Goal: Information Seeking & Learning: Learn about a topic

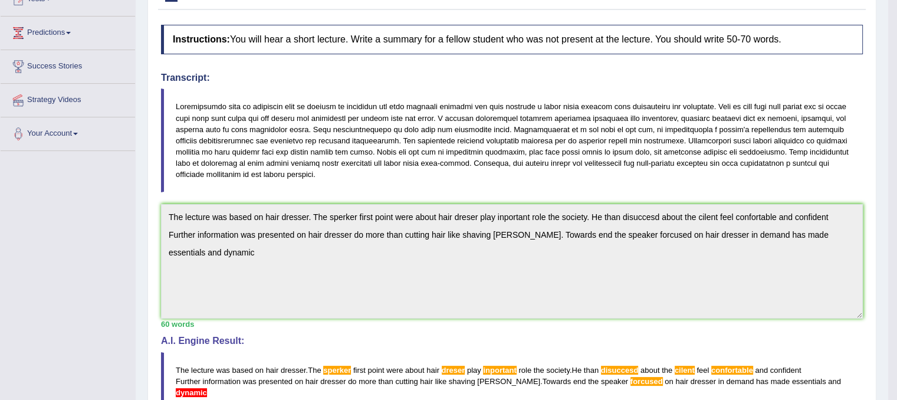
scroll to position [144, 0]
drag, startPoint x: 176, startPoint y: 101, endPoint x: 202, endPoint y: 103, distance: 26.6
click at [202, 103] on blockquote at bounding box center [512, 139] width 702 height 104
click at [182, 102] on blockquote at bounding box center [512, 139] width 702 height 104
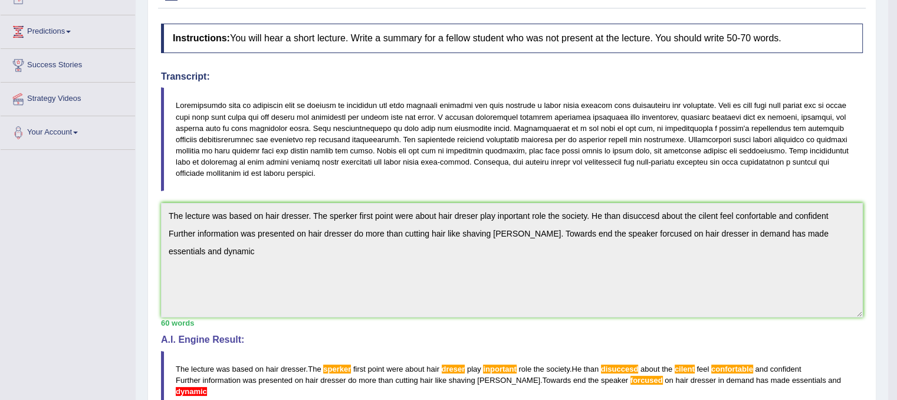
click at [182, 102] on blockquote at bounding box center [512, 139] width 702 height 104
drag, startPoint x: 182, startPoint y: 102, endPoint x: 292, endPoint y: 121, distance: 112.5
click at [292, 121] on blockquote at bounding box center [512, 139] width 702 height 104
drag, startPoint x: 292, startPoint y: 121, endPoint x: 357, endPoint y: 148, distance: 69.5
click at [357, 148] on blockquote at bounding box center [512, 139] width 702 height 104
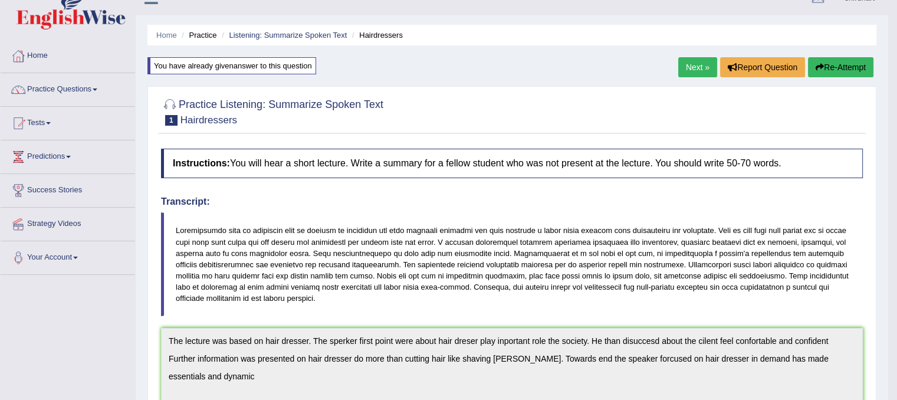
scroll to position [15, 0]
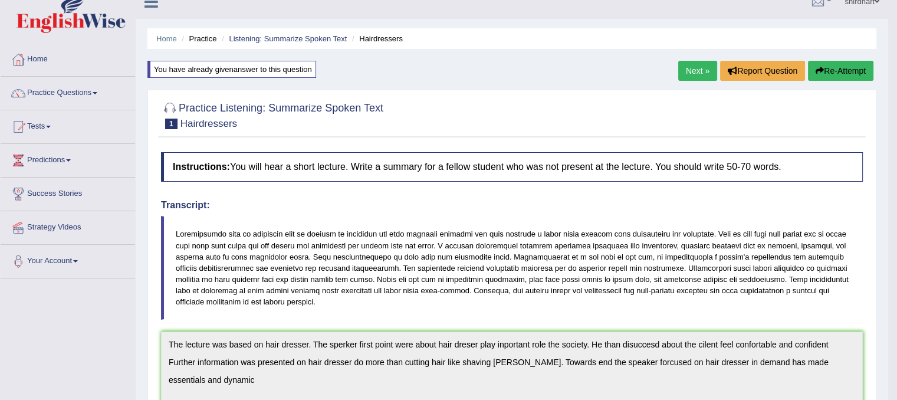
click at [847, 62] on button "Re-Attempt" at bounding box center [840, 71] width 65 height 20
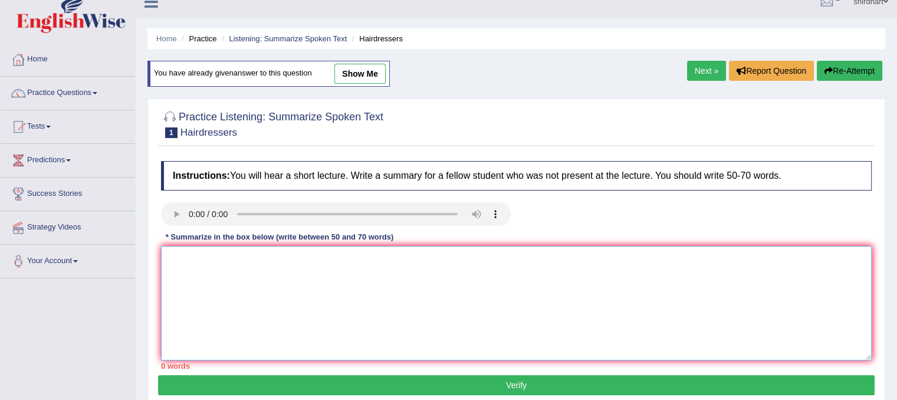
click at [221, 256] on textarea at bounding box center [516, 303] width 710 height 114
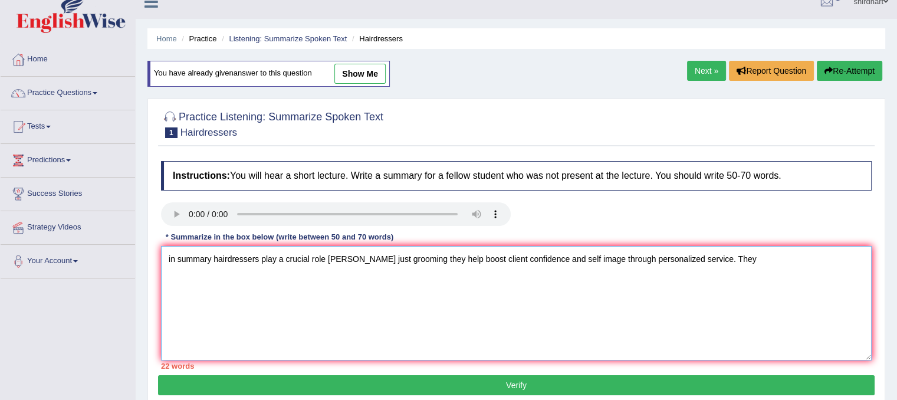
click at [802, 278] on textarea "in summary hairdressers play a crucial role beyone just grooming they help boos…" at bounding box center [516, 303] width 710 height 114
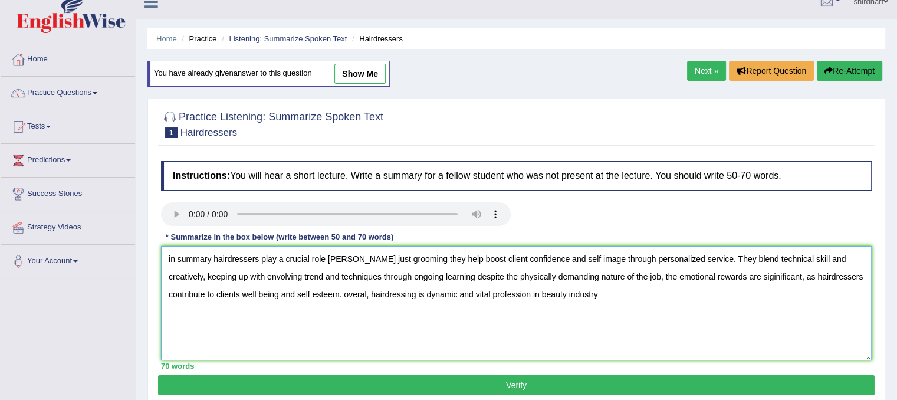
type textarea "in summary hairdressers play a crucial role beyone just grooming they help boos…"
click at [840, 377] on button "Verify" at bounding box center [516, 385] width 716 height 20
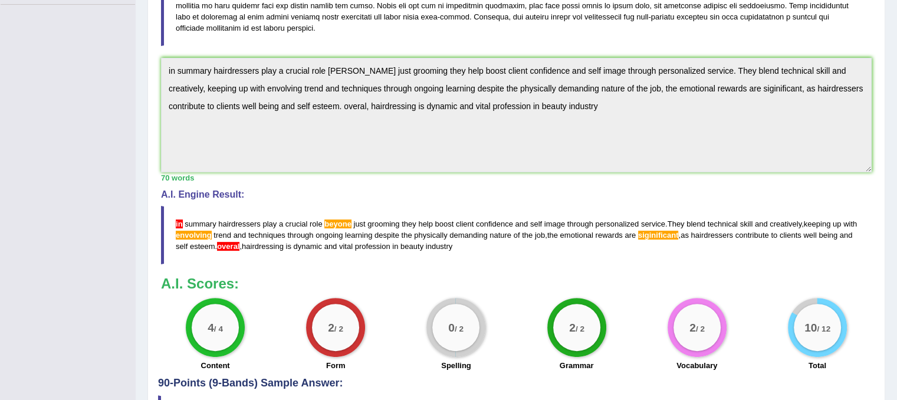
scroll to position [294, 0]
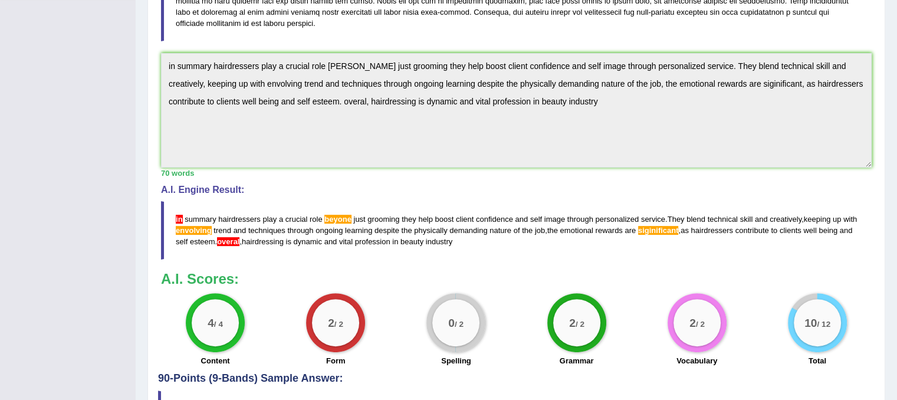
drag, startPoint x: 174, startPoint y: 215, endPoint x: 231, endPoint y: 226, distance: 57.7
click at [231, 226] on blockquote "in summary hairdressers play a crucial role beyone just grooming they help boos…" at bounding box center [516, 230] width 710 height 58
drag, startPoint x: 231, startPoint y: 226, endPoint x: 331, endPoint y: 212, distance: 101.7
click at [322, 215] on blockquote "in summary hairdressers play a crucial role beyone just grooming they help boos…" at bounding box center [516, 230] width 710 height 58
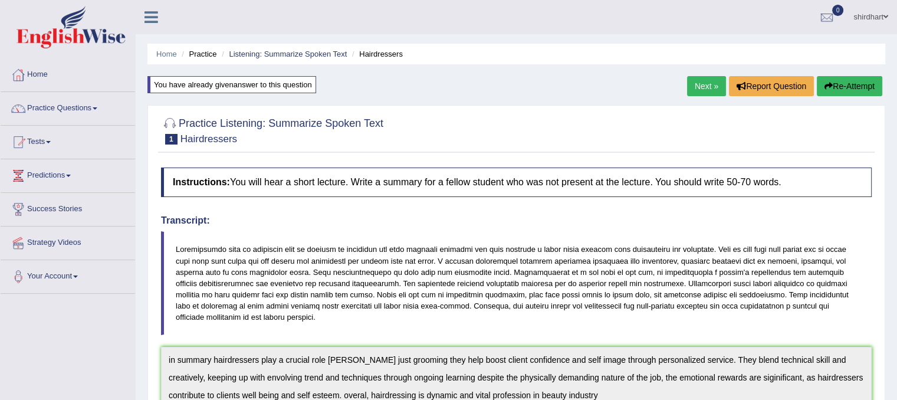
click at [840, 85] on button "Re-Attempt" at bounding box center [849, 86] width 65 height 20
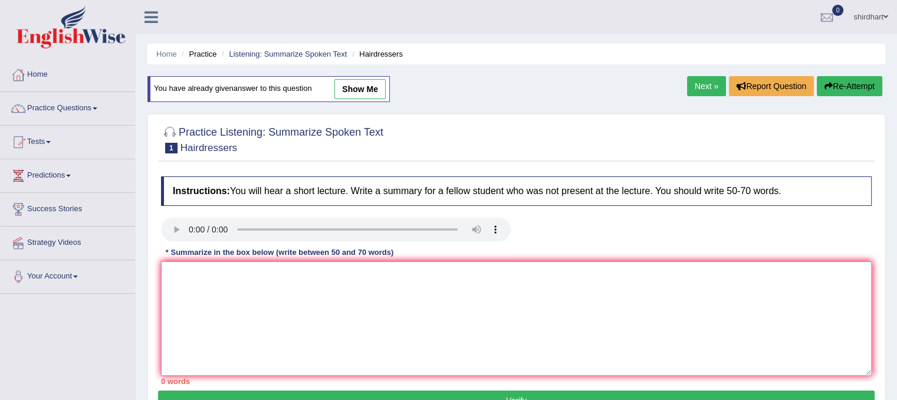
click at [403, 325] on textarea at bounding box center [516, 318] width 710 height 114
paste textarea "essentials"
type textarea "e"
click at [357, 96] on link "show me" at bounding box center [359, 89] width 51 height 20
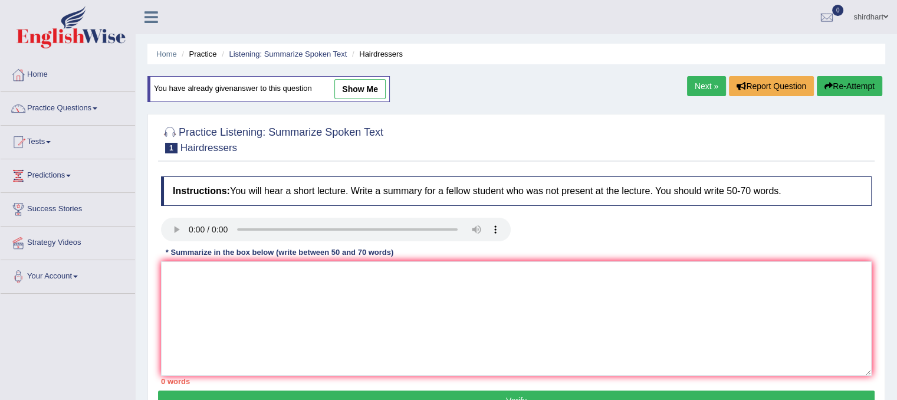
type textarea "in summary hairdressers play a crucial role beyone just grooming they help boos…"
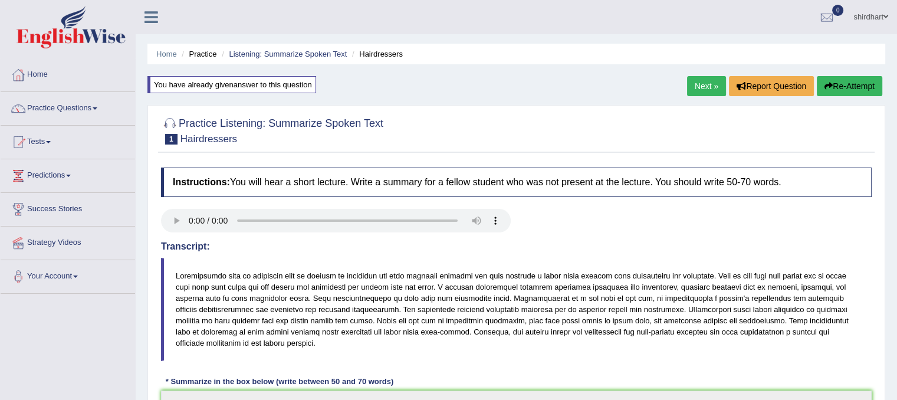
click at [219, 275] on blockquote at bounding box center [516, 310] width 710 height 104
click at [860, 91] on button "Re-Attempt" at bounding box center [849, 86] width 65 height 20
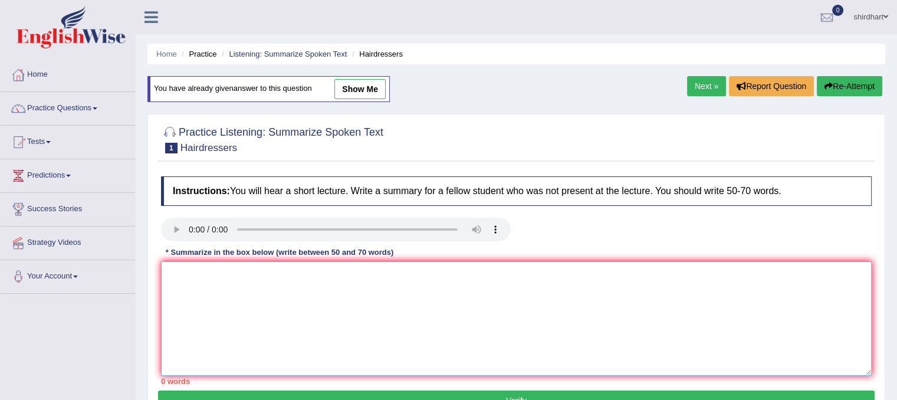
click at [352, 305] on textarea at bounding box center [516, 318] width 710 height 114
click at [634, 284] on textarea at bounding box center [516, 318] width 710 height 114
click at [705, 93] on link "Next »" at bounding box center [706, 86] width 39 height 20
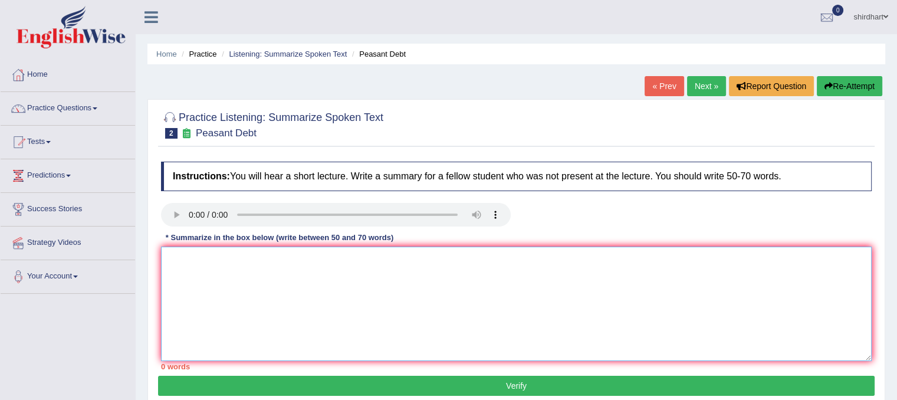
click at [205, 289] on textarea at bounding box center [516, 303] width 710 height 114
click at [304, 261] on textarea "The lecture was based on farmmers" at bounding box center [516, 303] width 710 height 114
click at [310, 262] on textarea "The lecture was based on farmmers" at bounding box center [516, 303] width 710 height 114
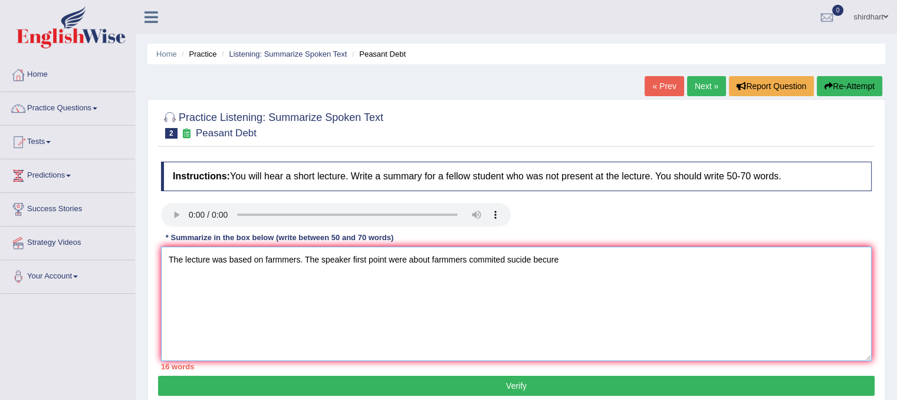
click at [604, 254] on textarea "The lecture was based on farmmers. The speaker first point were about farmmers …" at bounding box center [516, 303] width 710 height 114
click at [765, 276] on textarea "The lecture was based on farmmers. The speaker first point were about farmmers …" at bounding box center [516, 303] width 710 height 114
click at [729, 260] on textarea "The lecture was based on farmmers. The speaker first point were about farmmers …" at bounding box center [516, 303] width 710 height 114
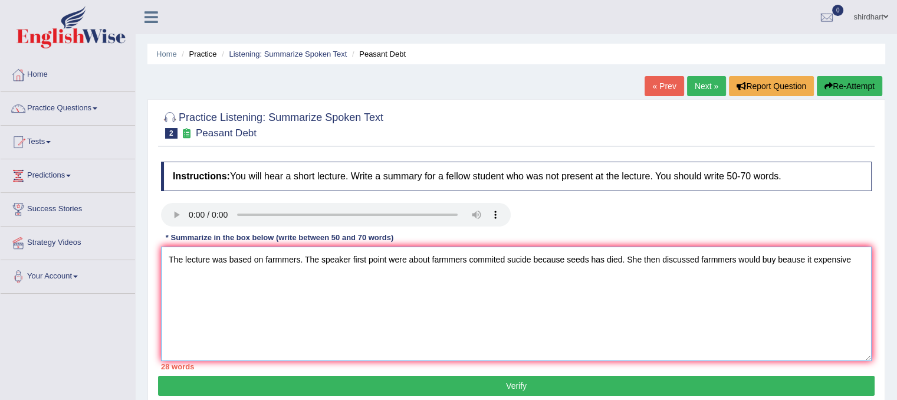
click at [762, 258] on textarea "The lecture was based on farmmers. The speaker first point were about farmmers …" at bounding box center [516, 303] width 710 height 114
click at [759, 254] on textarea "The lecture was based on farmmers. The speaker first point were about farmmers …" at bounding box center [516, 303] width 710 height 114
click at [790, 261] on textarea "The lecture was based on farmmers. The speaker first point were about farmmers …" at bounding box center [516, 303] width 710 height 114
click at [822, 260] on textarea "The lecture was based on farmmers. The speaker first point were about farmmers …" at bounding box center [516, 303] width 710 height 114
click at [798, 271] on textarea "The lecture was based on farmmers. The speaker first point were about farmmers …" at bounding box center [516, 303] width 710 height 114
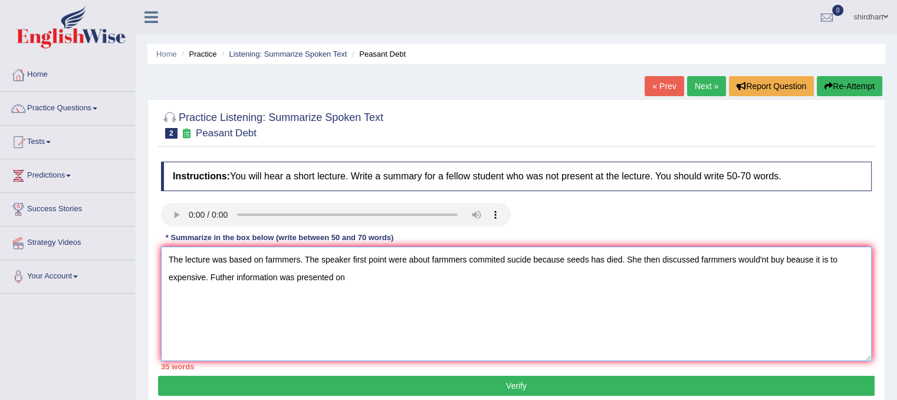
click at [372, 277] on textarea "The lecture was based on farmmers. The speaker first point were about farmmers …" at bounding box center [516, 303] width 710 height 114
click at [547, 308] on textarea "The lecture was based on farmmers. The speaker first point were about farmmers …" at bounding box center [516, 303] width 710 height 114
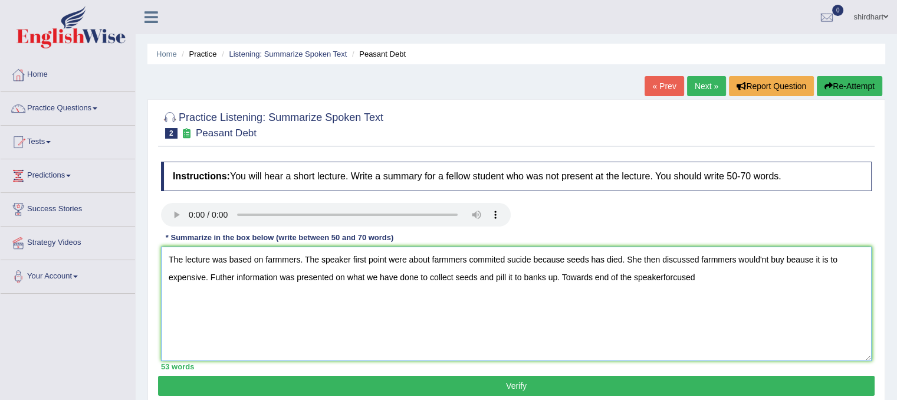
click at [660, 274] on textarea "The lecture was based on farmmers. The speaker first point were about farmmers …" at bounding box center [516, 303] width 710 height 114
click at [707, 281] on textarea "The lecture was based on farmmers. The speaker first point were about farmmers …" at bounding box center [516, 303] width 710 height 114
click at [715, 283] on textarea "The lecture was based on farmmers. The speaker first point were about farmmers …" at bounding box center [516, 303] width 710 height 114
click at [716, 274] on textarea "The lecture was based on farmmers. The speaker first point were about farmmers …" at bounding box center [516, 303] width 710 height 114
click at [711, 281] on textarea "The lecture was based on farmmers. The speaker first point were about farmmers …" at bounding box center [516, 303] width 710 height 114
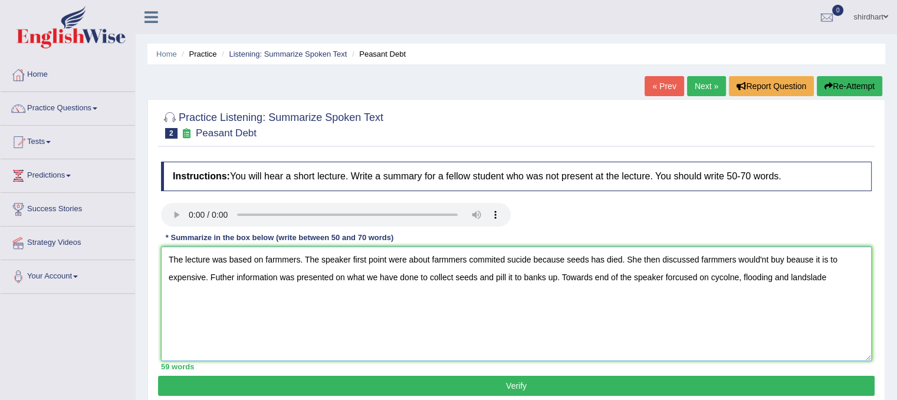
click at [826, 271] on textarea "The lecture was based on farmmers. The speaker first point were about farmmers …" at bounding box center [516, 303] width 710 height 114
type textarea "The lecture was based on farmmers. The speaker first point were about farmmers …"
click at [867, 380] on button "Verify" at bounding box center [516, 386] width 716 height 20
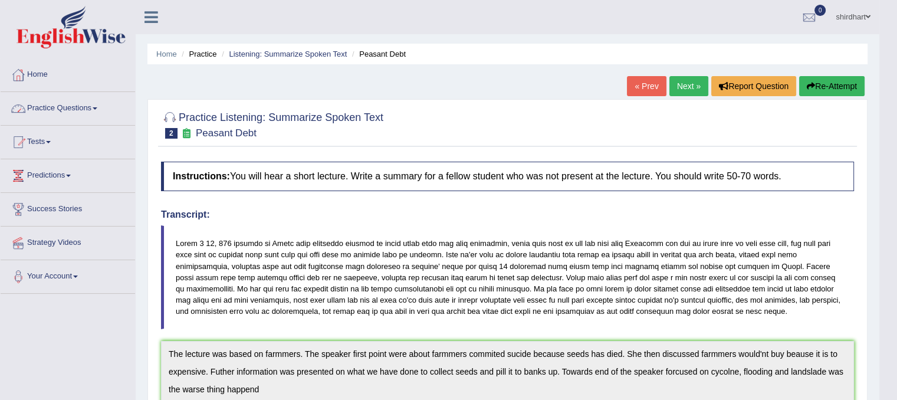
click at [85, 104] on link "Practice Questions" at bounding box center [68, 106] width 134 height 29
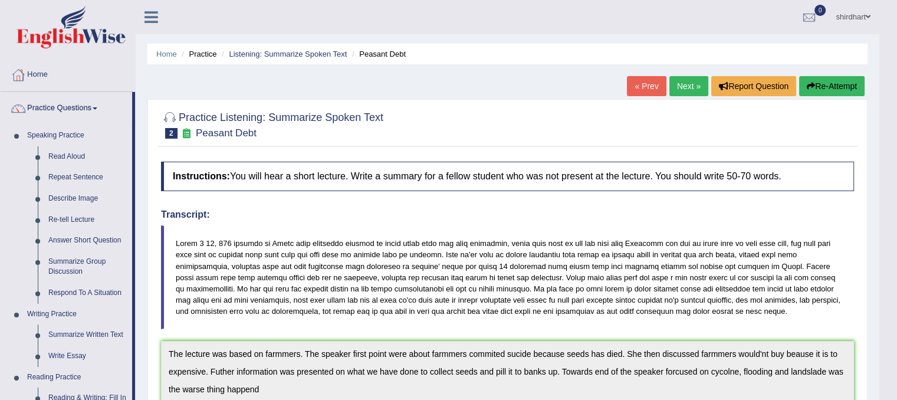
click at [272, 327] on blockquote at bounding box center [507, 277] width 693 height 104
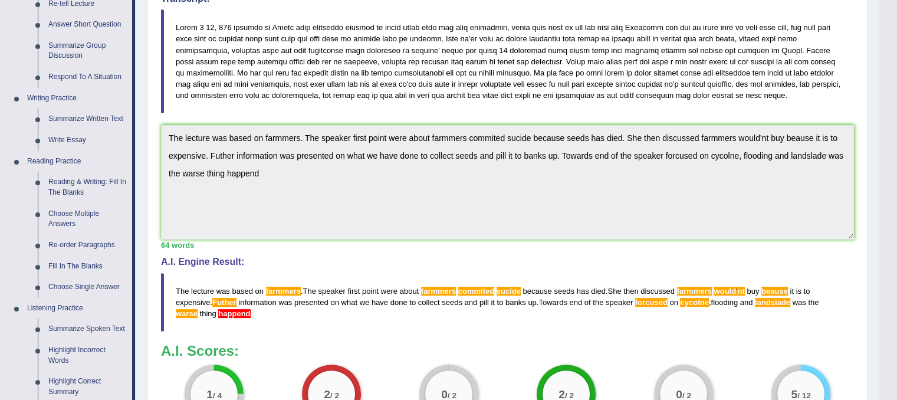
scroll to position [216, 0]
click at [86, 288] on link "Choose Single Answer" at bounding box center [87, 286] width 89 height 21
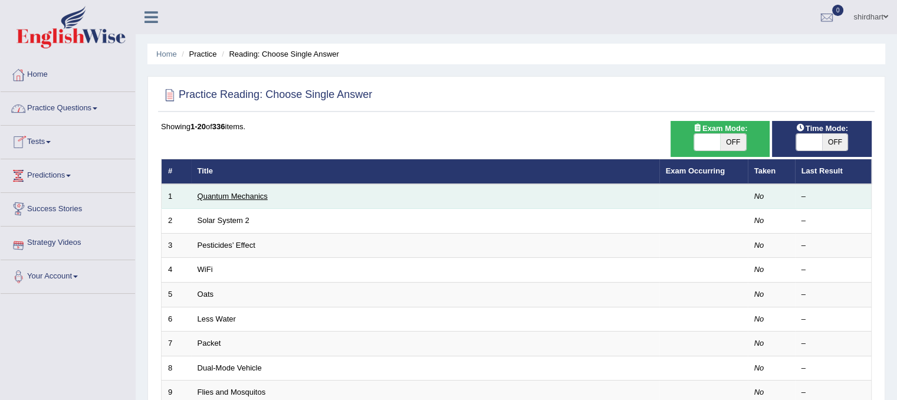
click at [236, 195] on link "Quantum Mechanics" at bounding box center [233, 196] width 70 height 9
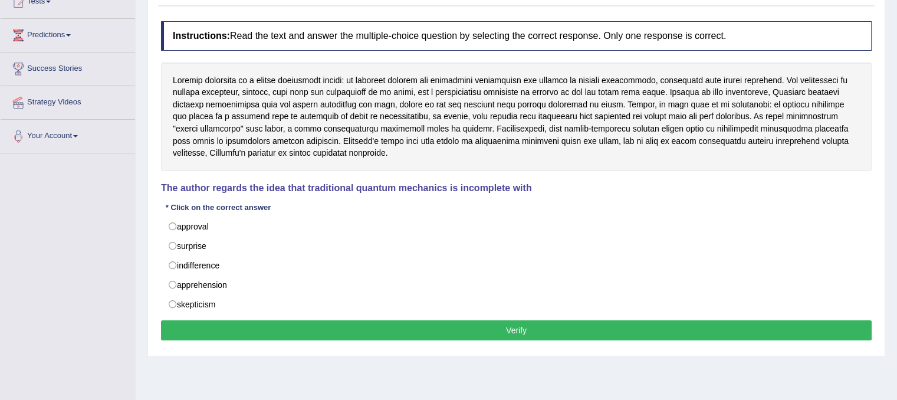
scroll to position [139, 0]
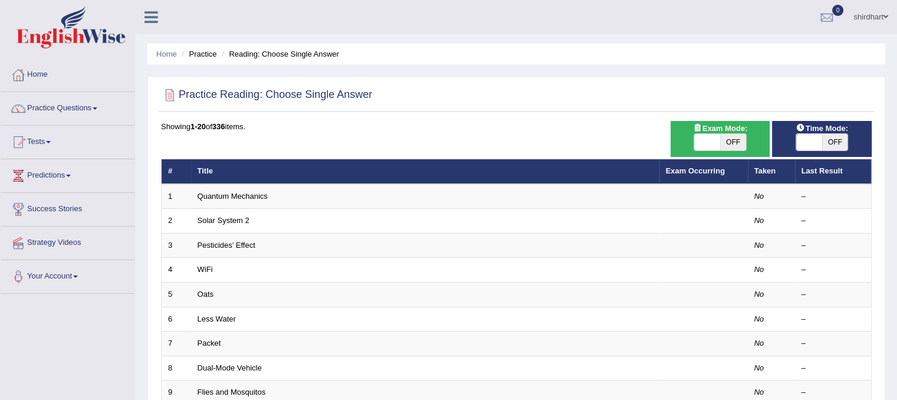
click at [729, 139] on span "OFF" at bounding box center [733, 142] width 26 height 17
checkbox input "true"
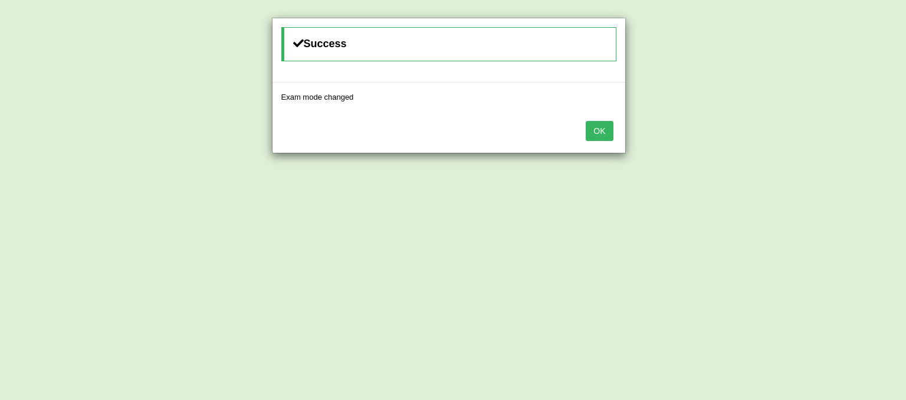
click at [603, 126] on button "OK" at bounding box center [598, 131] width 27 height 20
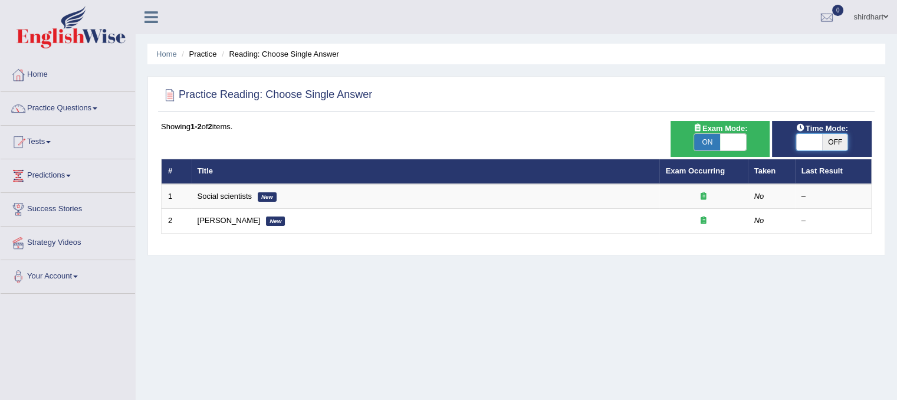
click at [817, 143] on span at bounding box center [809, 142] width 26 height 17
checkbox input "true"
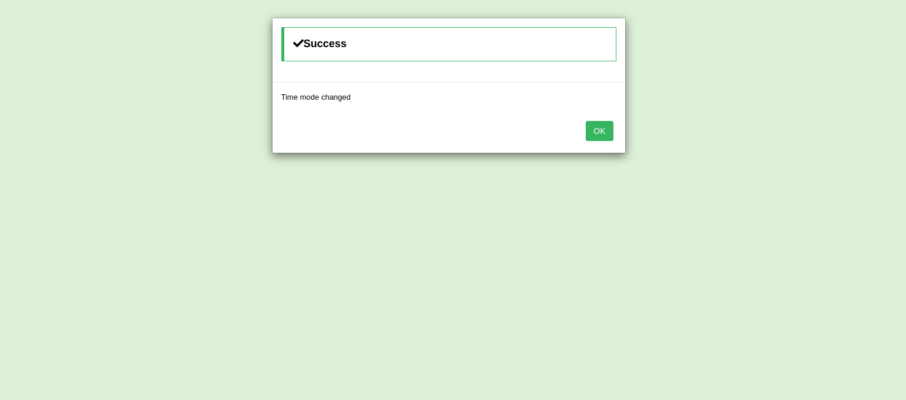
click at [585, 121] on button "OK" at bounding box center [598, 131] width 27 height 20
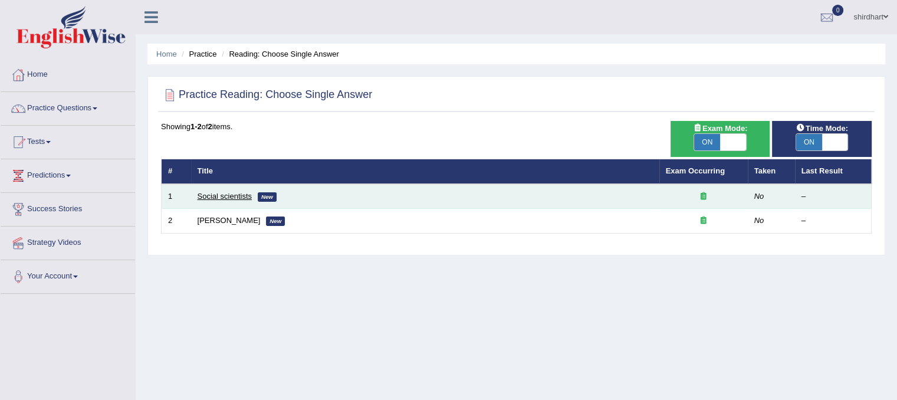
click at [241, 196] on link "Social scientists" at bounding box center [225, 196] width 54 height 9
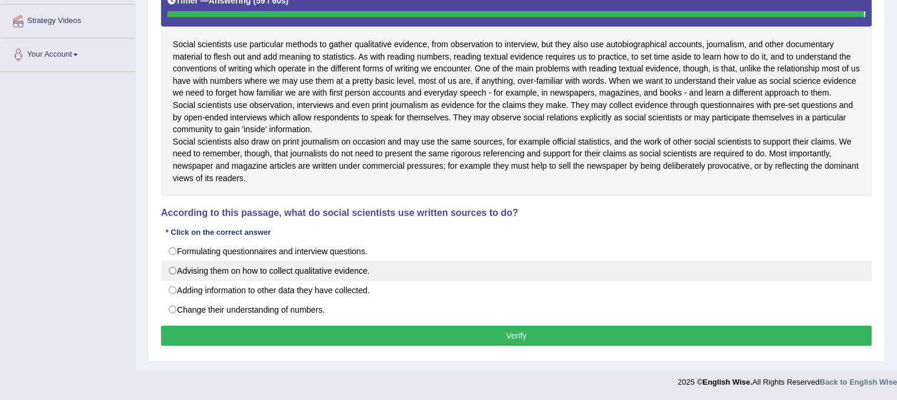
scroll to position [219, 0]
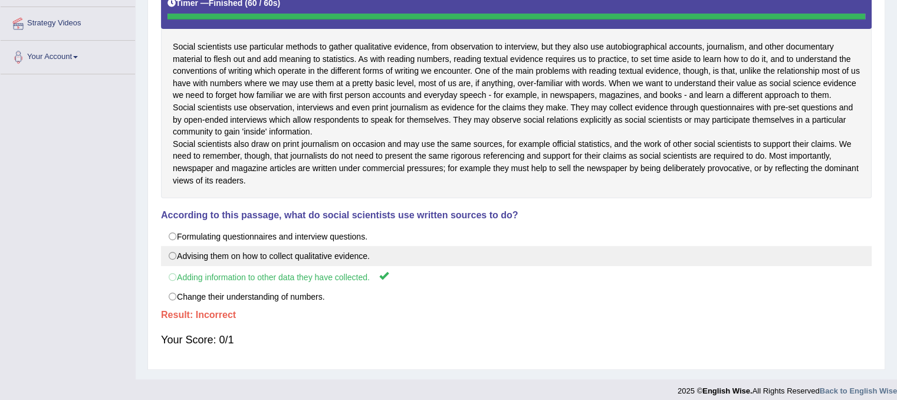
click at [376, 266] on label "Advising them on how to collect qualitative evidence." at bounding box center [516, 256] width 710 height 20
click at [173, 266] on label "Advising them on how to collect qualitative evidence." at bounding box center [516, 256] width 710 height 20
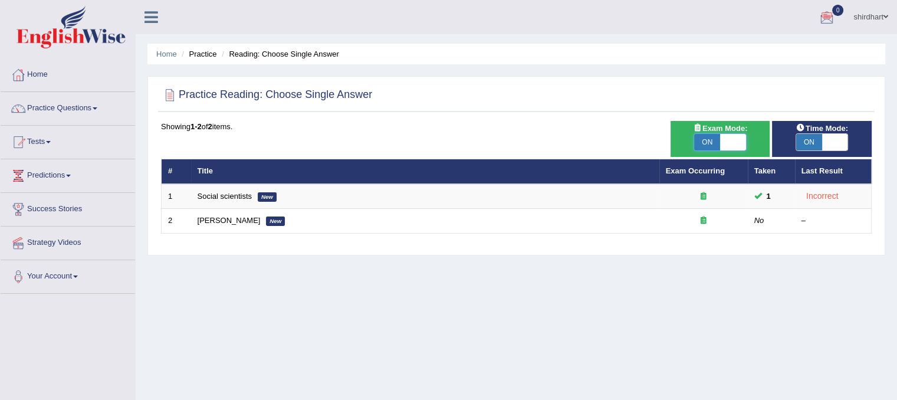
click at [732, 136] on span at bounding box center [733, 142] width 26 height 17
checkbox input "false"
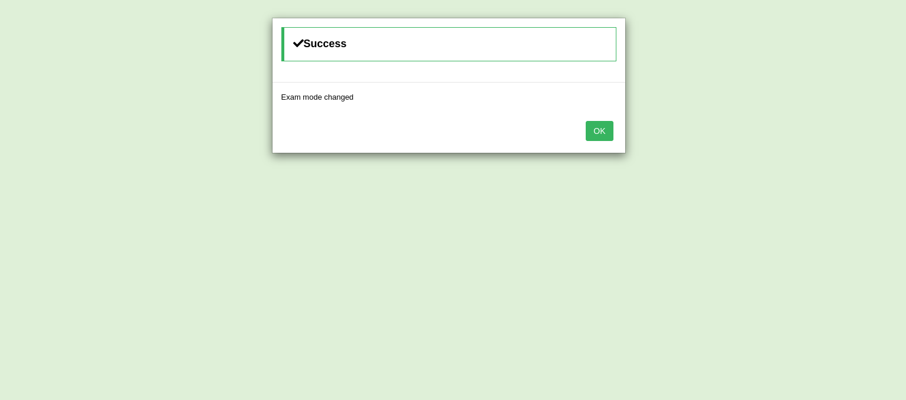
click at [603, 130] on button "OK" at bounding box center [598, 131] width 27 height 20
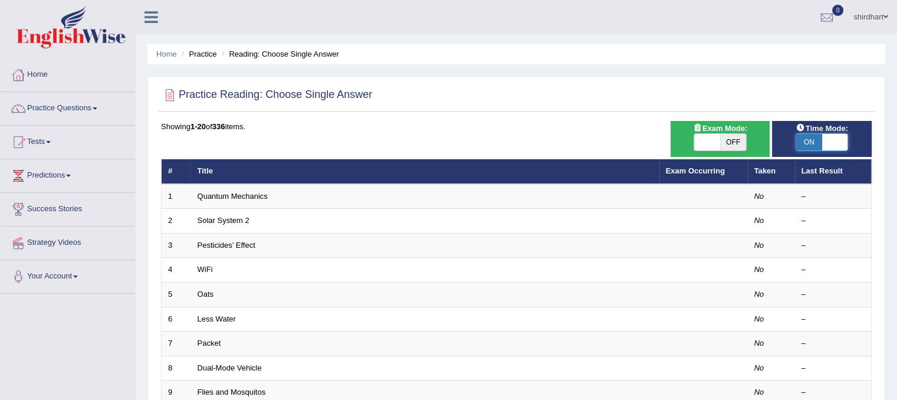
click at [828, 134] on span at bounding box center [835, 142] width 26 height 17
checkbox input "false"
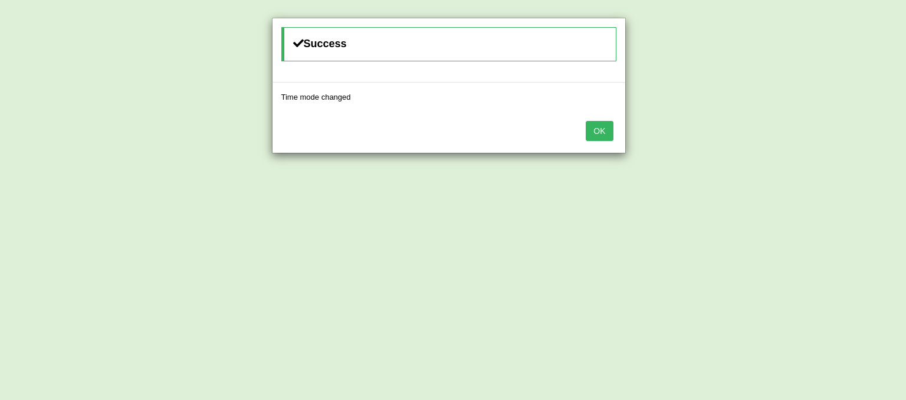
click at [594, 122] on button "OK" at bounding box center [598, 131] width 27 height 20
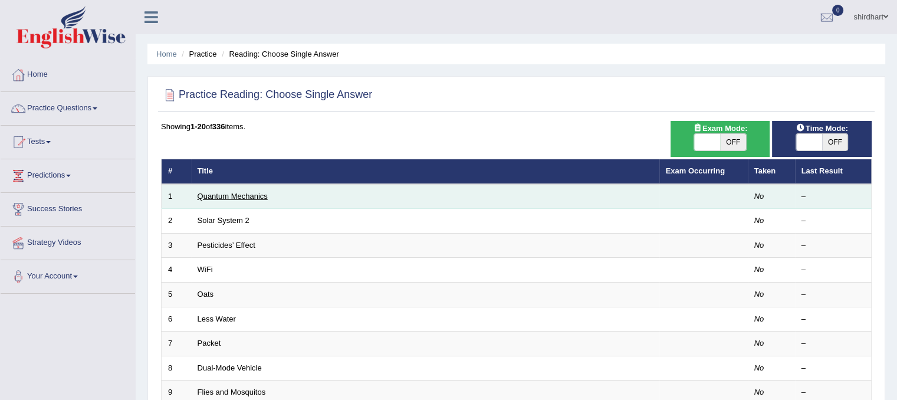
click at [206, 193] on link "Quantum Mechanics" at bounding box center [233, 196] width 70 height 9
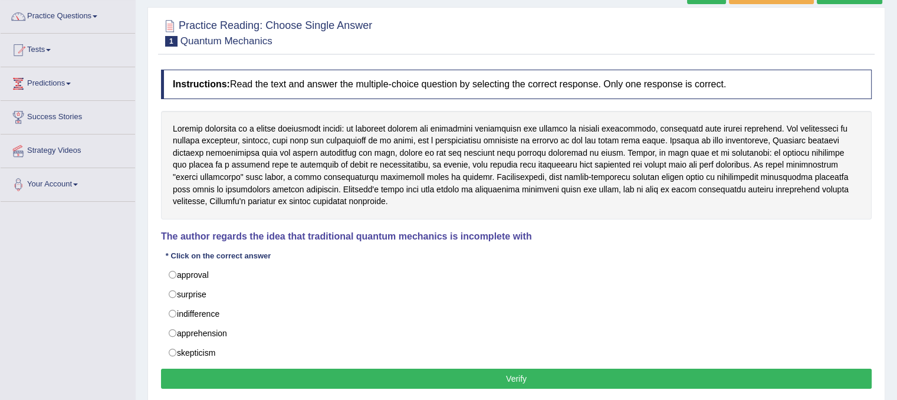
scroll to position [94, 0]
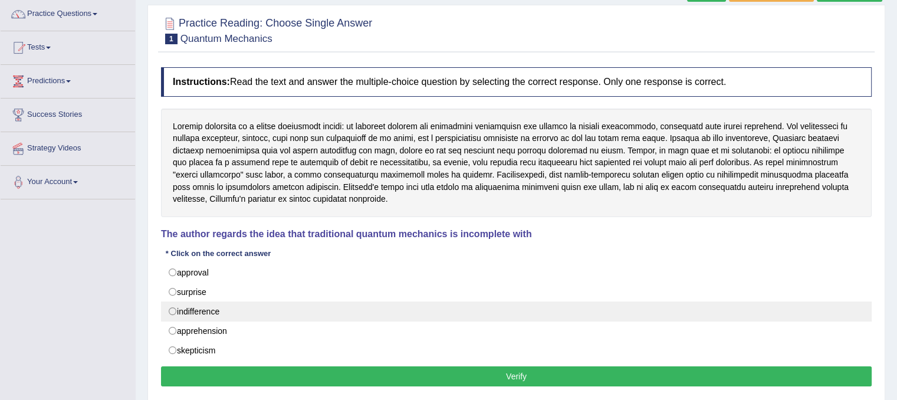
click at [288, 310] on label "indifference" at bounding box center [516, 311] width 710 height 20
radio input "true"
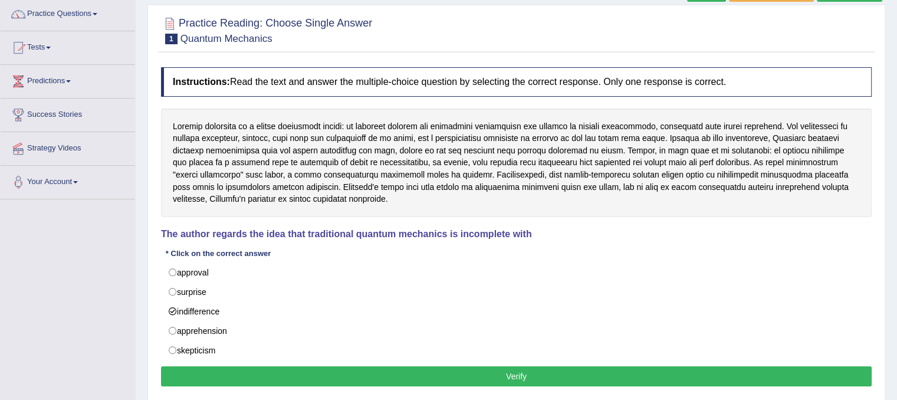
click at [292, 381] on button "Verify" at bounding box center [516, 376] width 710 height 20
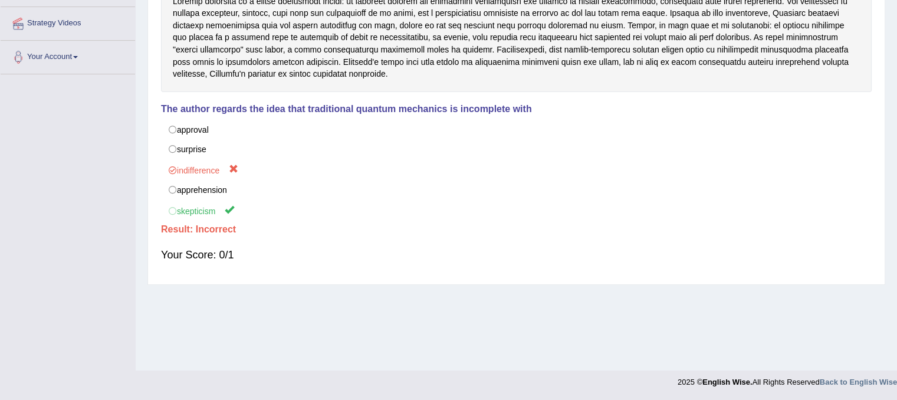
scroll to position [0, 0]
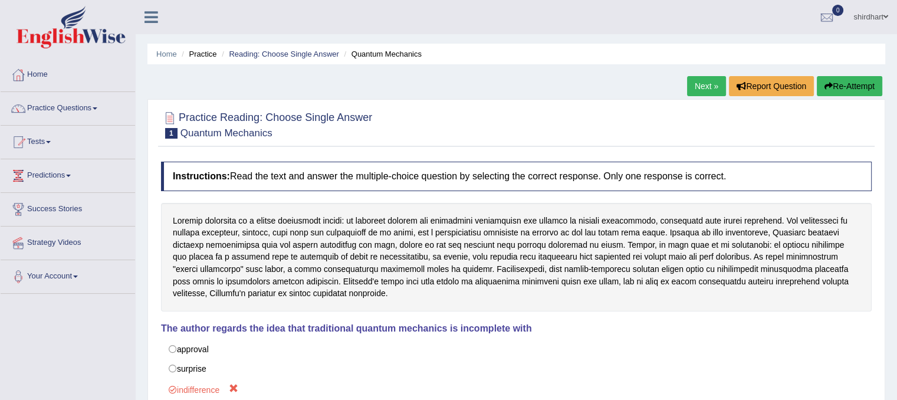
click at [711, 80] on link "Next »" at bounding box center [706, 86] width 39 height 20
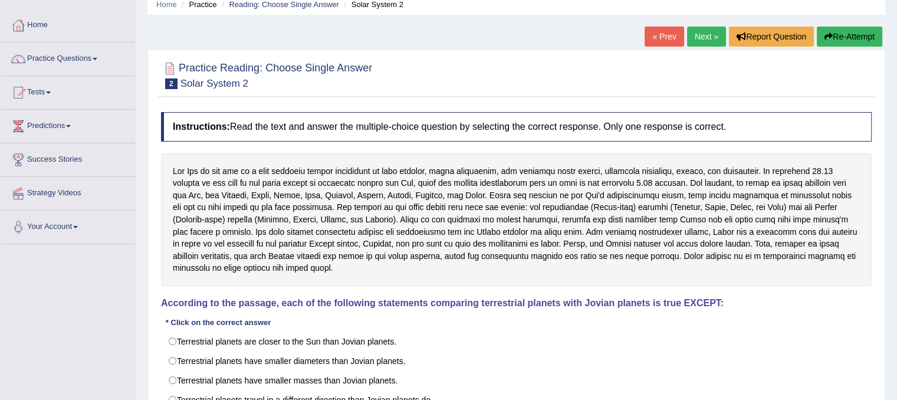
scroll to position [71, 0]
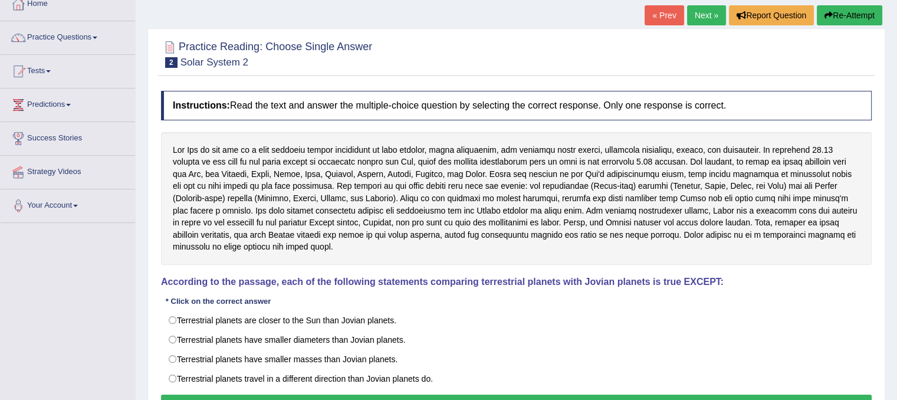
click at [456, 153] on div at bounding box center [516, 198] width 710 height 133
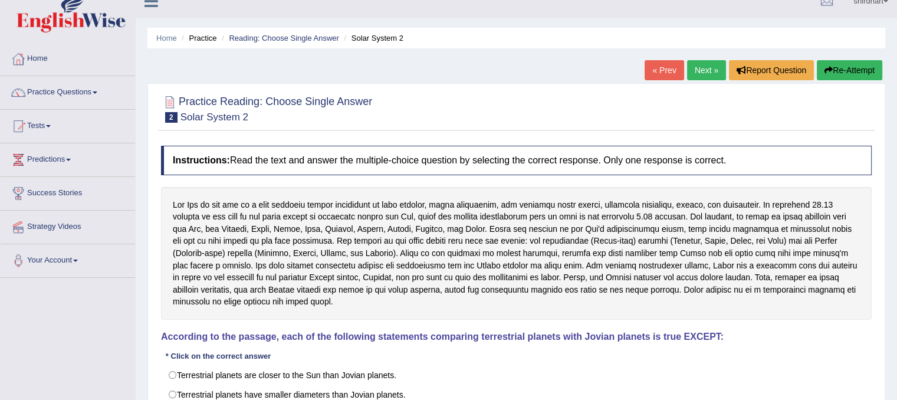
scroll to position [0, 0]
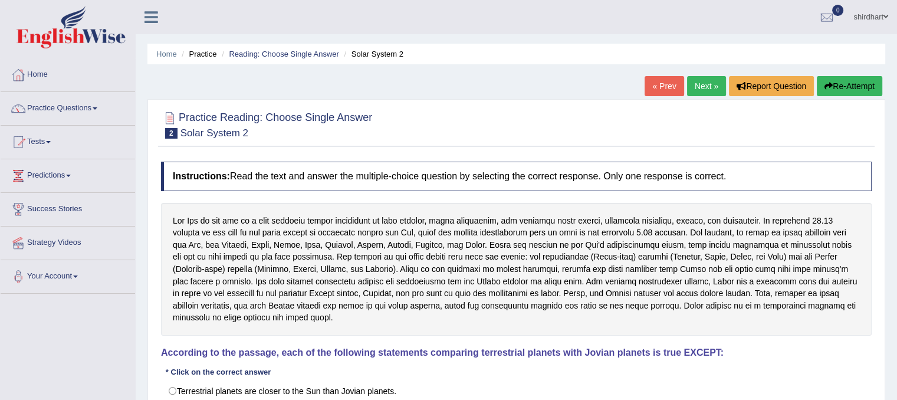
click at [861, 90] on button "Re-Attempt" at bounding box center [849, 86] width 65 height 20
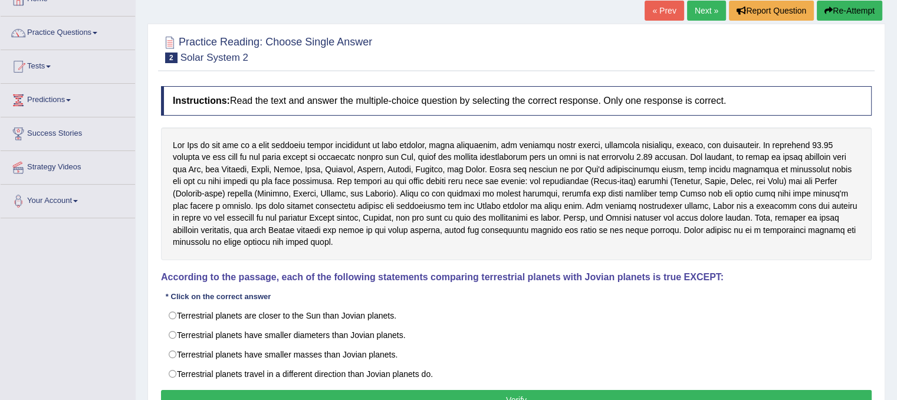
scroll to position [78, 0]
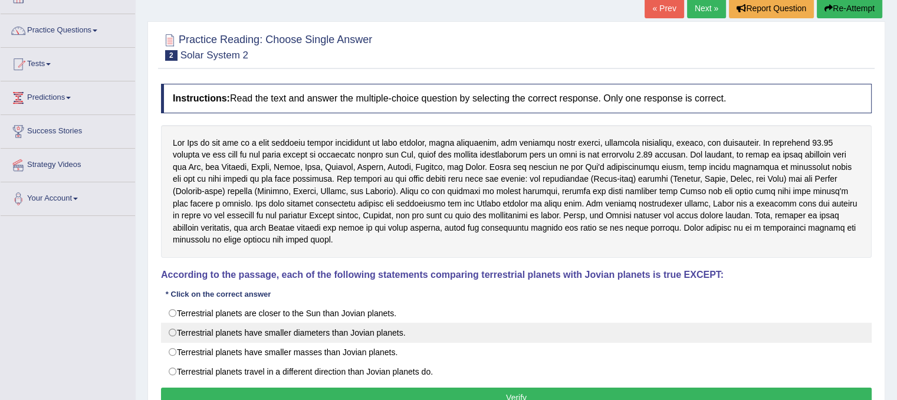
click at [301, 323] on label "Terrestrial planets have smaller diameters than Jovian planets." at bounding box center [516, 333] width 710 height 20
radio input "true"
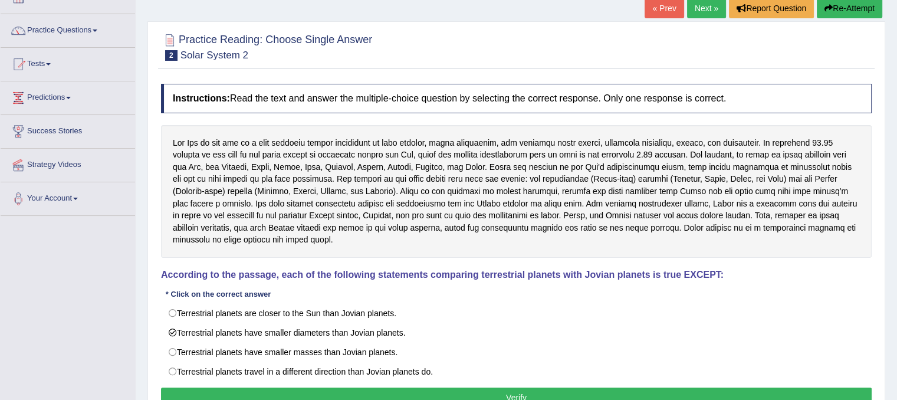
click at [293, 387] on button "Verify" at bounding box center [516, 397] width 710 height 20
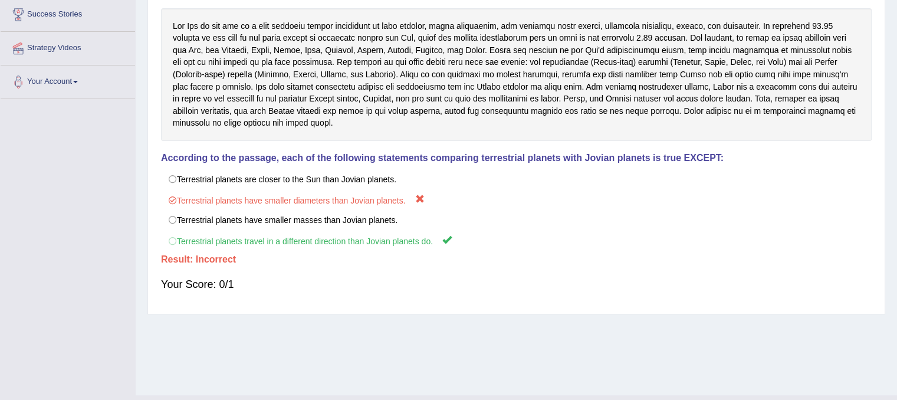
scroll to position [0, 0]
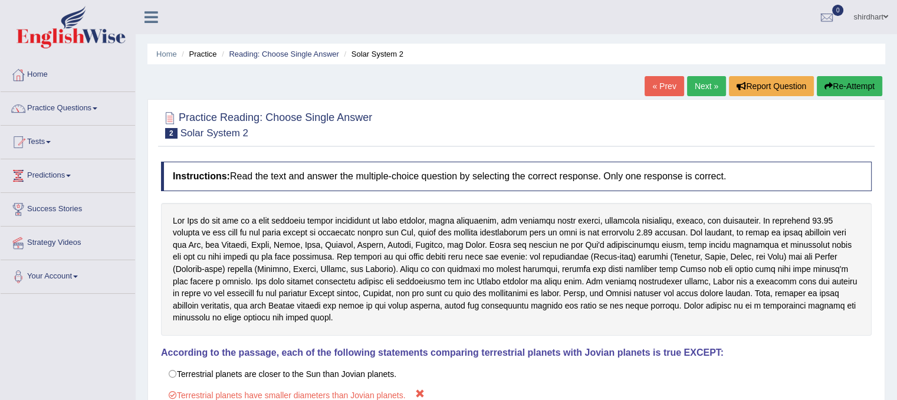
click at [655, 78] on link "« Prev" at bounding box center [663, 86] width 39 height 20
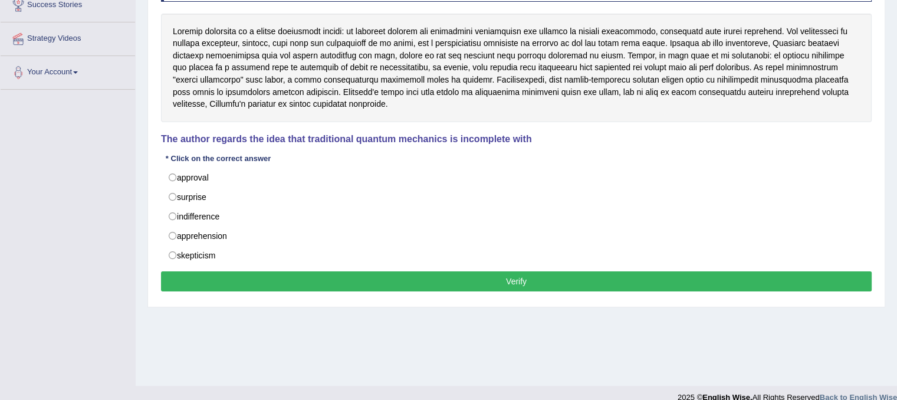
scroll to position [203, 0]
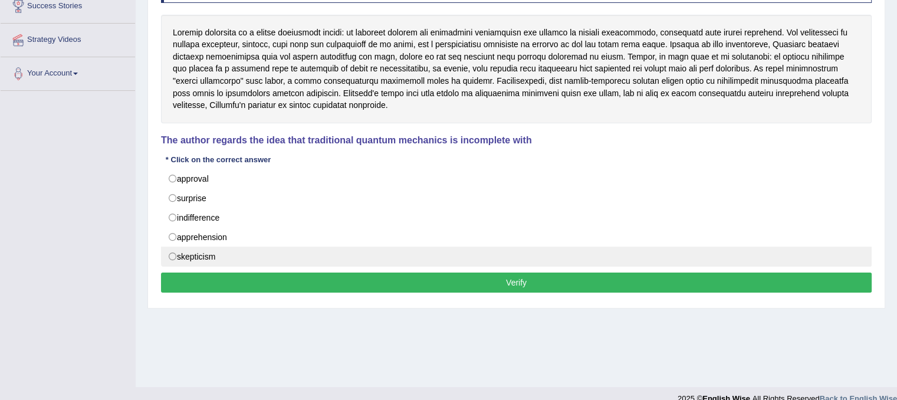
click at [201, 254] on label "skepticism" at bounding box center [516, 256] width 710 height 20
radio input "true"
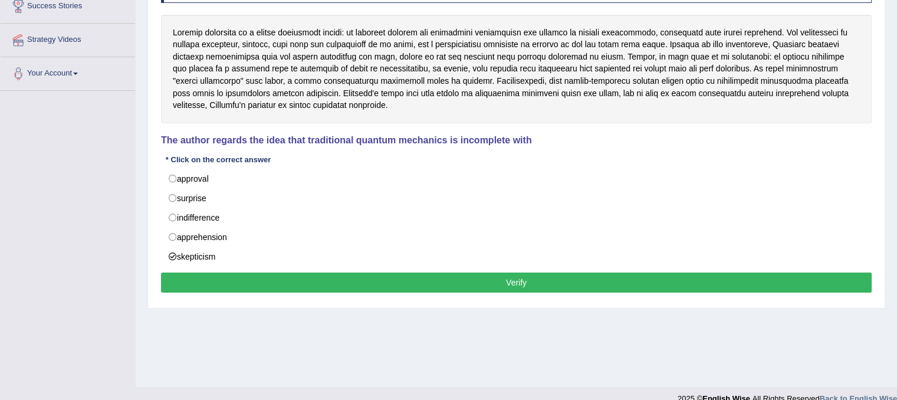
click at [224, 273] on button "Verify" at bounding box center [516, 282] width 710 height 20
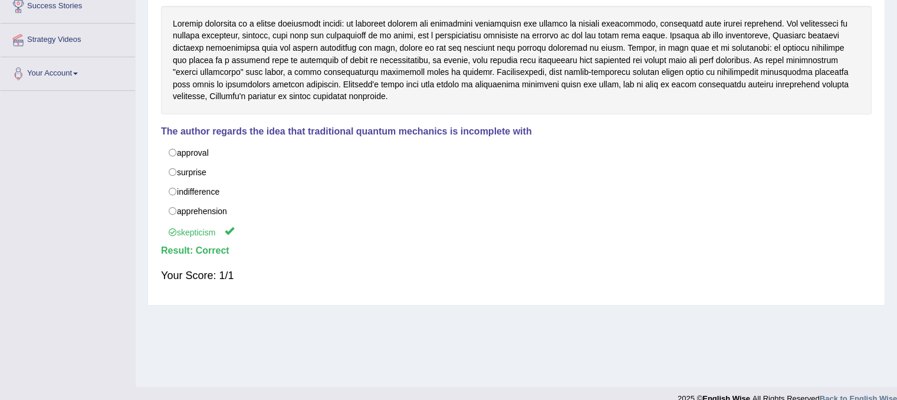
scroll to position [0, 0]
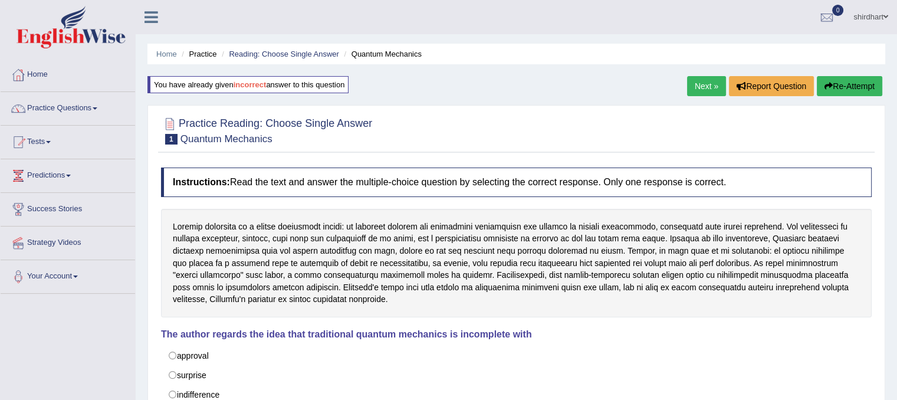
click at [861, 78] on button "Re-Attempt" at bounding box center [849, 86] width 65 height 20
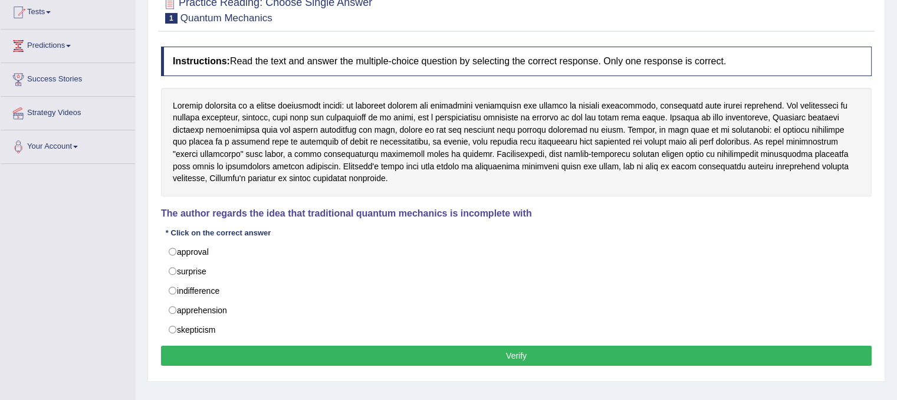
scroll to position [209, 0]
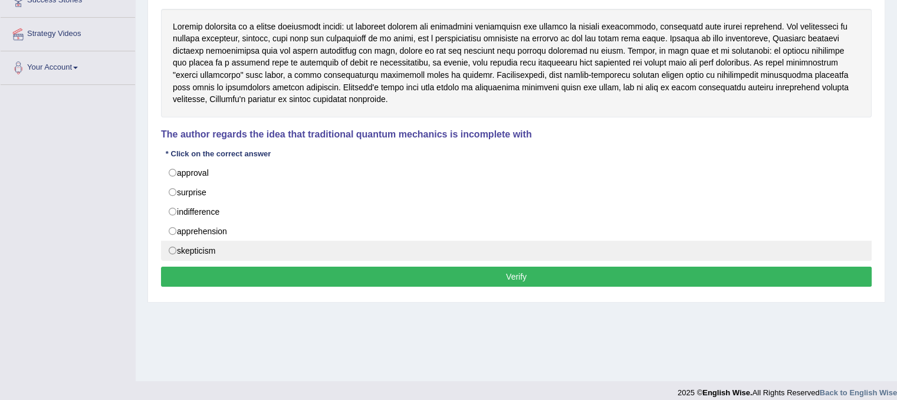
click at [238, 257] on label "skepticism" at bounding box center [516, 251] width 710 height 20
radio input "true"
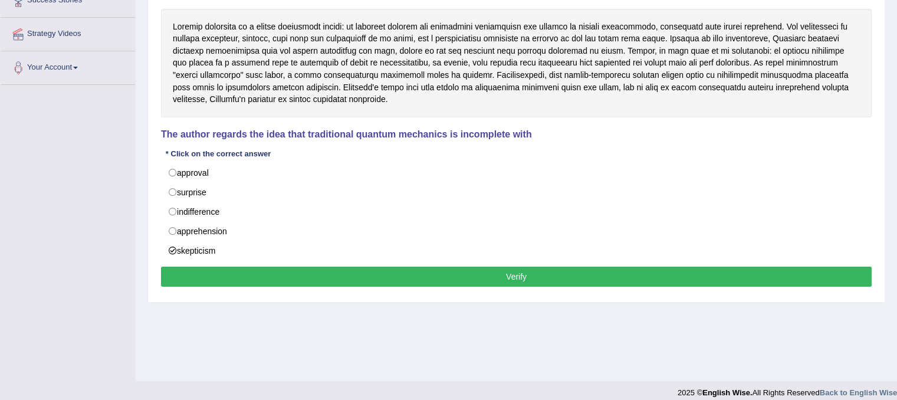
click at [252, 264] on div "Instructions: Read the text and answer the multiple-choice question by selectin…" at bounding box center [516, 129] width 716 height 334
click at [257, 275] on button "Verify" at bounding box center [516, 276] width 710 height 20
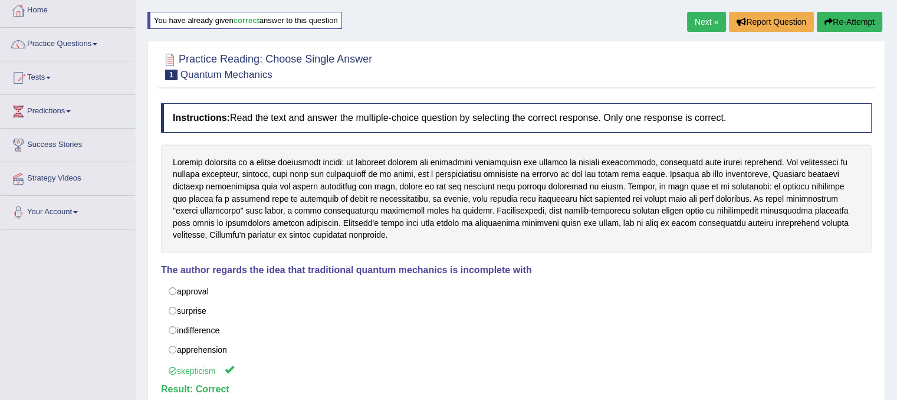
scroll to position [0, 0]
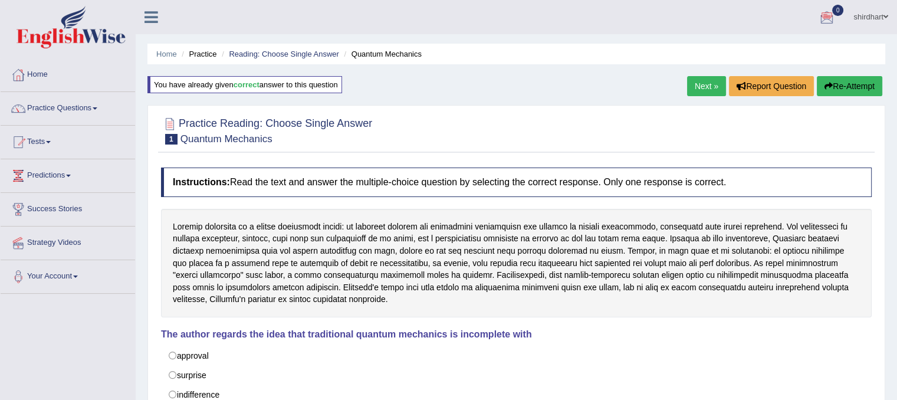
click at [708, 74] on div "Home Practice Reading: Choose Single Answer Quantum Mechanics You have already …" at bounding box center [516, 295] width 761 height 590
click at [708, 85] on link "Next »" at bounding box center [706, 86] width 39 height 20
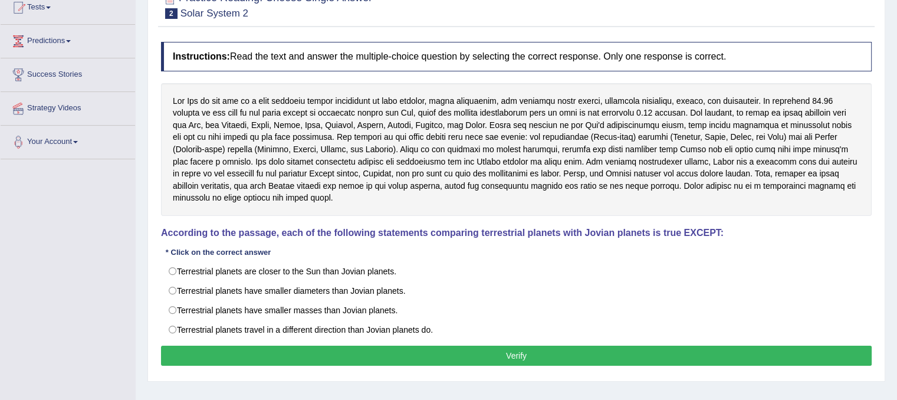
scroll to position [219, 0]
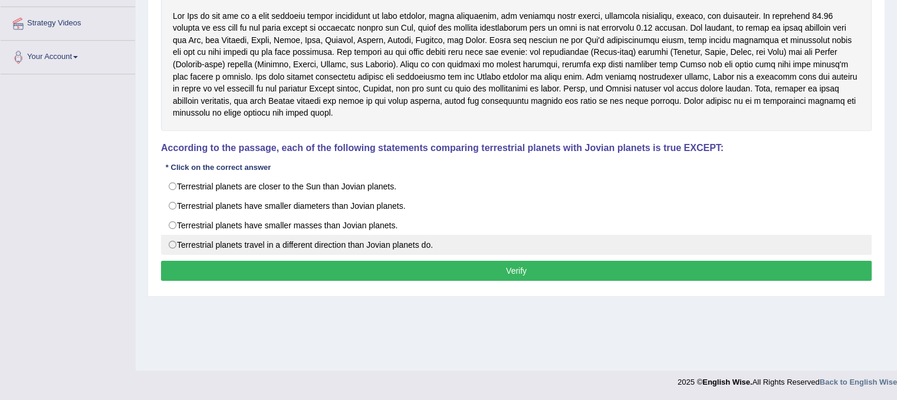
click at [398, 235] on label "Terrestrial planets travel in a different direction than Jovian planets do." at bounding box center [516, 245] width 710 height 20
radio input "true"
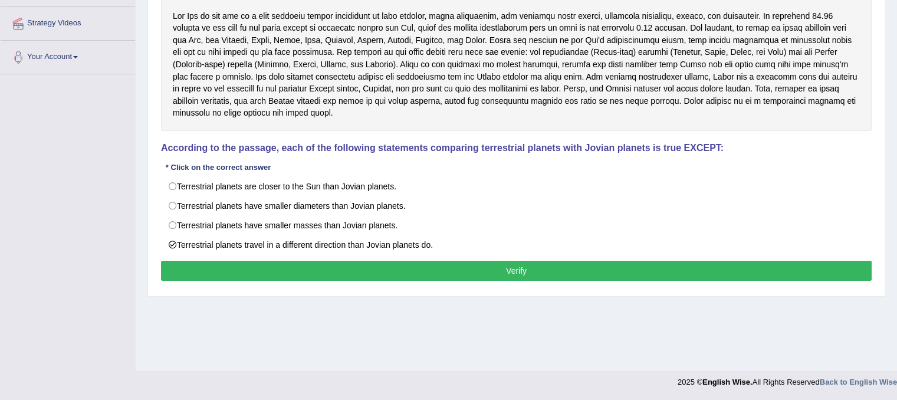
click at [410, 261] on button "Verify" at bounding box center [516, 271] width 710 height 20
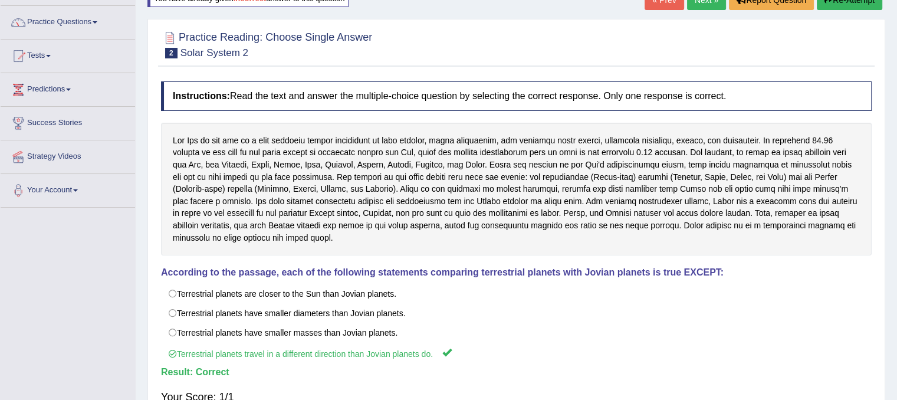
scroll to position [66, 0]
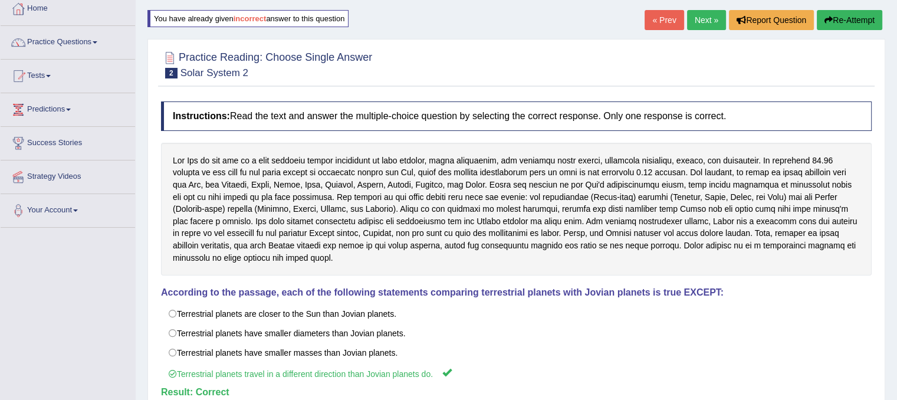
click at [843, 17] on button "Re-Attempt" at bounding box center [849, 20] width 65 height 20
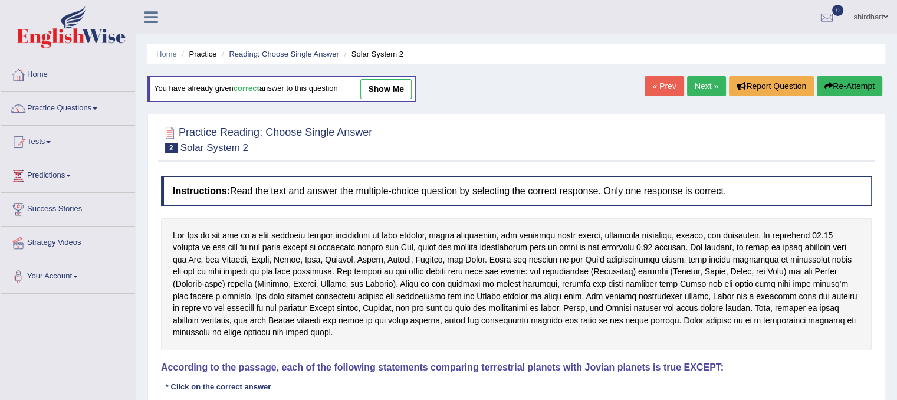
click at [712, 78] on link "Next »" at bounding box center [706, 86] width 39 height 20
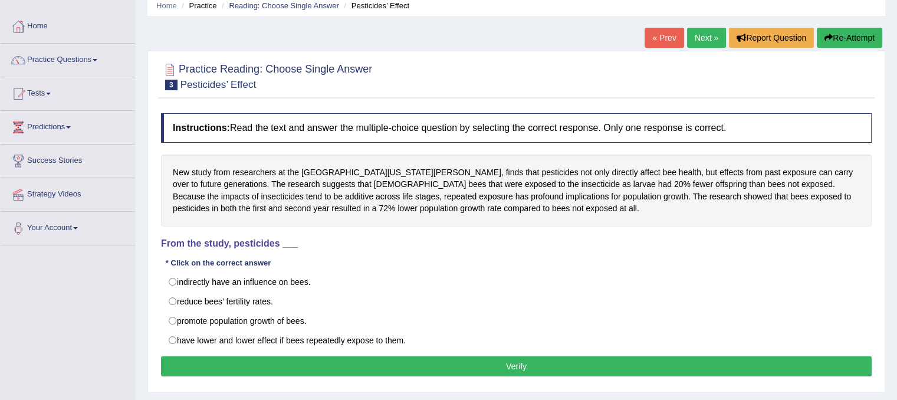
scroll to position [71, 0]
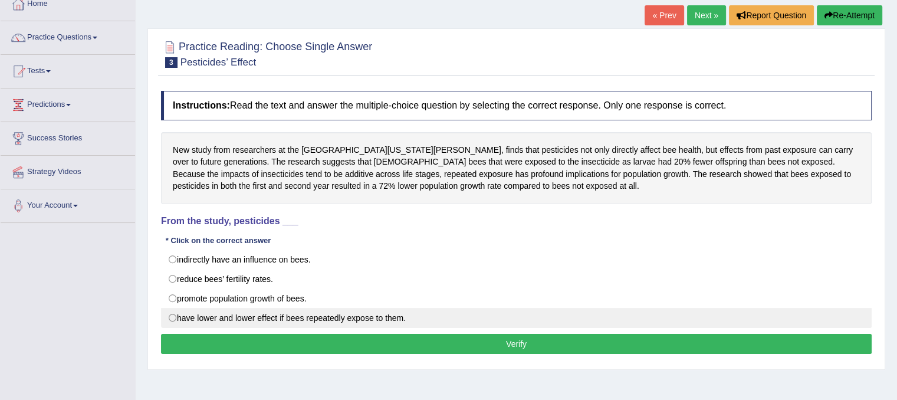
click at [209, 318] on label "have lower and lower effect if bees repeatedly expose to them." at bounding box center [516, 318] width 710 height 20
radio input "true"
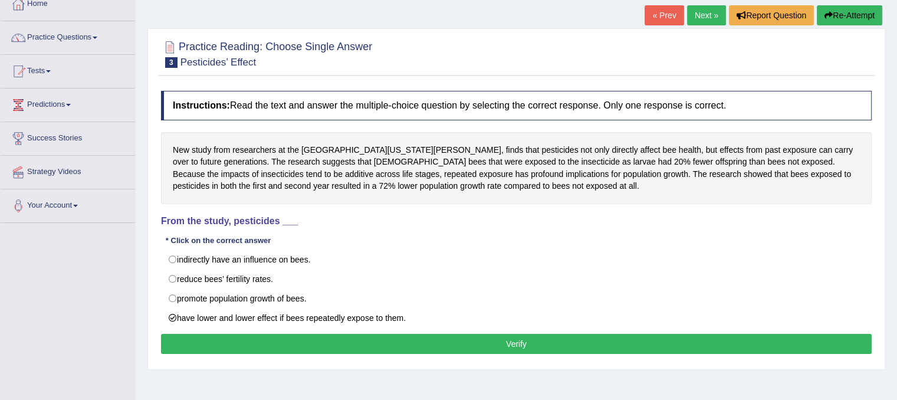
click at [209, 337] on button "Verify" at bounding box center [516, 344] width 710 height 20
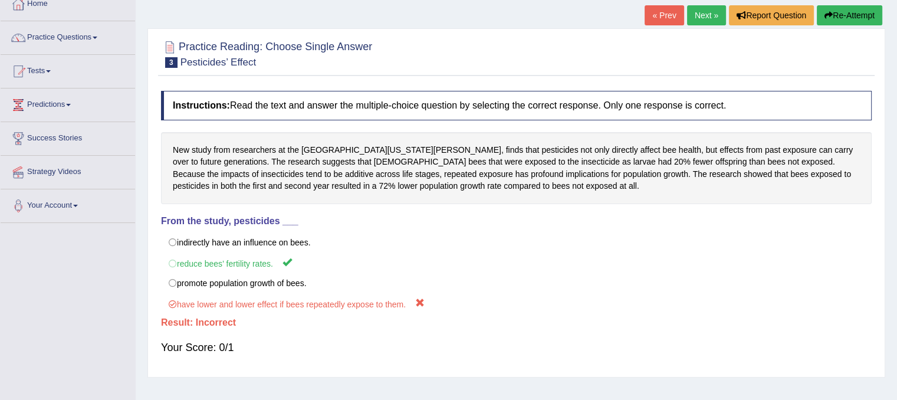
click at [708, 8] on link "Next »" at bounding box center [706, 15] width 39 height 20
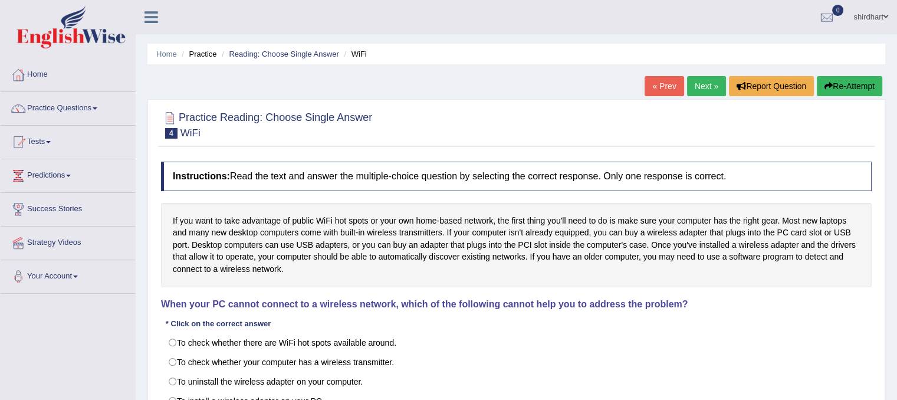
click at [380, 221] on div "If you want to take advantage of public WiFi hot spots or your own home-based n…" at bounding box center [516, 245] width 710 height 84
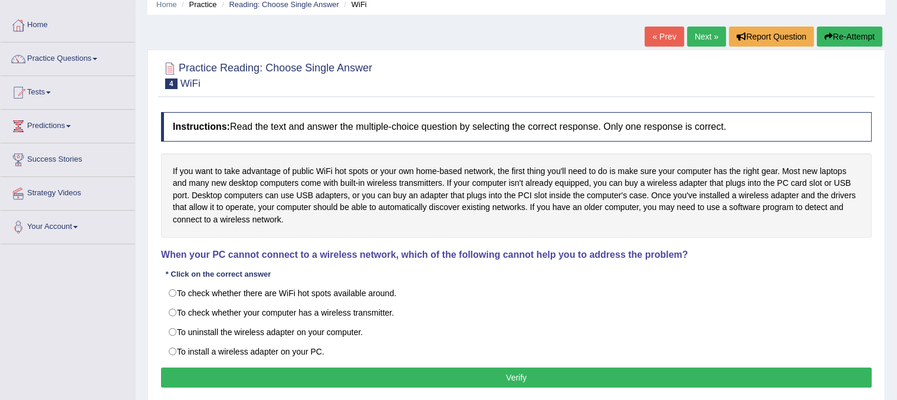
scroll to position [71, 0]
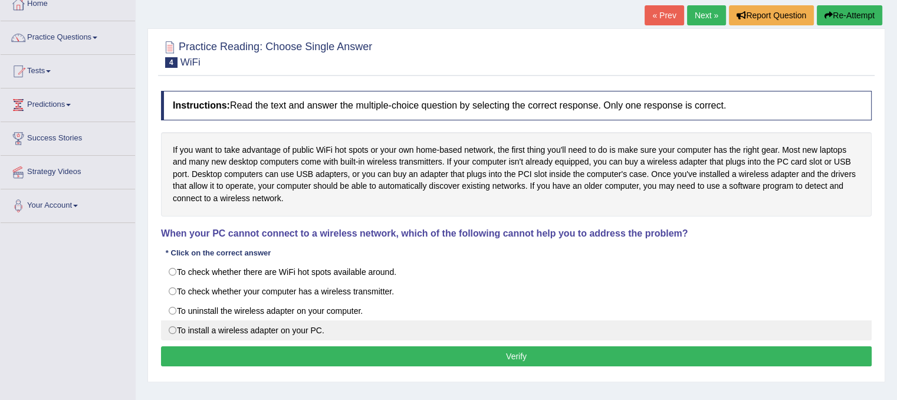
click at [288, 333] on label "To install a wireless adapter on your PC." at bounding box center [516, 330] width 710 height 20
radio input "true"
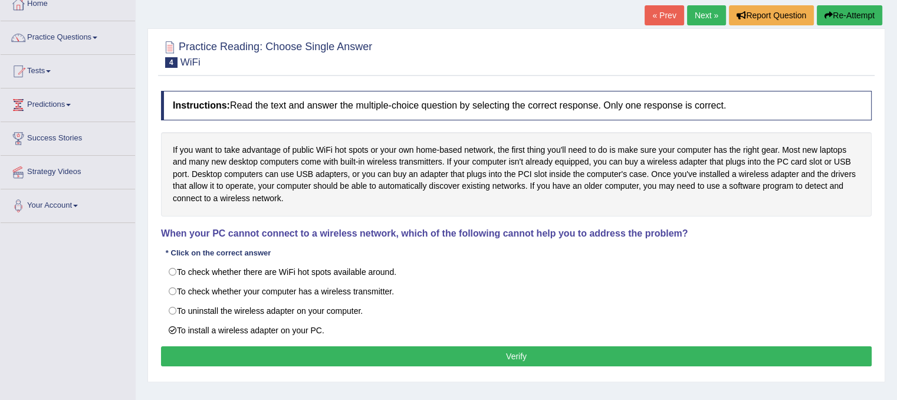
click at [300, 361] on button "Verify" at bounding box center [516, 356] width 710 height 20
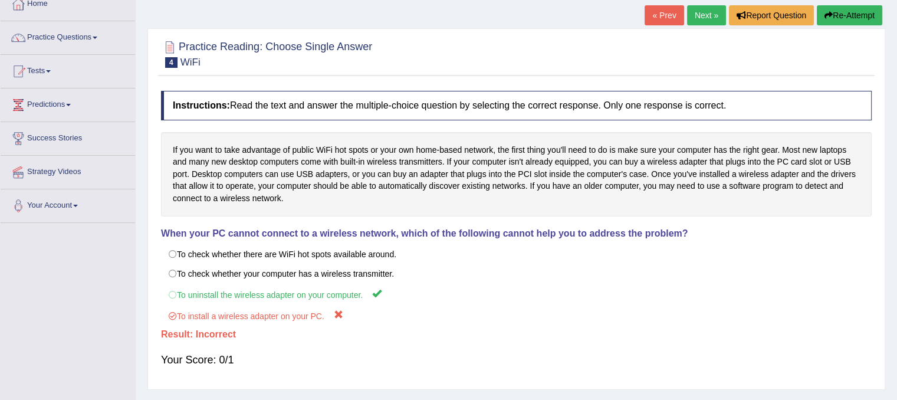
click at [710, 9] on link "Next »" at bounding box center [706, 15] width 39 height 20
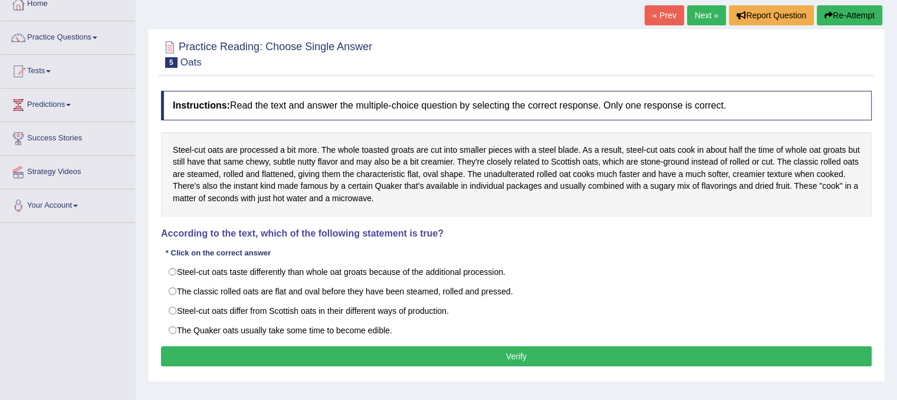
scroll to position [94, 0]
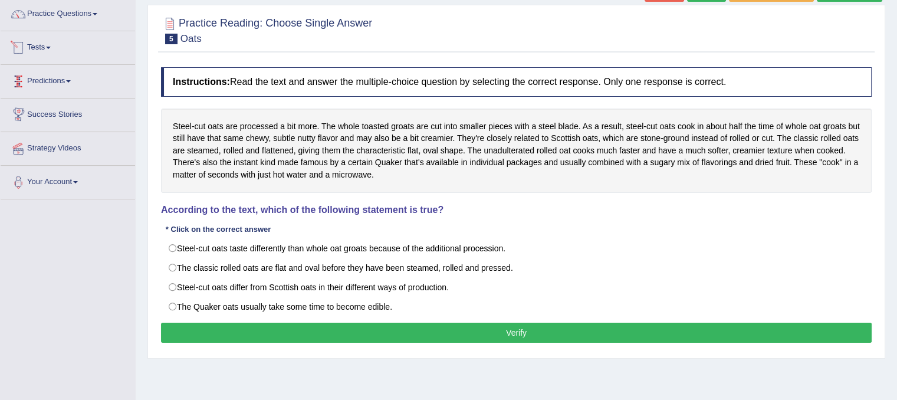
click at [51, 48] on span at bounding box center [48, 48] width 5 height 2
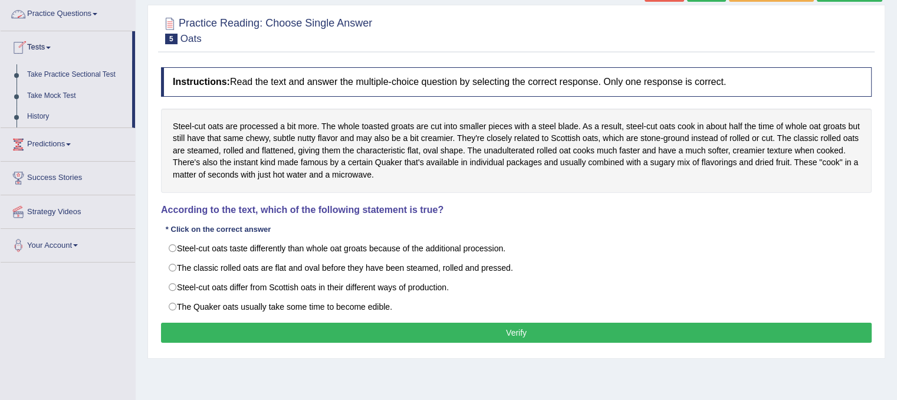
click at [78, 15] on link "Practice Questions" at bounding box center [68, 12] width 134 height 29
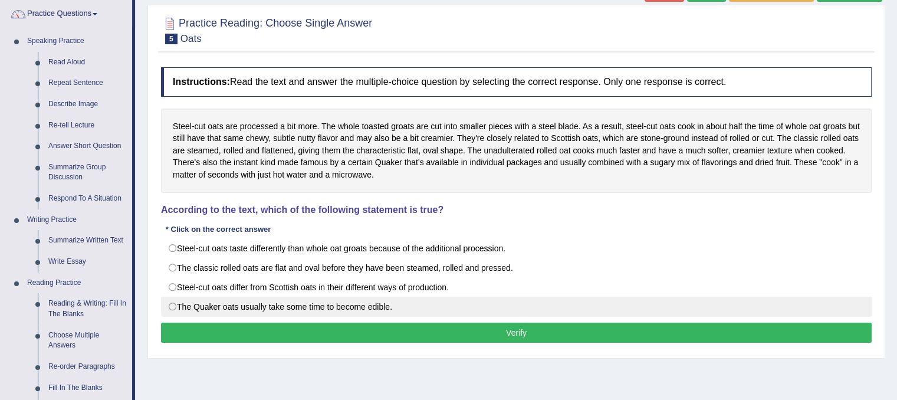
click at [445, 310] on label "The Quaker oats usually take some time to become edible." at bounding box center [516, 307] width 710 height 20
radio input "true"
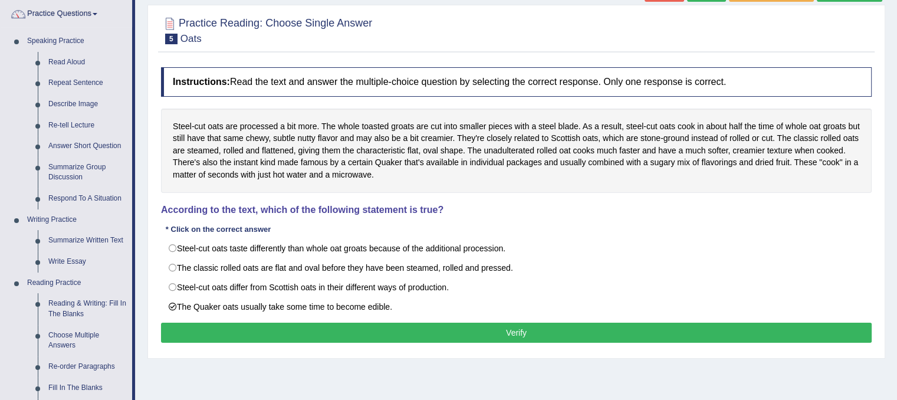
click at [428, 342] on div "Instructions: Read the text and answer the multiple-choice question by selectin…" at bounding box center [516, 206] width 716 height 291
click at [432, 333] on button "Verify" at bounding box center [516, 333] width 710 height 20
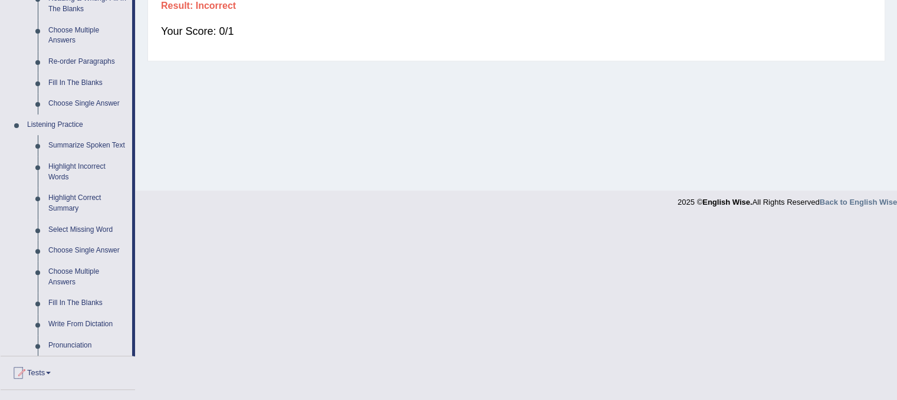
scroll to position [401, 0]
click at [64, 344] on link "Pronunciation" at bounding box center [87, 343] width 89 height 21
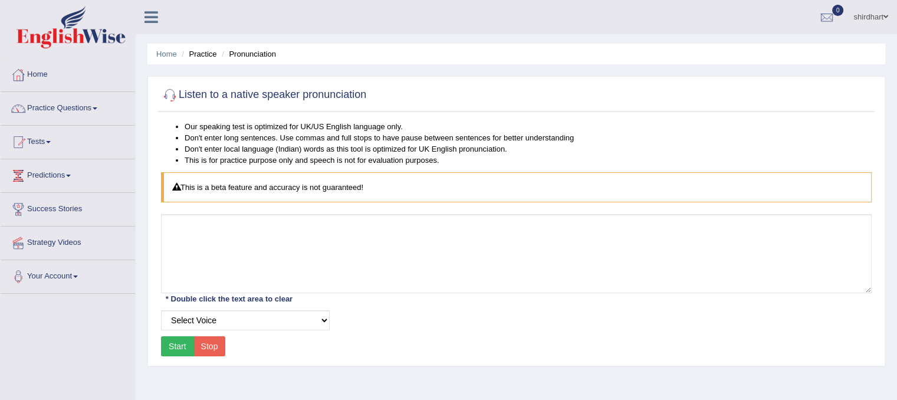
click at [184, 340] on button "Start" at bounding box center [177, 346] width 33 height 20
click at [249, 322] on select "Select Voice UK English Female UK English Male" at bounding box center [245, 320] width 169 height 20
select select "6"
click at [161, 310] on select "Select Voice UK English Female UK English Male" at bounding box center [245, 320] width 169 height 20
click at [176, 353] on button "Start" at bounding box center [177, 346] width 33 height 20
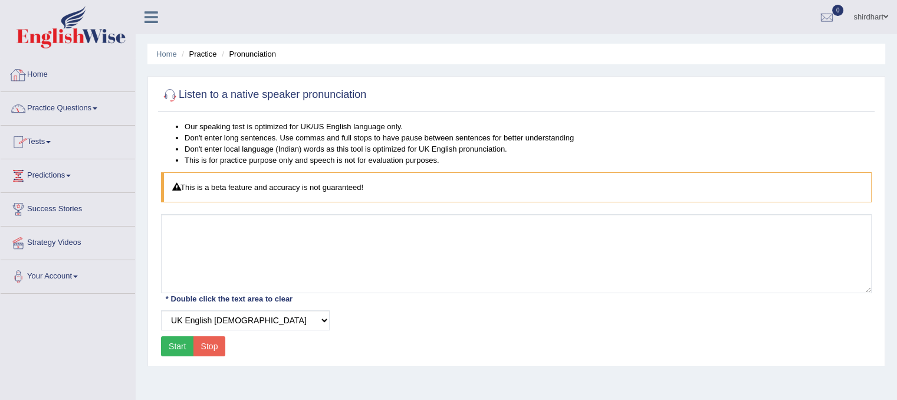
click at [98, 98] on link "Practice Questions" at bounding box center [68, 106] width 134 height 29
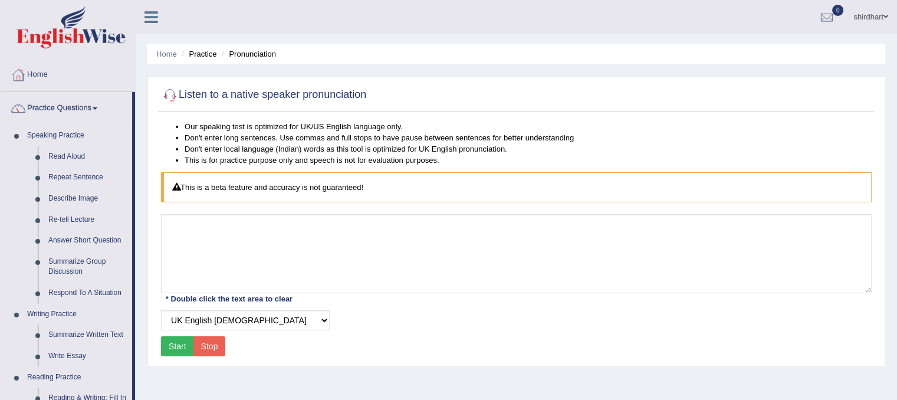
click at [422, 297] on div "Our speaking test is optimized for UK/US English language only. Don't enter lon…" at bounding box center [516, 240] width 716 height 239
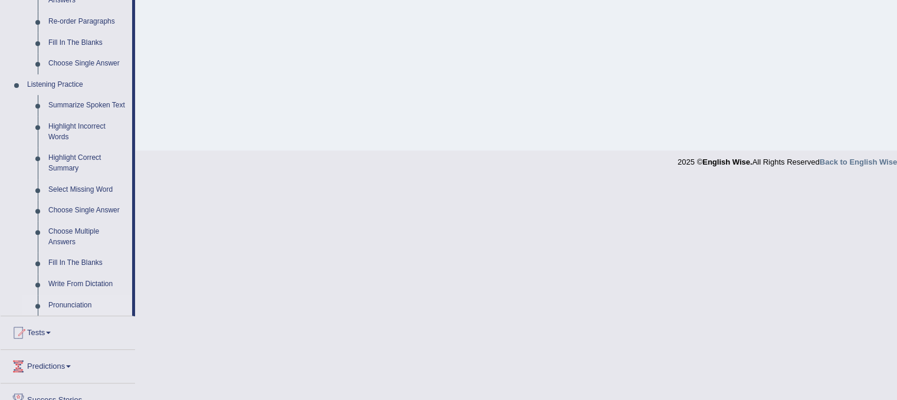
scroll to position [448, 0]
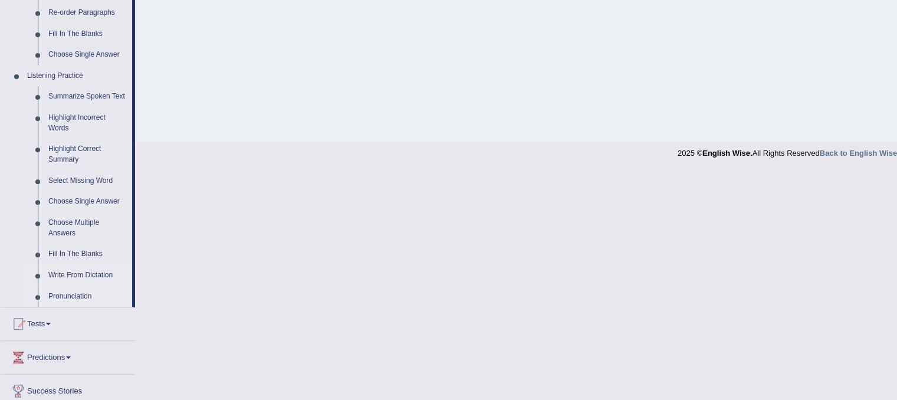
click at [106, 277] on link "Write From Dictation" at bounding box center [87, 275] width 89 height 21
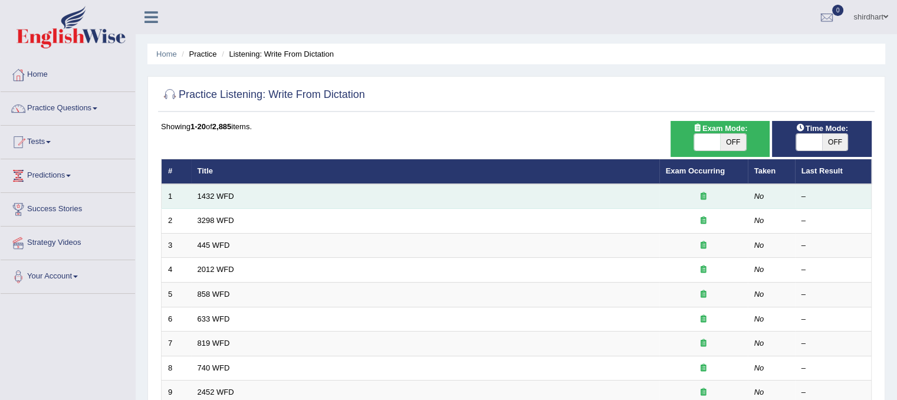
click at [340, 203] on td "1432 WFD" at bounding box center [425, 196] width 468 height 25
click at [215, 196] on link "1432 WFD" at bounding box center [216, 196] width 37 height 9
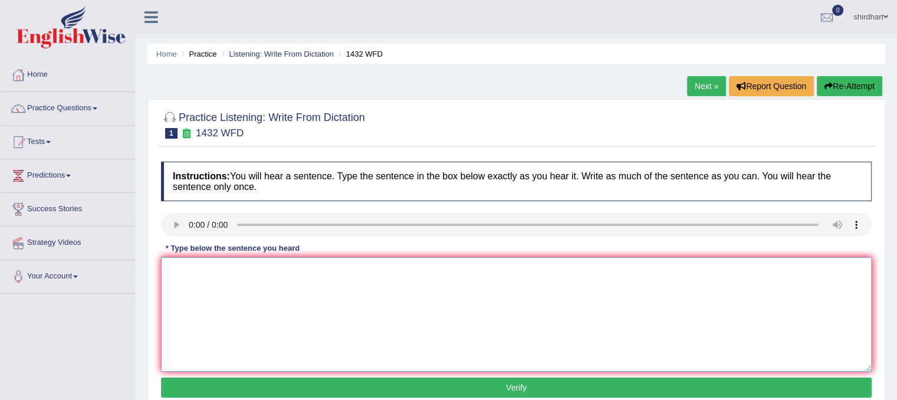
click at [241, 282] on textarea at bounding box center [516, 314] width 710 height 114
type textarea "more pysical activites are bencfical to your helth"
click at [288, 390] on button "Verify" at bounding box center [516, 387] width 710 height 20
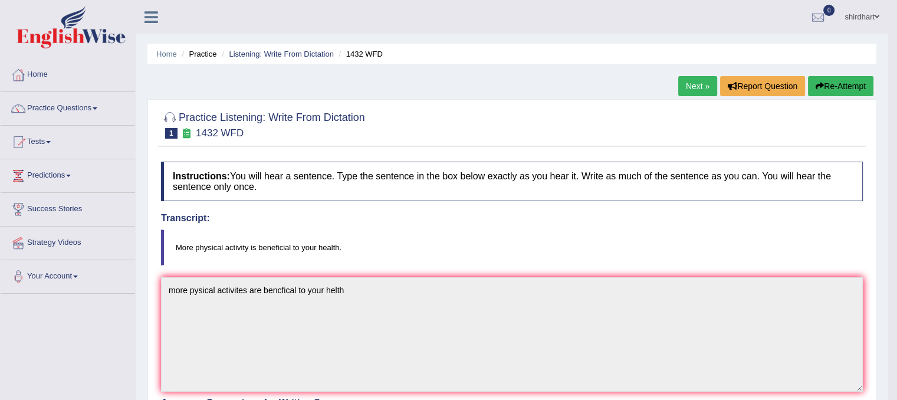
click at [852, 82] on button "Re-Attempt" at bounding box center [840, 86] width 65 height 20
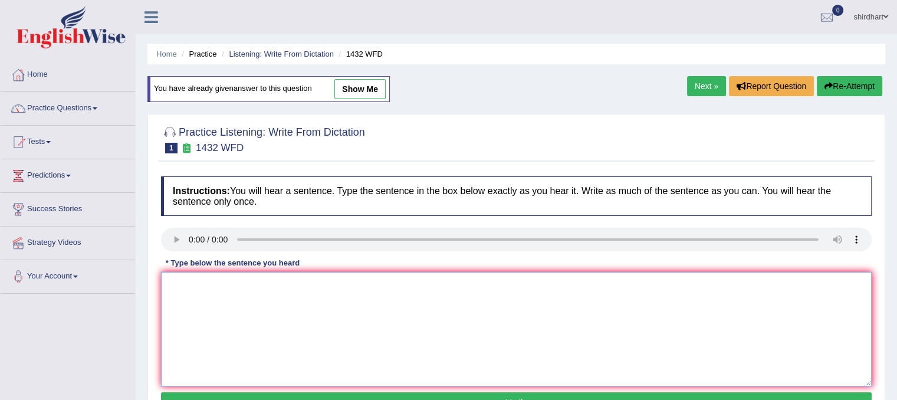
click at [214, 292] on textarea at bounding box center [516, 329] width 710 height 114
type textarea "m"
type textarea "More physical activites are benefits to your health"
click at [535, 393] on button "Verify" at bounding box center [516, 402] width 710 height 20
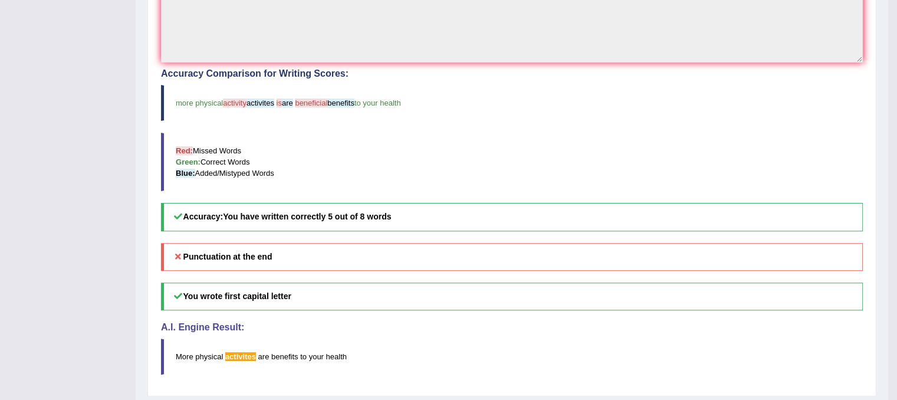
scroll to position [354, 0]
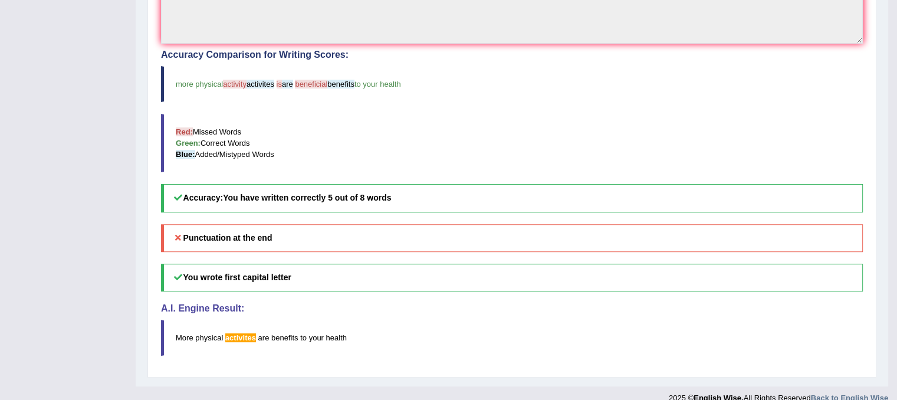
click at [535, 393] on div at bounding box center [444, 394] width 888 height 17
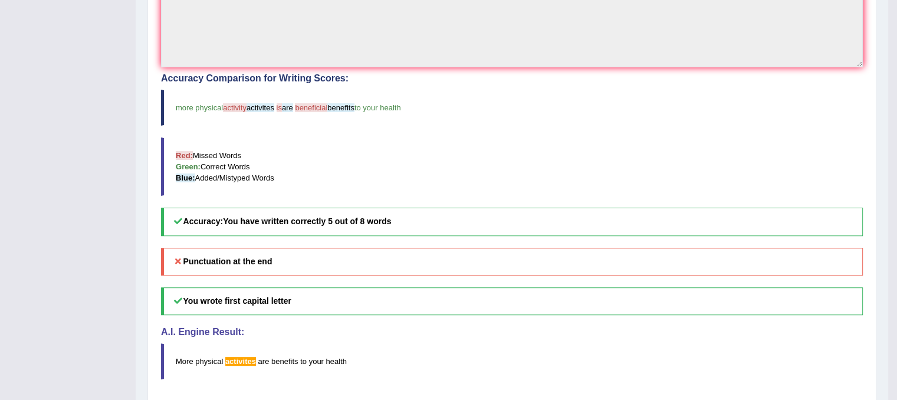
scroll to position [0, 0]
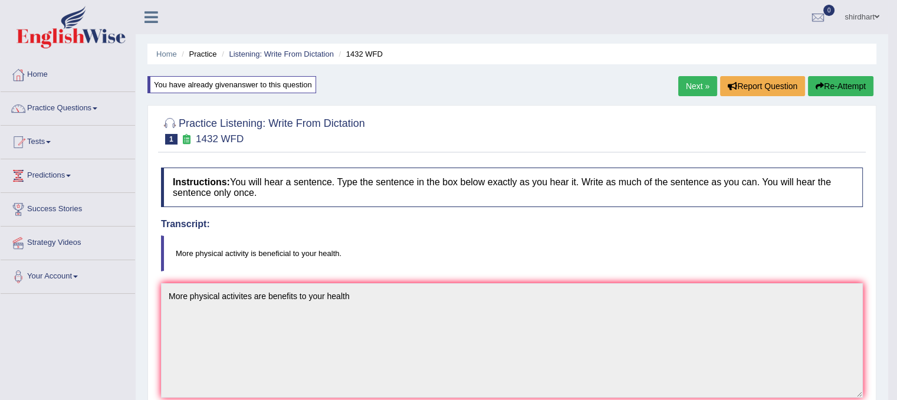
click at [839, 83] on button "Re-Attempt" at bounding box center [840, 86] width 65 height 20
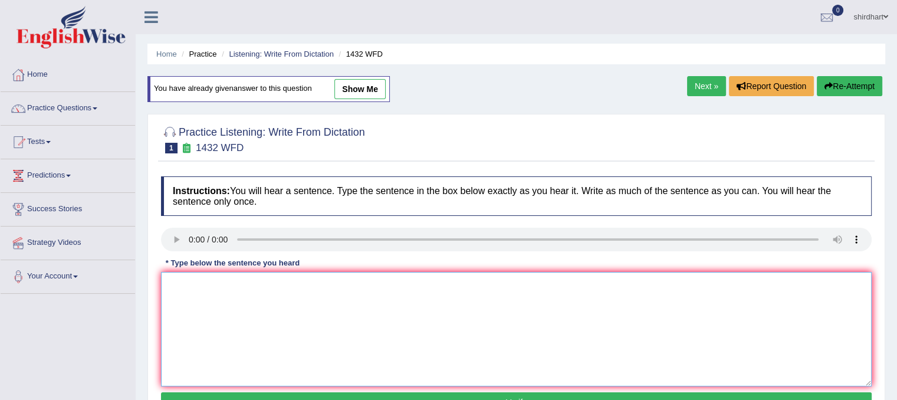
click at [266, 320] on textarea at bounding box center [516, 329] width 710 height 114
type textarea "M"
click at [183, 303] on textarea at bounding box center [516, 329] width 710 height 114
type textarea "More physical activities are benefital to your health."
click at [616, 392] on button "Verify" at bounding box center [516, 402] width 710 height 20
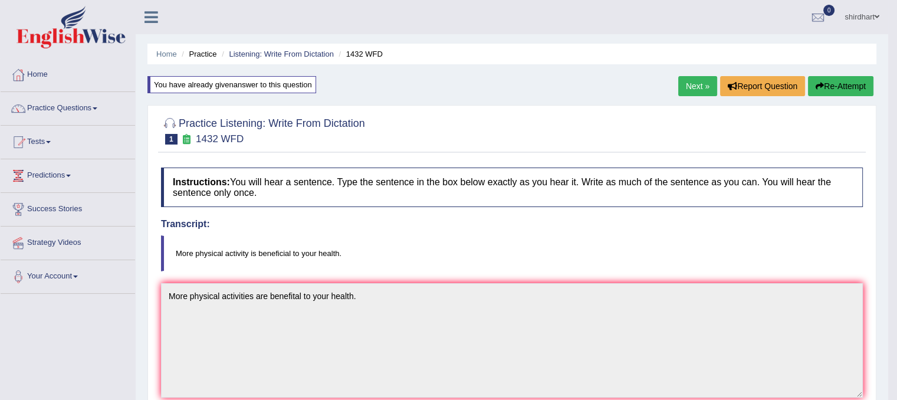
click at [708, 86] on link "Next »" at bounding box center [697, 86] width 39 height 20
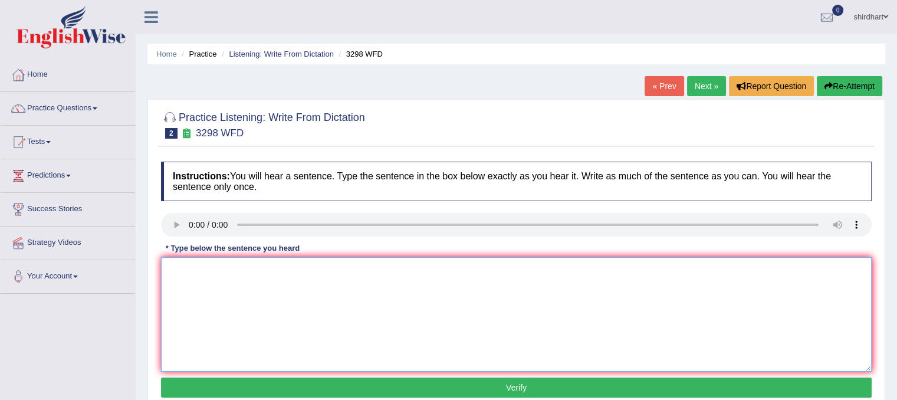
click at [216, 275] on textarea at bounding box center [516, 314] width 710 height 114
type textarea "A"
type textarea "Animal behaver"
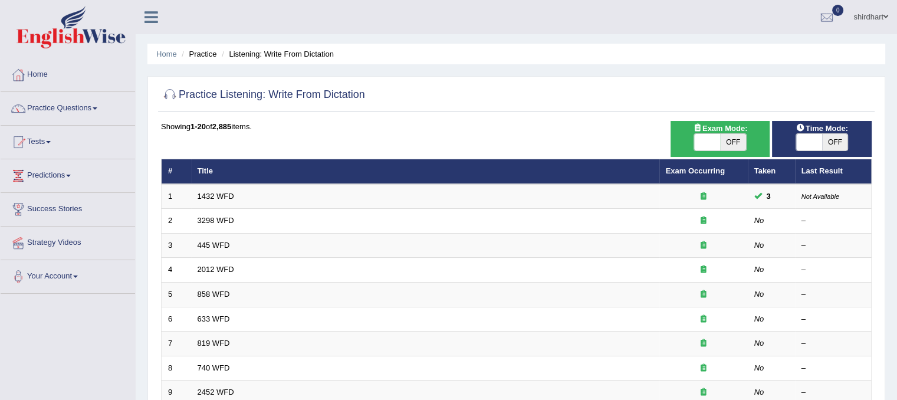
drag, startPoint x: 686, startPoint y: 147, endPoint x: 731, endPoint y: 146, distance: 44.8
click at [731, 146] on div "ON OFF" at bounding box center [720, 142] width 88 height 18
click at [731, 146] on span "OFF" at bounding box center [733, 142] width 26 height 17
checkbox input "true"
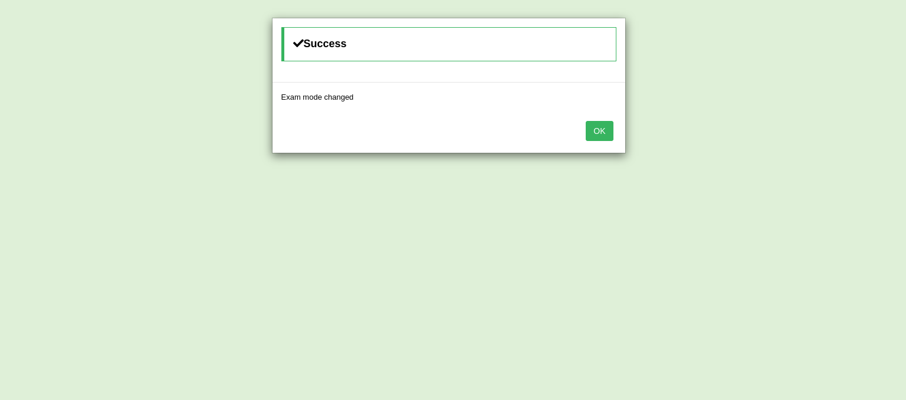
click at [597, 131] on button "OK" at bounding box center [598, 131] width 27 height 20
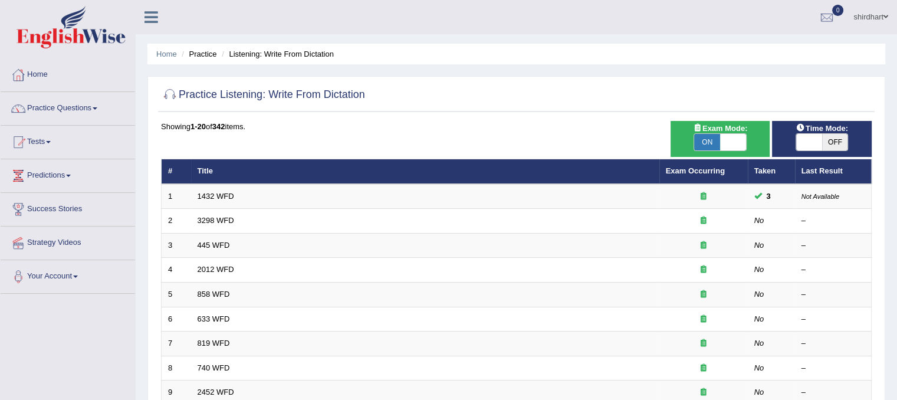
click at [823, 142] on span "OFF" at bounding box center [835, 142] width 26 height 17
checkbox input "true"
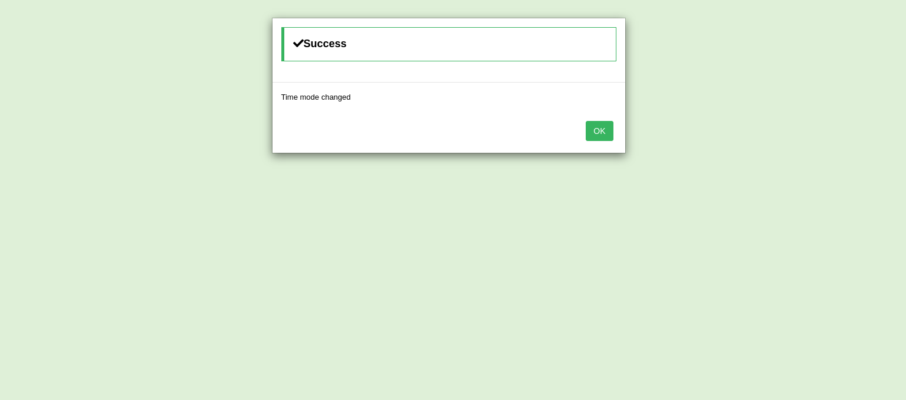
click at [587, 132] on button "OK" at bounding box center [598, 131] width 27 height 20
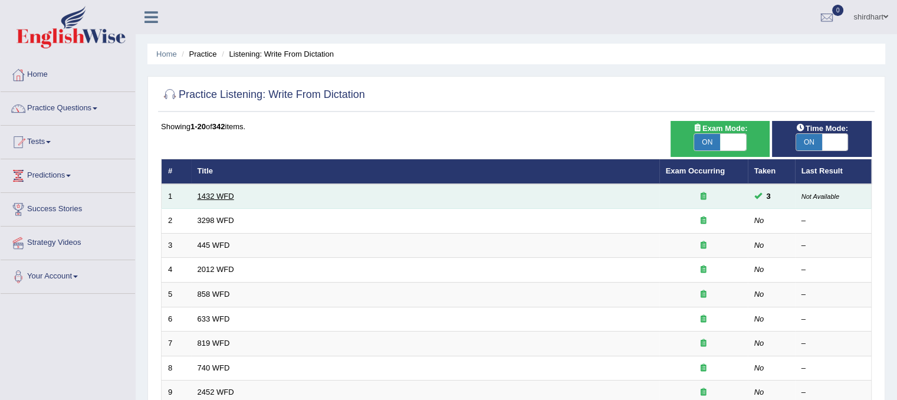
click at [226, 197] on link "1432 WFD" at bounding box center [216, 196] width 37 height 9
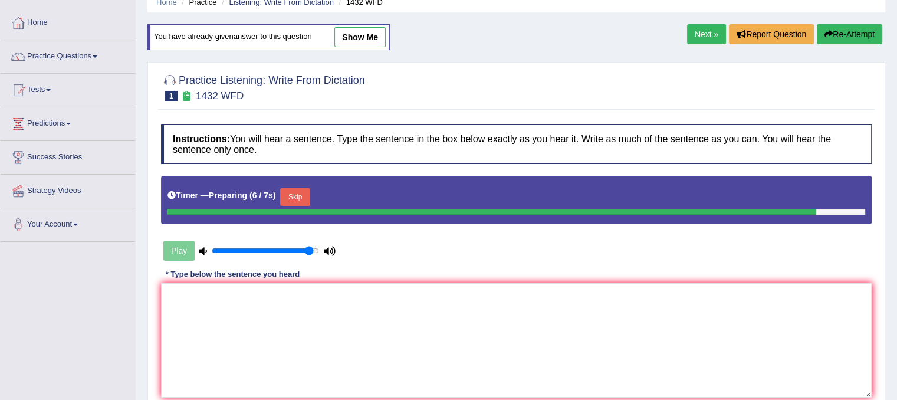
scroll to position [81, 0]
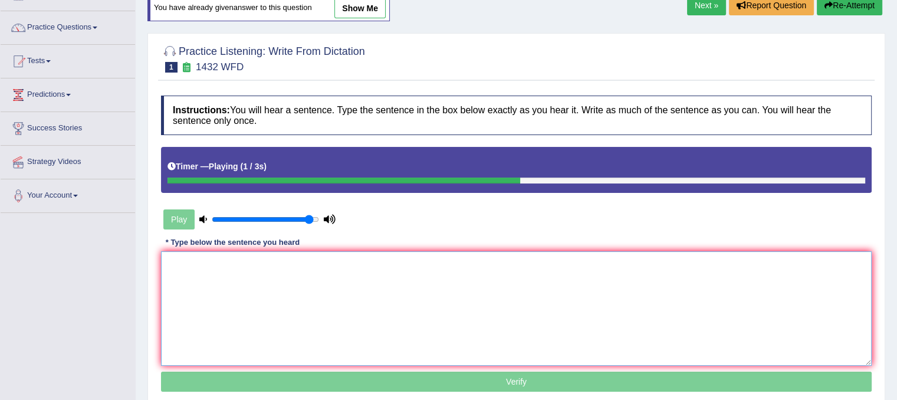
click at [295, 291] on textarea at bounding box center [516, 308] width 710 height 114
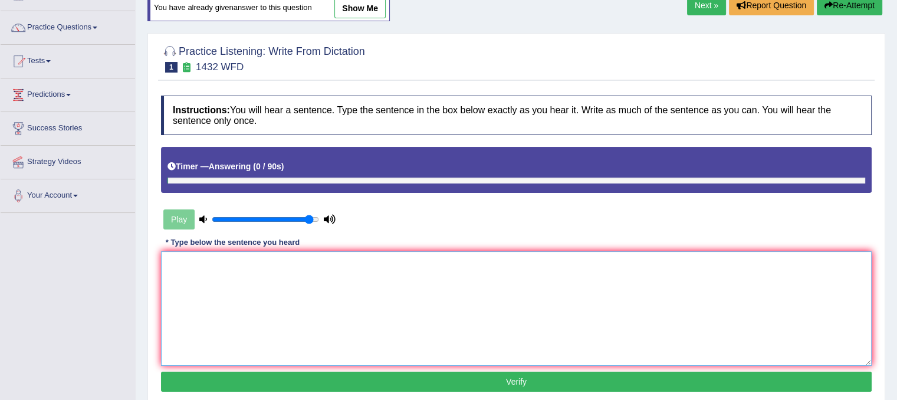
type textarea "m"
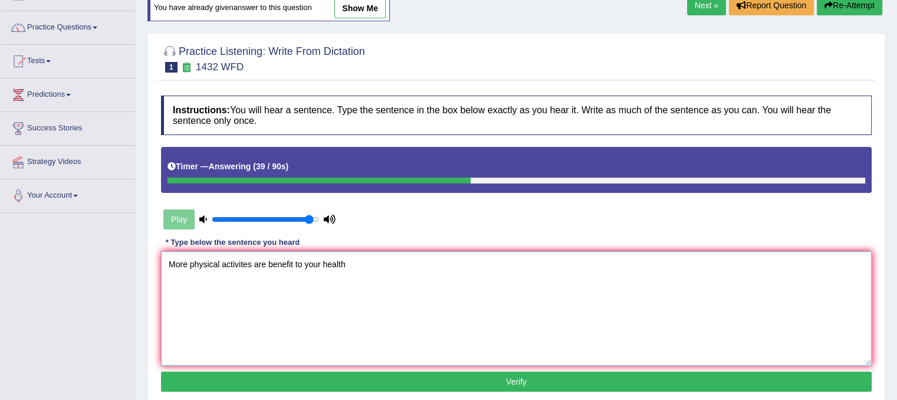
type textarea "More physical activites are benefit to your health"
click at [318, 383] on button "Verify" at bounding box center [516, 381] width 710 height 20
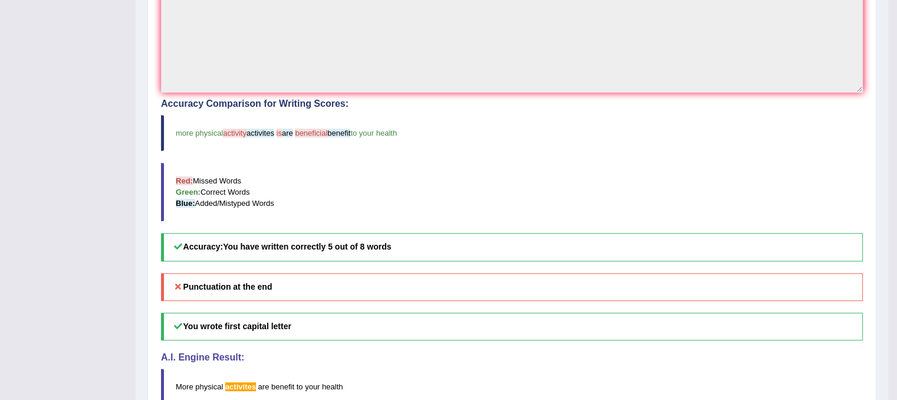
scroll to position [0, 0]
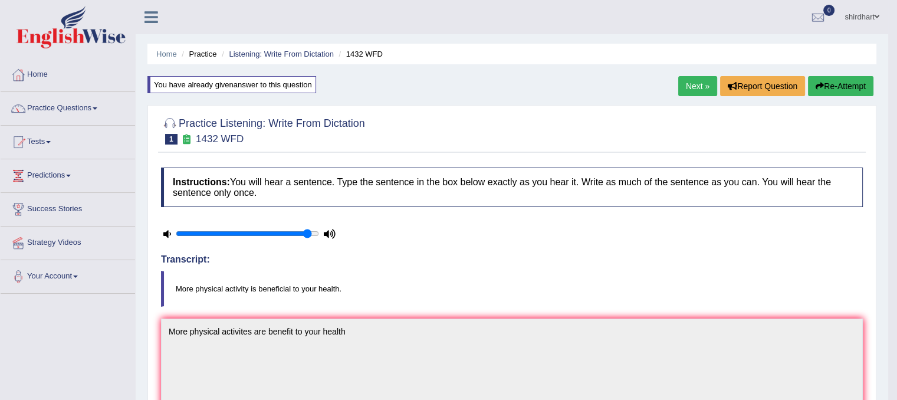
click at [825, 91] on button "Re-Attempt" at bounding box center [840, 86] width 65 height 20
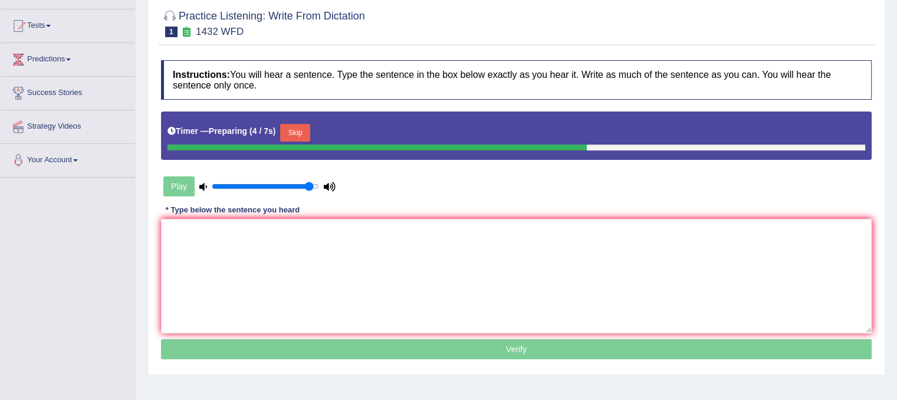
scroll to position [118, 0]
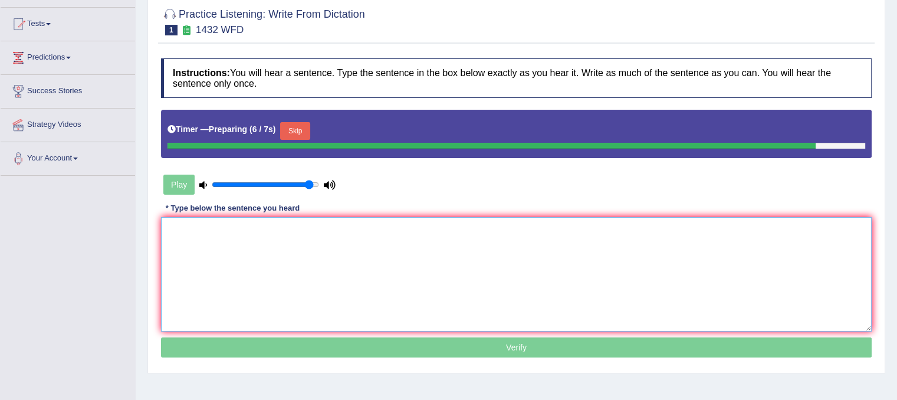
click at [645, 289] on textarea at bounding box center [516, 274] width 710 height 114
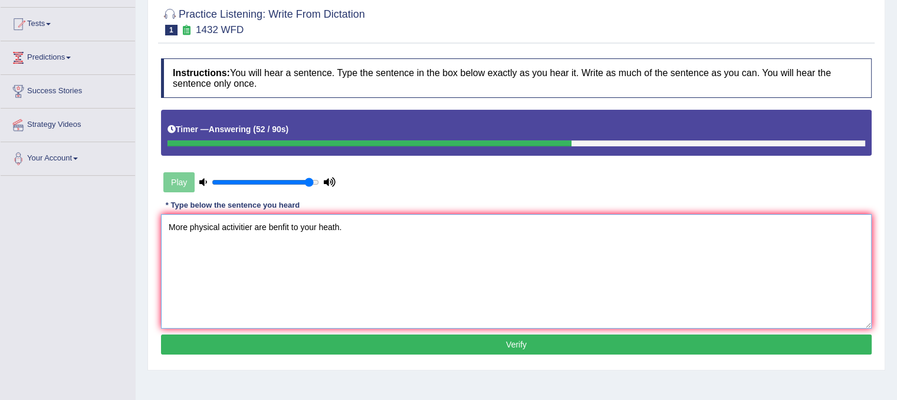
type textarea "More physical activitier are benfit to your heath."
click at [648, 345] on button "Verify" at bounding box center [516, 344] width 710 height 20
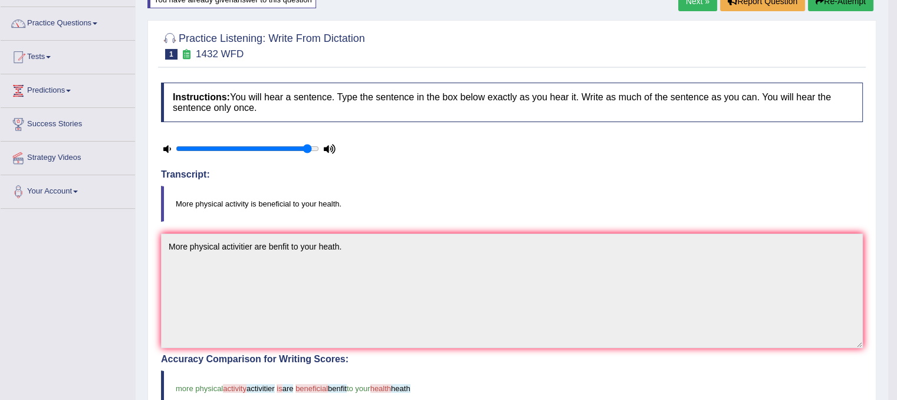
scroll to position [0, 0]
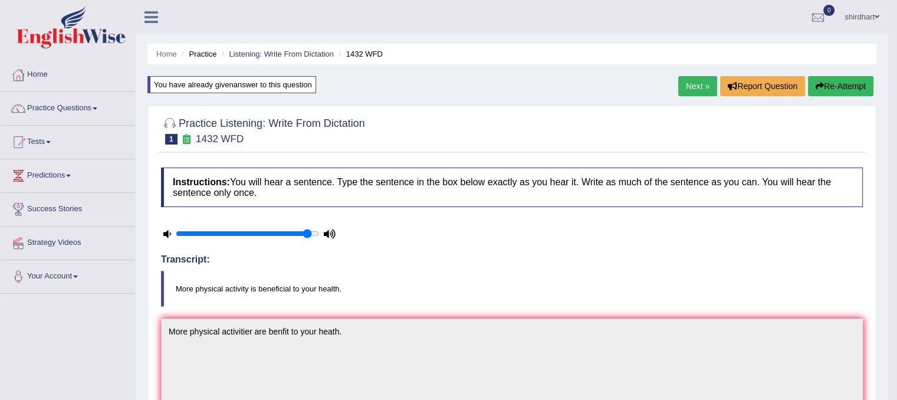
click at [685, 97] on div "Next » Report Question Re-Attempt" at bounding box center [777, 87] width 198 height 23
click at [693, 88] on link "Next »" at bounding box center [697, 86] width 39 height 20
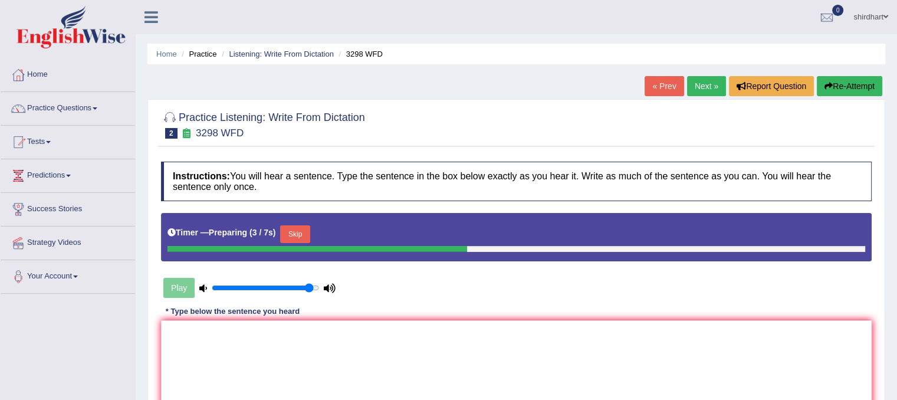
scroll to position [219, 0]
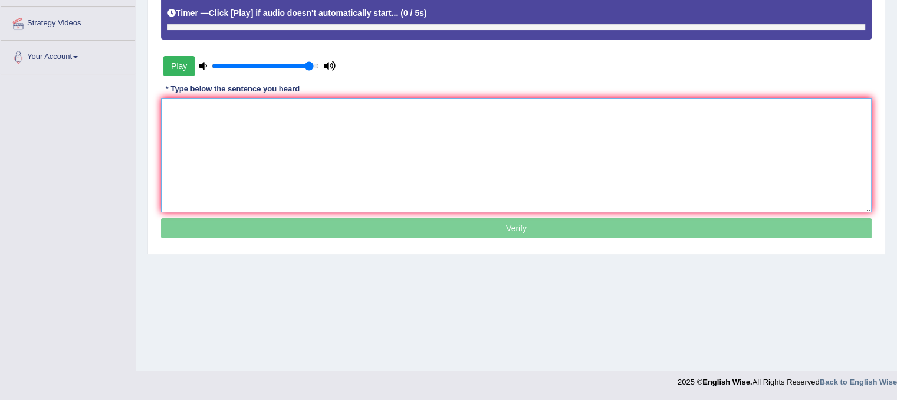
click at [554, 142] on textarea at bounding box center [516, 155] width 710 height 114
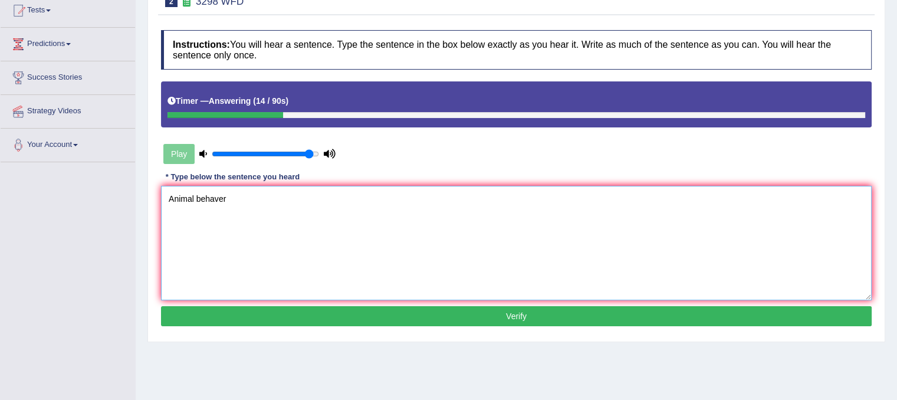
scroll to position [112, 0]
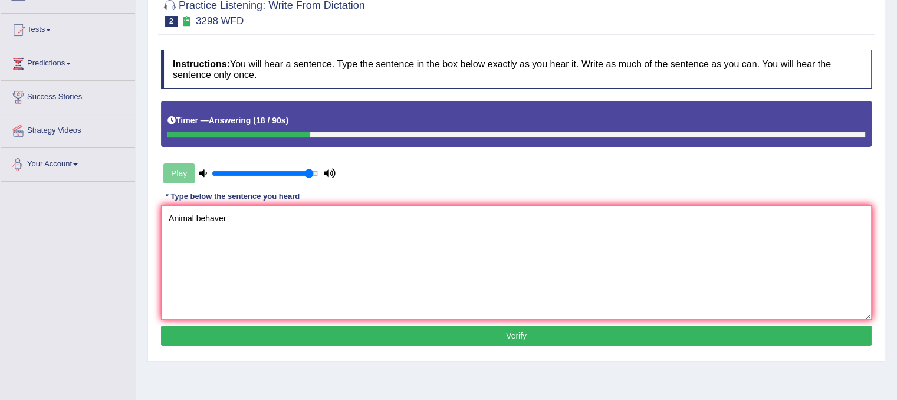
type textarea "Animal behaver"
click at [184, 167] on div "Play" at bounding box center [249, 173] width 177 height 29
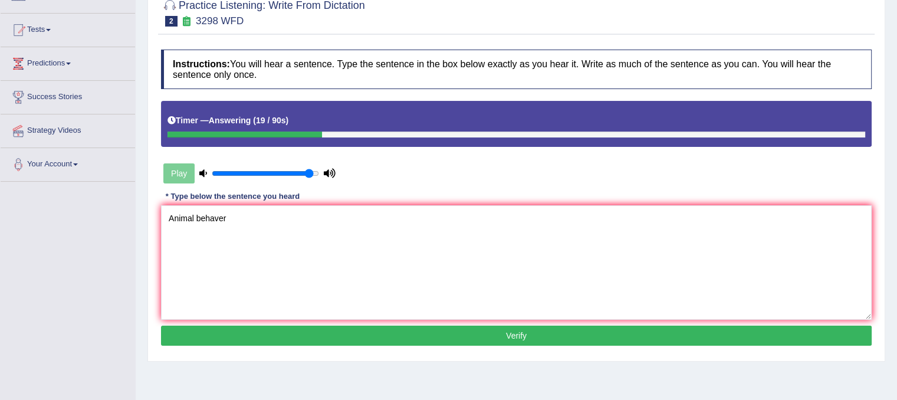
click at [184, 167] on div "Play" at bounding box center [249, 173] width 177 height 29
click at [255, 219] on textarea "Animal behaver" at bounding box center [516, 262] width 710 height 114
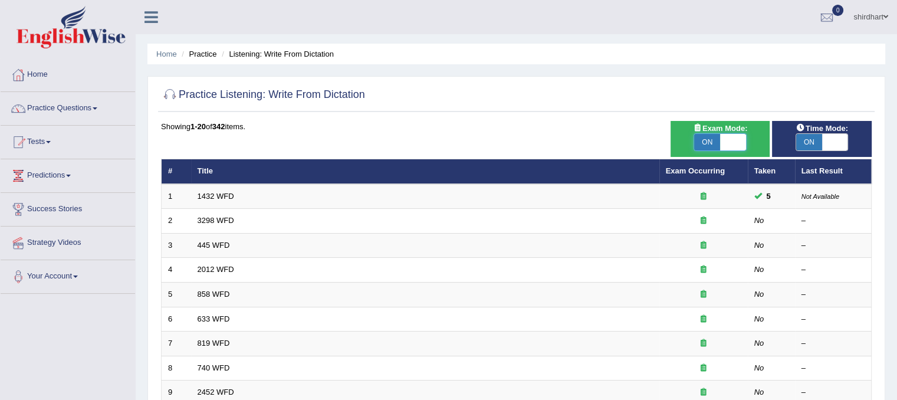
click at [742, 137] on span at bounding box center [733, 142] width 26 height 17
checkbox input "false"
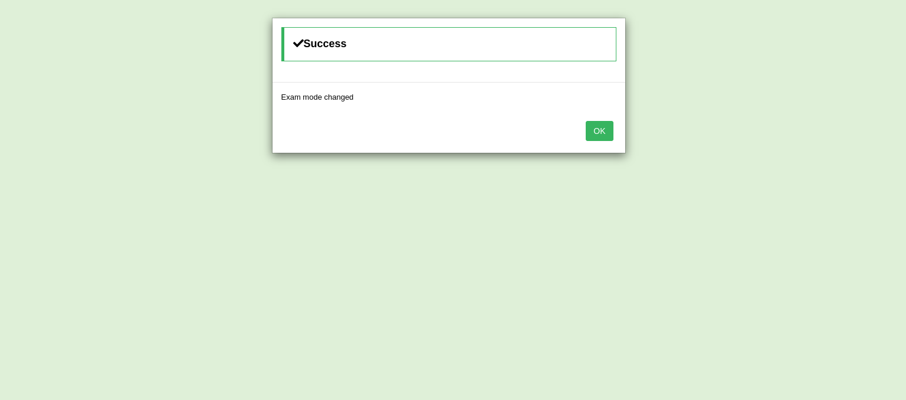
click at [613, 123] on div "OK" at bounding box center [448, 131] width 353 height 41
click at [604, 128] on button "OK" at bounding box center [598, 131] width 27 height 20
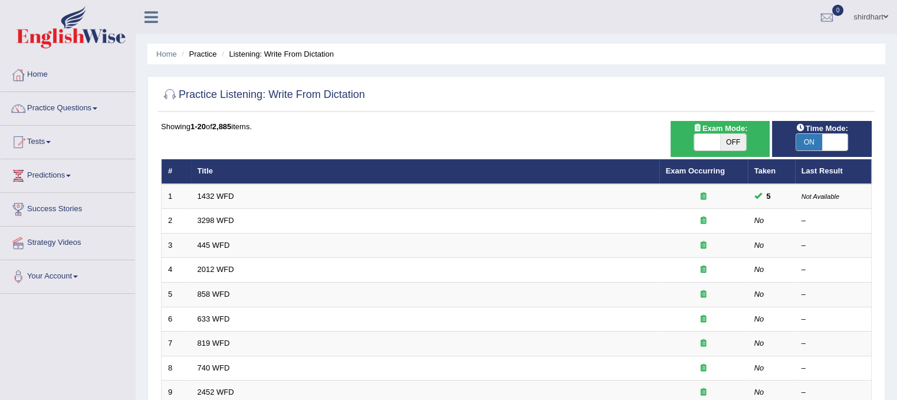
click at [827, 150] on div "Time Mode: ON OFF" at bounding box center [822, 139] width 100 height 36
click at [810, 146] on span "ON" at bounding box center [809, 142] width 26 height 17
checkbox input "false"
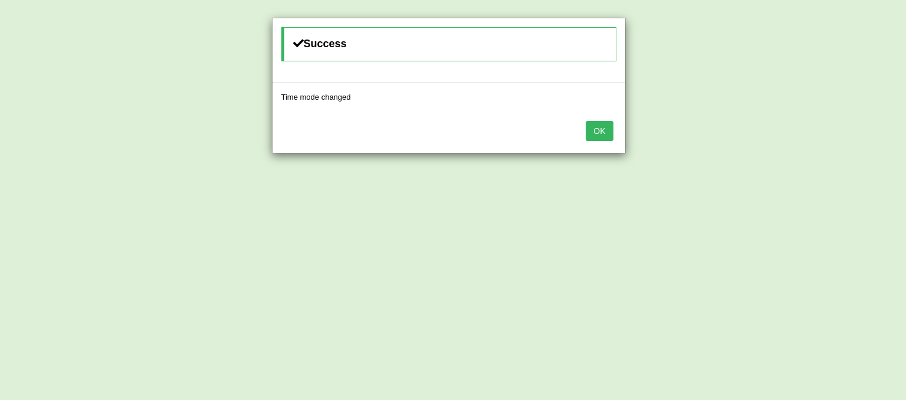
click at [594, 129] on button "OK" at bounding box center [598, 131] width 27 height 20
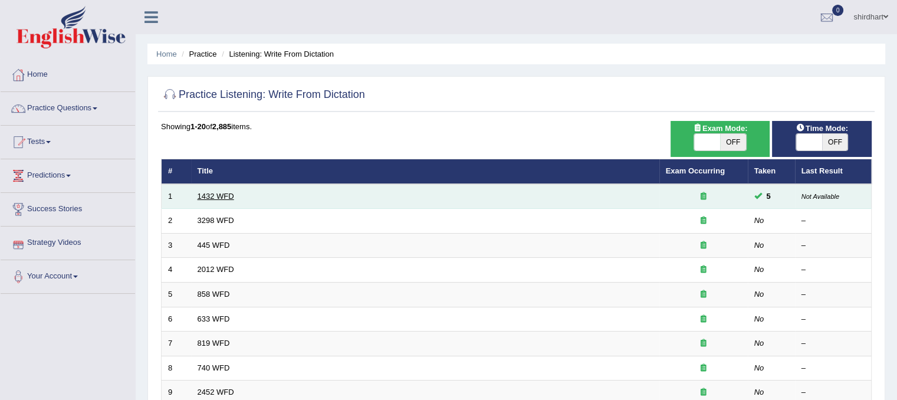
click at [222, 193] on link "1432 WFD" at bounding box center [216, 196] width 37 height 9
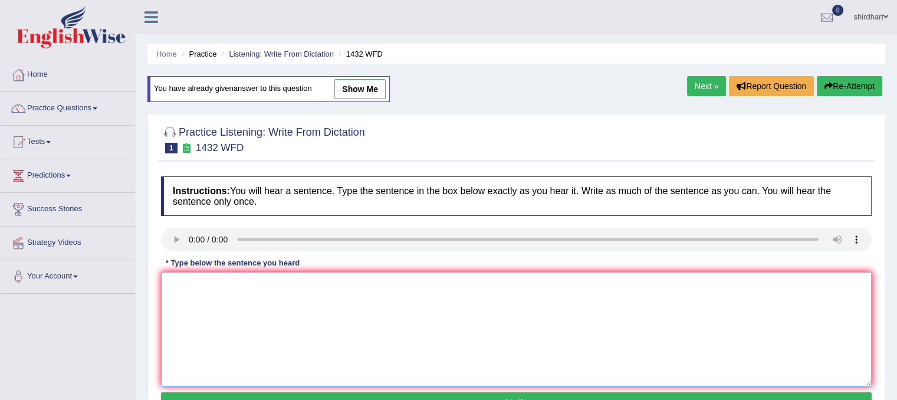
click at [274, 287] on textarea at bounding box center [516, 329] width 710 height 114
type textarea "More physical activties are benfit to your health"
click at [843, 392] on button "Verify" at bounding box center [516, 402] width 710 height 20
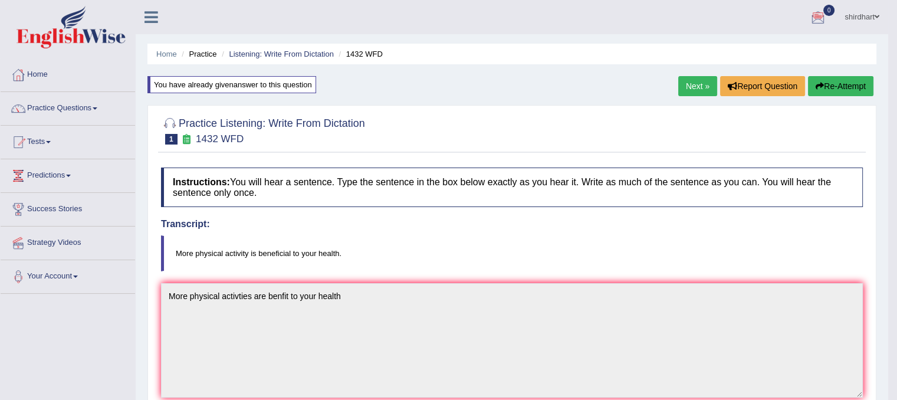
click at [864, 83] on button "Re-Attempt" at bounding box center [840, 86] width 65 height 20
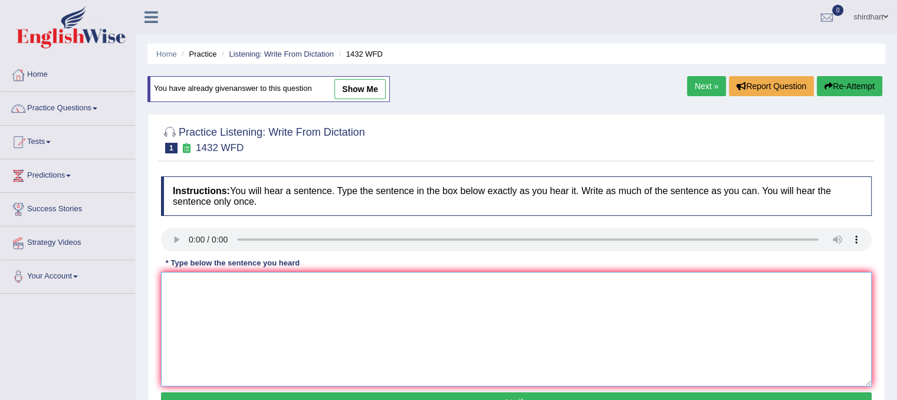
click at [491, 291] on textarea at bounding box center [516, 329] width 710 height 114
click at [205, 315] on textarea at bounding box center [516, 329] width 710 height 114
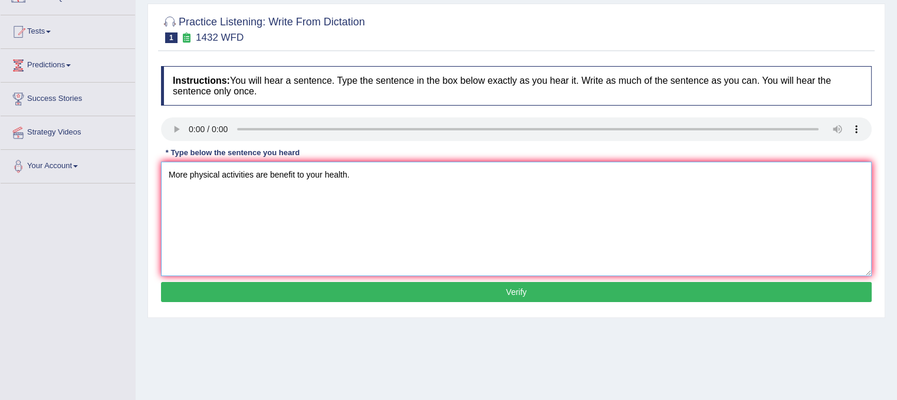
scroll to position [158, 0]
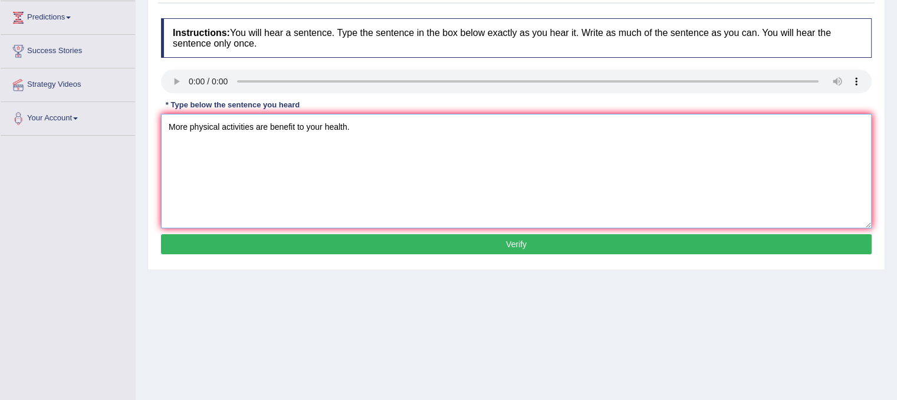
type textarea "More physical activities are benefit to your health."
click at [792, 246] on button "Verify" at bounding box center [516, 244] width 710 height 20
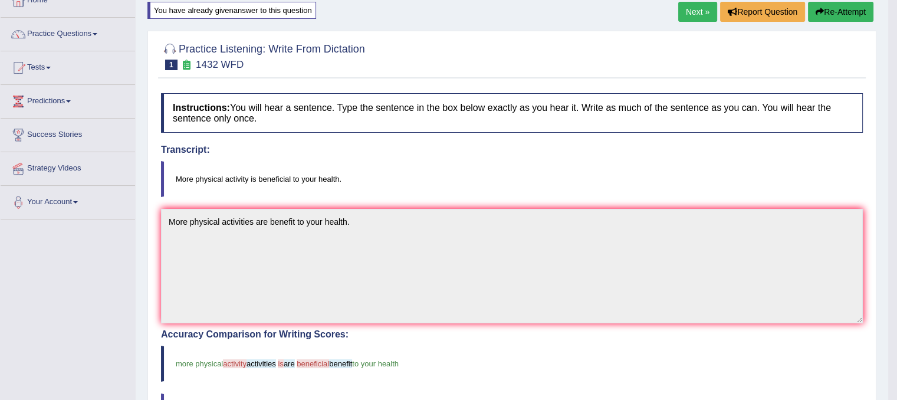
scroll to position [0, 0]
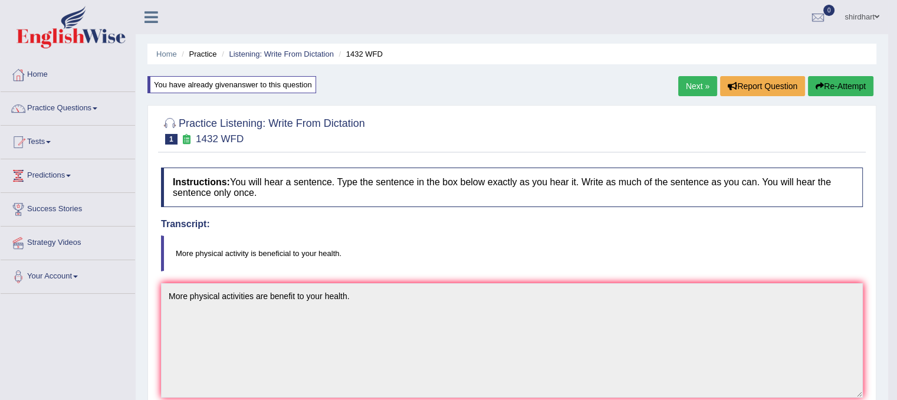
click at [865, 81] on button "Re-Attempt" at bounding box center [840, 86] width 65 height 20
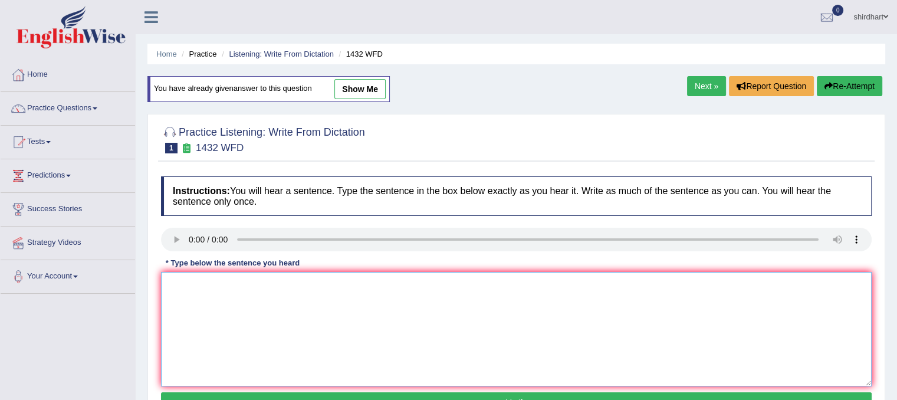
click at [212, 292] on textarea at bounding box center [516, 329] width 710 height 114
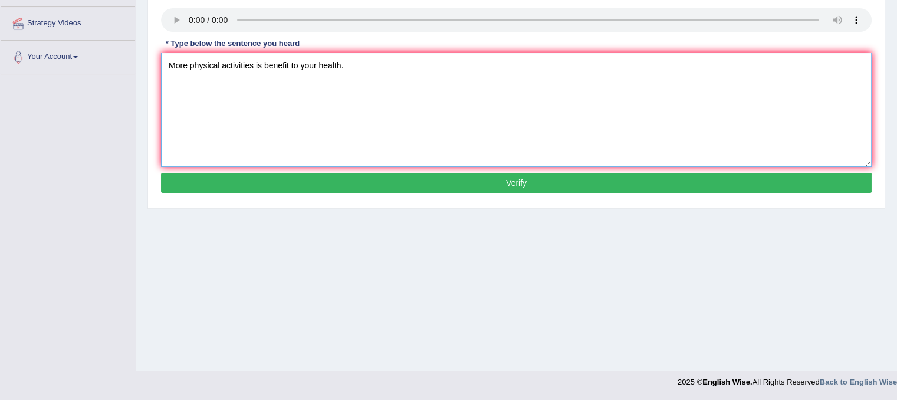
type textarea "More physical activities is benefit to your health."
click at [752, 186] on button "Verify" at bounding box center [516, 183] width 710 height 20
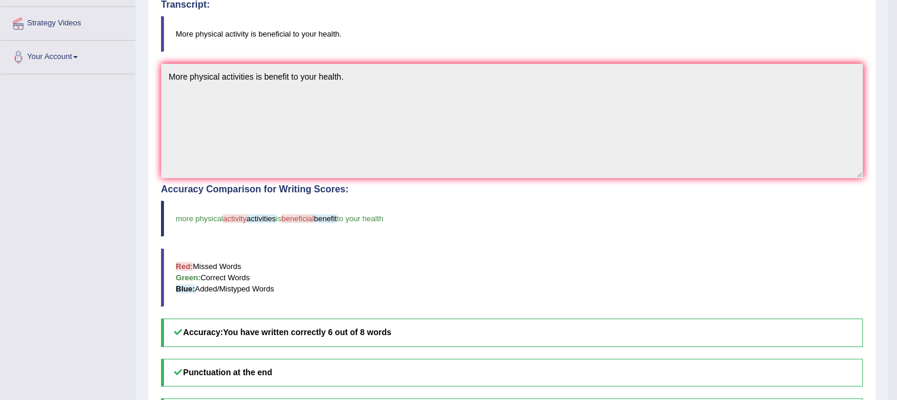
click at [269, 219] on span "activities" at bounding box center [260, 218] width 29 height 9
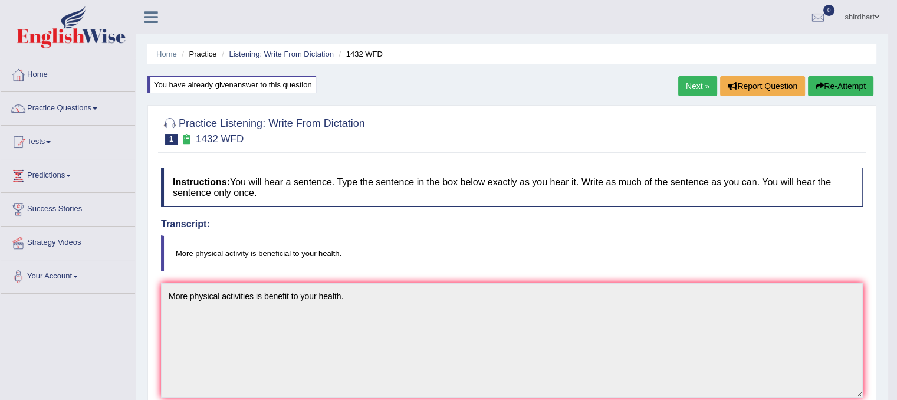
click at [699, 84] on link "Next »" at bounding box center [697, 86] width 39 height 20
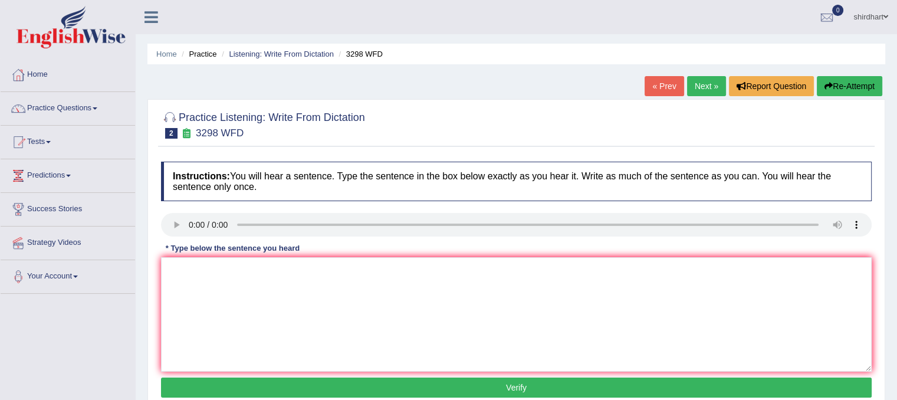
click at [106, 359] on div "Toggle navigation Home Practice Questions Speaking Practice Read Aloud Repeat S…" at bounding box center [448, 306] width 897 height 613
click at [443, 348] on textarea at bounding box center [516, 314] width 710 height 114
type textarea "A"
type textarea "l"
click at [232, 275] on textarea "l" at bounding box center [516, 314] width 710 height 114
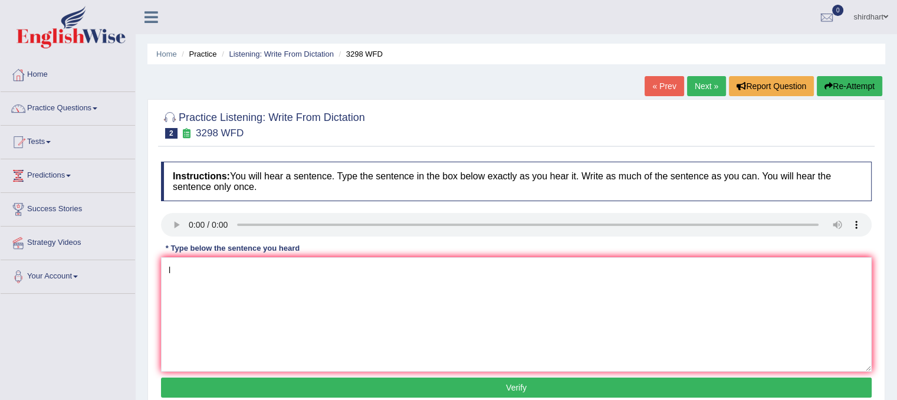
click at [693, 81] on link "Next »" at bounding box center [706, 86] width 39 height 20
click at [264, 293] on textarea at bounding box center [516, 314] width 710 height 114
click at [277, 280] on textarea "The American" at bounding box center [516, 314] width 710 height 114
click at [250, 275] on textarea "The American" at bounding box center [516, 314] width 710 height 114
click at [273, 270] on textarea "The [DEMOGRAPHIC_DATA] astromers" at bounding box center [516, 314] width 710 height 114
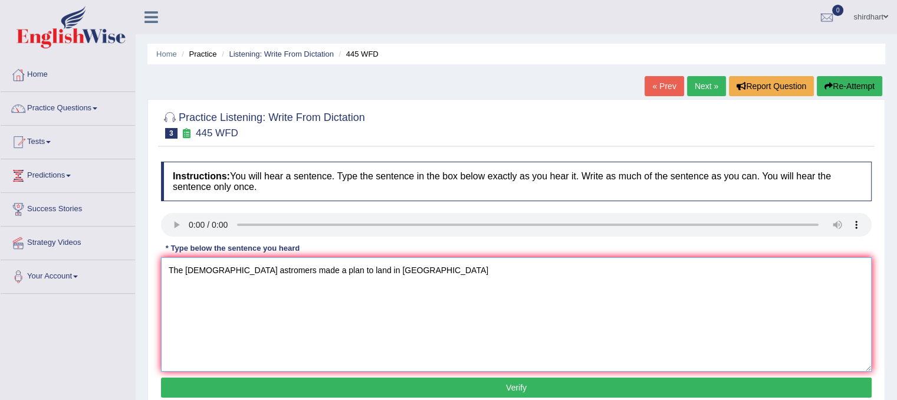
type textarea "The [DEMOGRAPHIC_DATA] astromers made a plan to land in [GEOGRAPHIC_DATA]"
click at [465, 386] on button "Verify" at bounding box center [516, 387] width 710 height 20
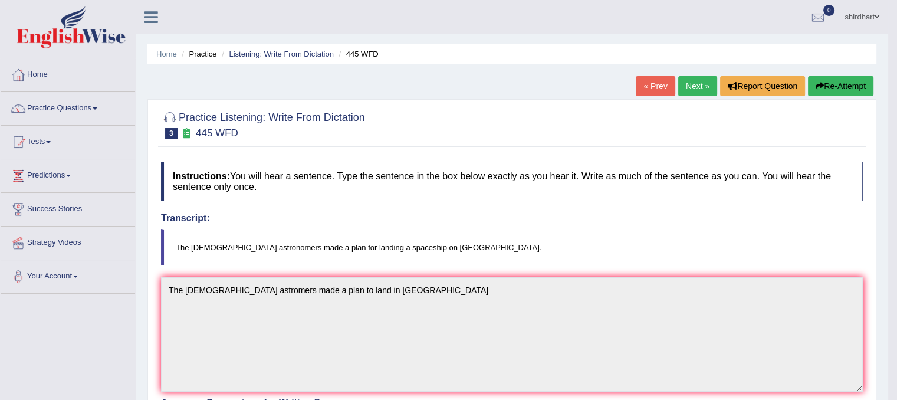
click at [844, 81] on button "Re-Attempt" at bounding box center [840, 86] width 65 height 20
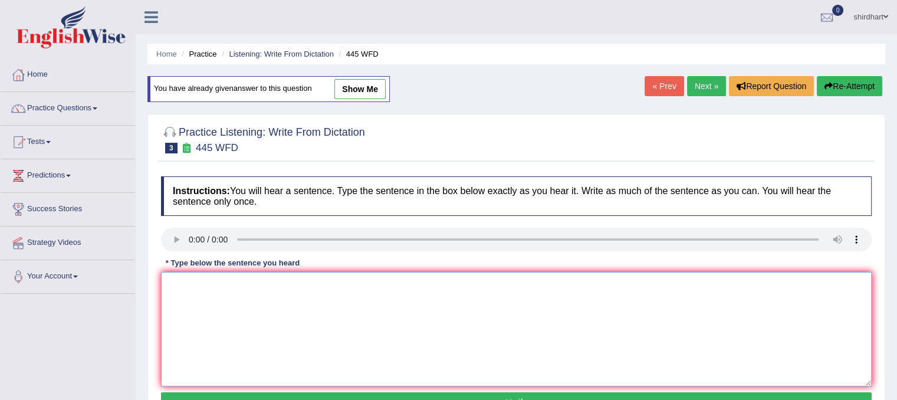
click at [196, 307] on textarea at bounding box center [516, 329] width 710 height 114
click at [241, 293] on textarea "The American" at bounding box center [516, 329] width 710 height 114
type textarea "The American estromers made a plan to land in Mars."
click at [436, 397] on button "Verify" at bounding box center [516, 402] width 710 height 20
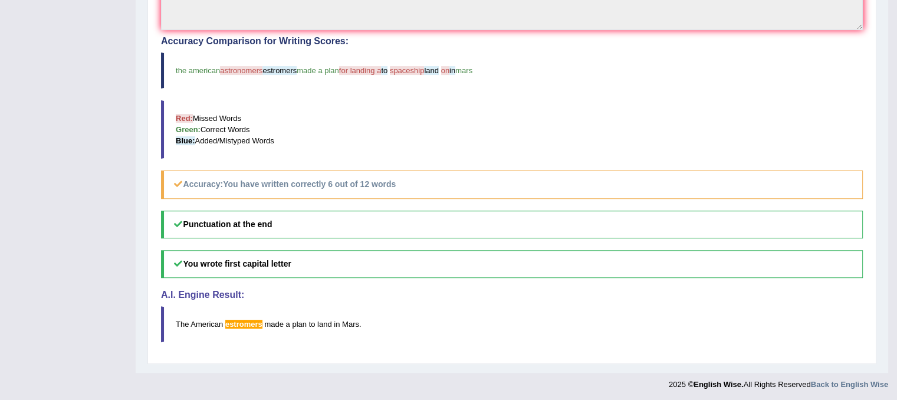
scroll to position [18, 0]
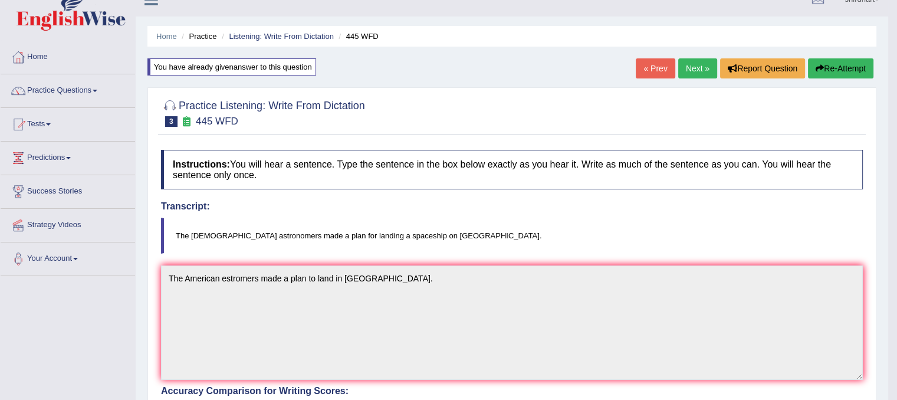
click at [704, 72] on link "Next »" at bounding box center [697, 68] width 39 height 20
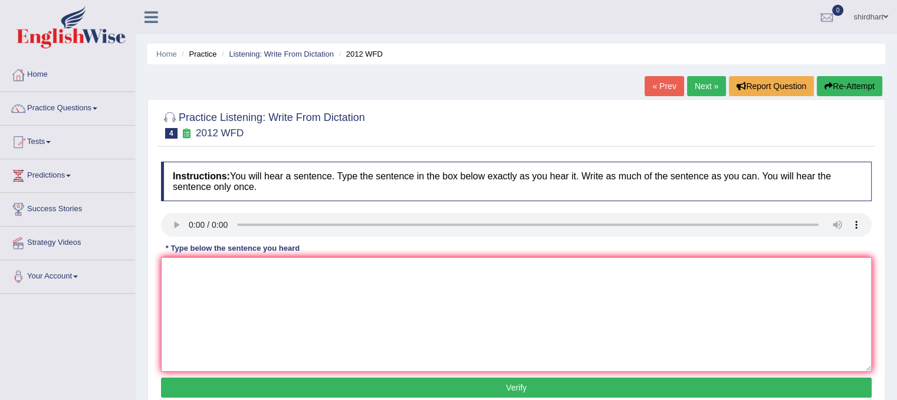
click at [219, 292] on textarea at bounding box center [516, 314] width 710 height 114
type textarea "Y"
type textarea "Theirs great deal debit on this topic."
click at [363, 386] on button "Verify" at bounding box center [516, 387] width 710 height 20
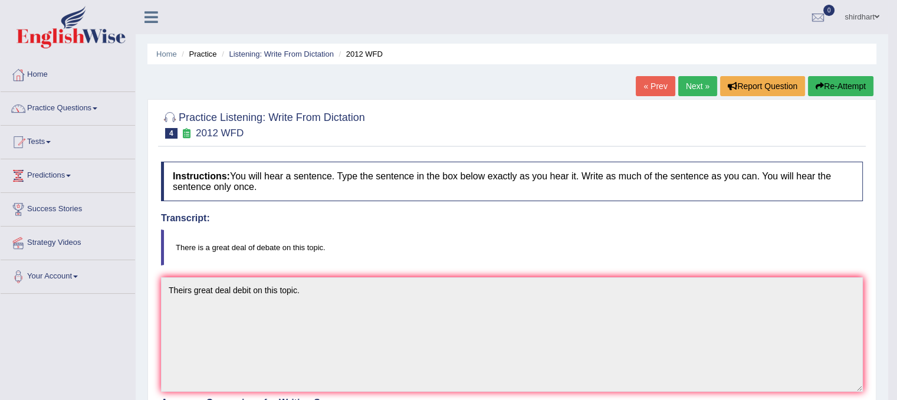
click at [855, 88] on button "Re-Attempt" at bounding box center [840, 86] width 65 height 20
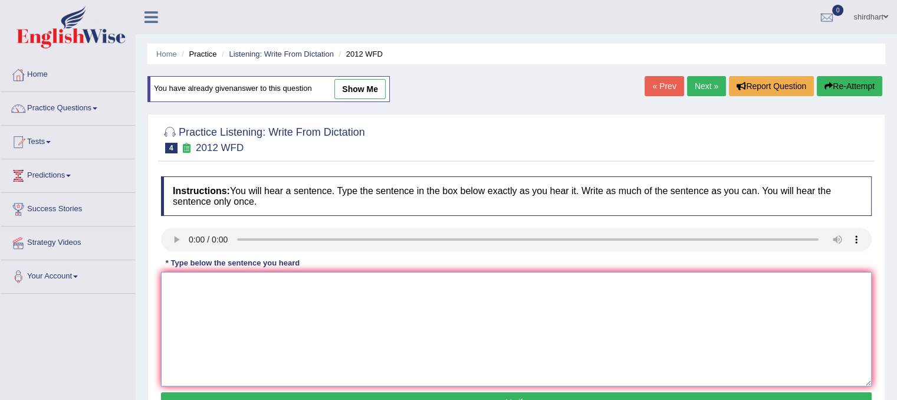
click at [196, 291] on textarea at bounding box center [516, 329] width 710 height 114
click at [264, 300] on textarea "There greate deal" at bounding box center [516, 329] width 710 height 114
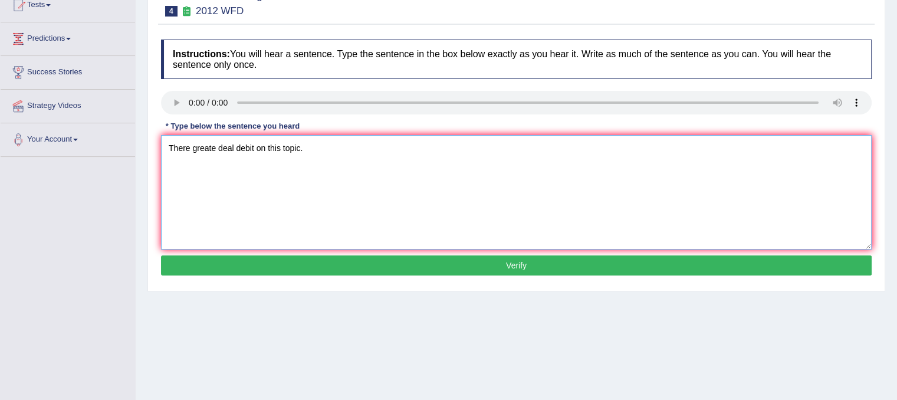
scroll to position [138, 0]
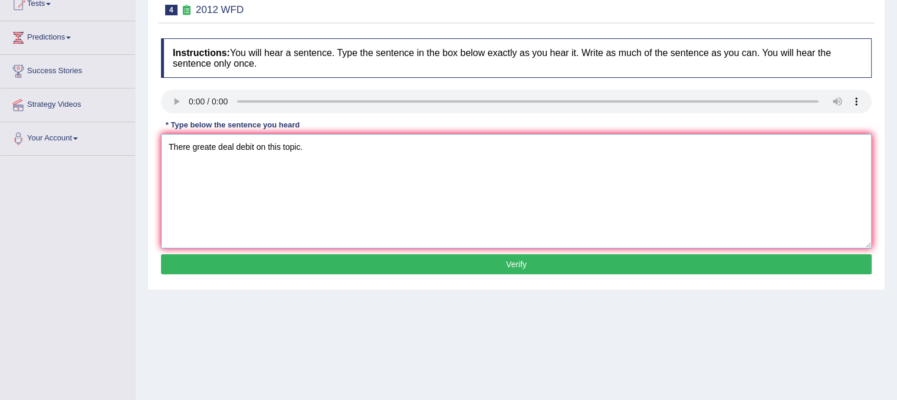
type textarea "There greate deal debit on this topic."
click at [771, 266] on button "Verify" at bounding box center [516, 264] width 710 height 20
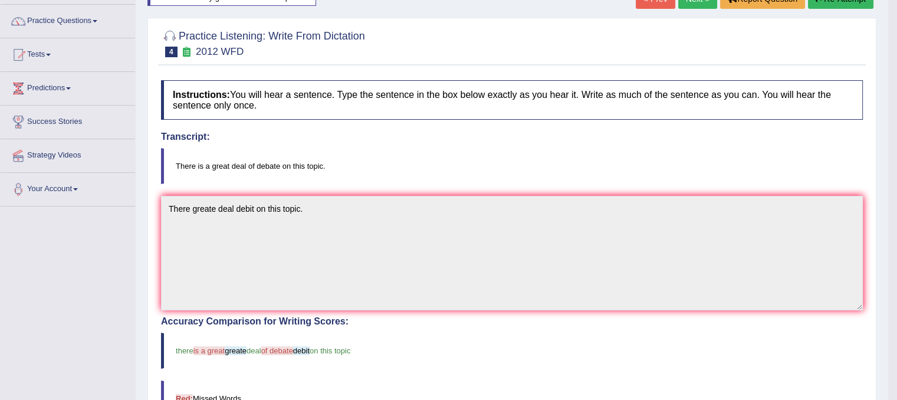
scroll to position [0, 0]
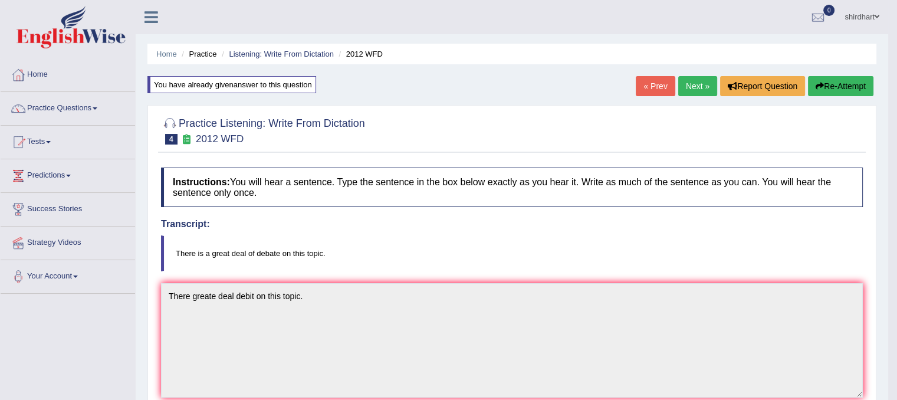
click at [699, 85] on link "Next »" at bounding box center [697, 86] width 39 height 20
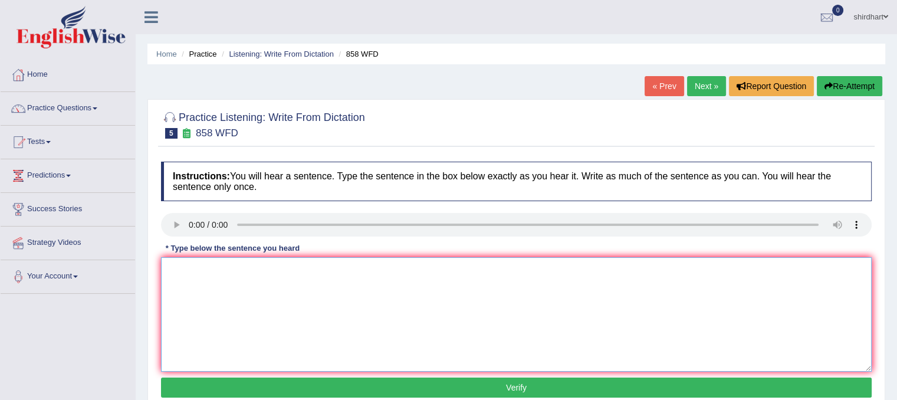
click at [215, 291] on textarea at bounding box center [516, 314] width 710 height 114
click at [831, 87] on button "Re-Attempt" at bounding box center [849, 86] width 65 height 20
click at [200, 269] on textarea at bounding box center [516, 314] width 710 height 114
click at [698, 88] on link "Next »" at bounding box center [706, 86] width 39 height 20
click at [196, 257] on textarea at bounding box center [516, 314] width 710 height 114
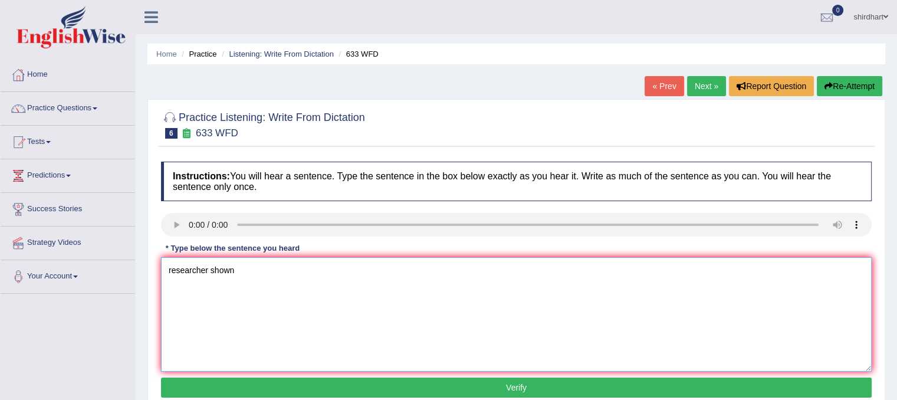
click at [241, 283] on textarea "researcher shown" at bounding box center [516, 314] width 710 height 114
type textarea "researcher shown exciser makes feel better."
click at [400, 385] on button "Verify" at bounding box center [516, 387] width 710 height 20
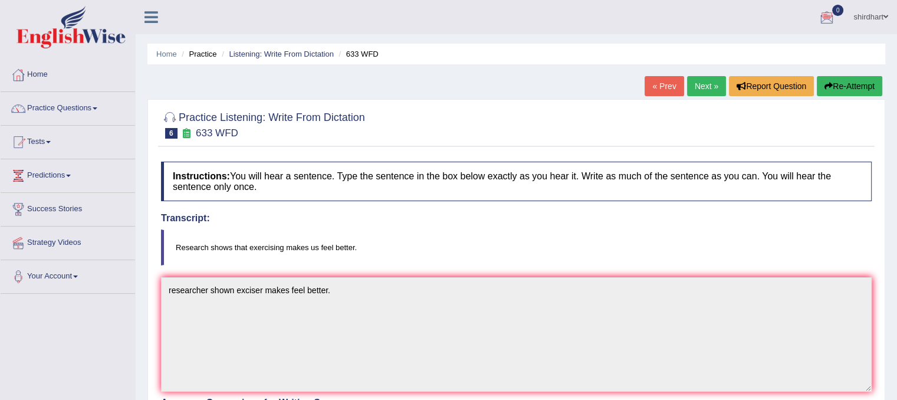
click at [721, 85] on link "Next »" at bounding box center [706, 86] width 39 height 20
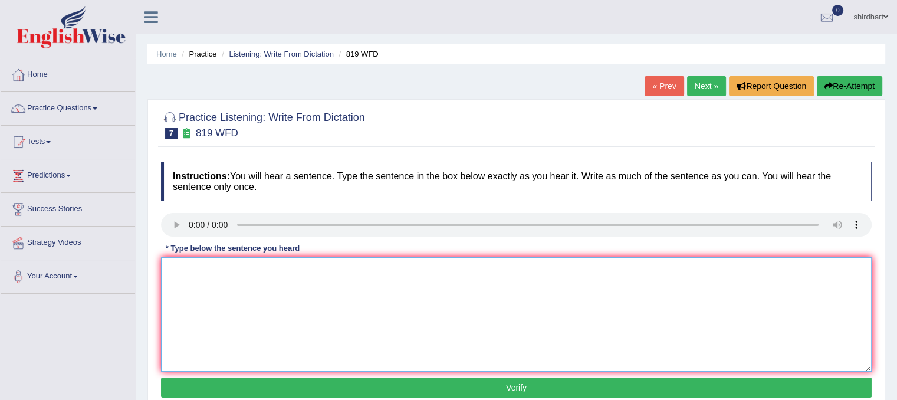
click at [238, 331] on textarea at bounding box center [516, 314] width 710 height 114
type textarea "Plan are able to grow over the lifes."
click at [259, 383] on button "Verify" at bounding box center [516, 387] width 710 height 20
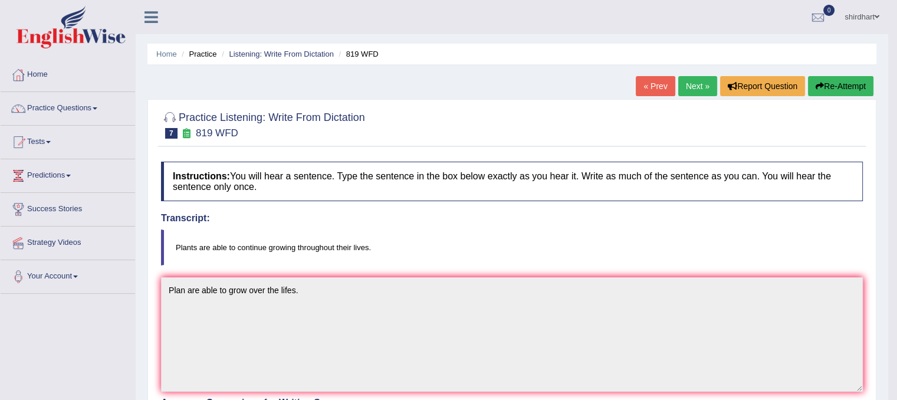
click at [850, 90] on button "Re-Attempt" at bounding box center [840, 86] width 65 height 20
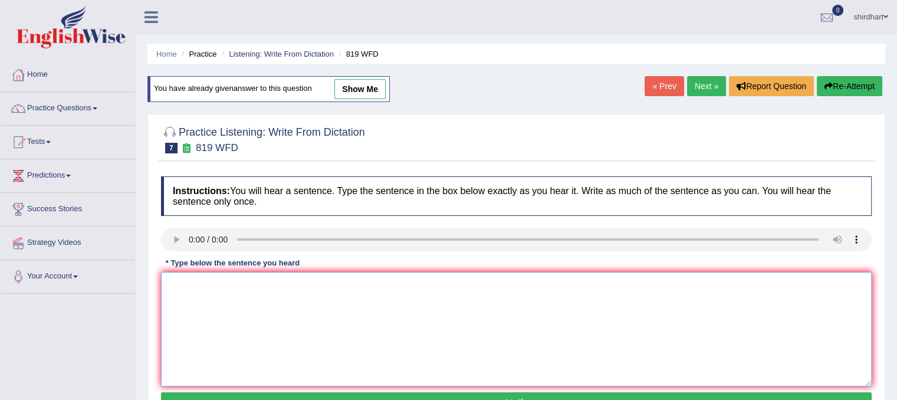
click at [202, 305] on textarea at bounding box center [516, 329] width 710 height 114
click at [189, 152] on icon at bounding box center [186, 148] width 12 height 10
click at [203, 127] on h2 "Practice Listening: Write From Dictation 7 819 WFD" at bounding box center [263, 138] width 204 height 29
click at [219, 284] on textarea at bounding box center [516, 329] width 710 height 114
click at [198, 268] on div "Instructions: You will hear a sentence. Type the sentence in the box below exac…" at bounding box center [516, 295] width 716 height 251
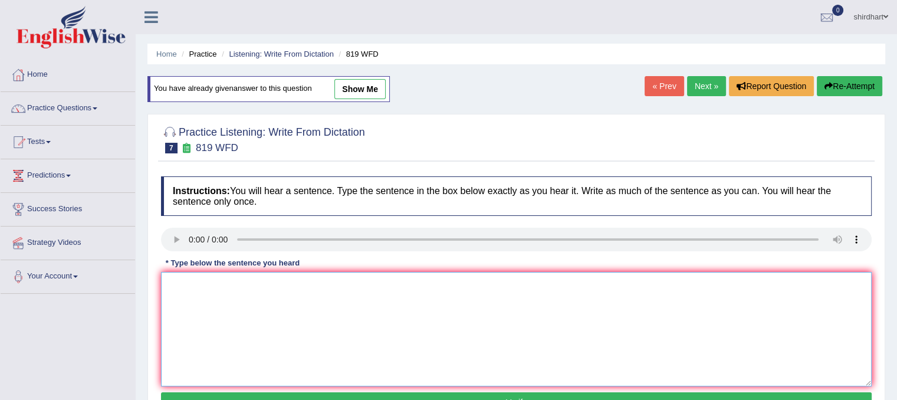
click at [197, 286] on textarea at bounding box center [516, 329] width 710 height 114
click at [208, 297] on textarea at bounding box center [516, 329] width 710 height 114
click at [243, 288] on textarea "Plans" at bounding box center [516, 329] width 710 height 114
type textarea "Plans are continew"
click at [860, 87] on button "Re-Attempt" at bounding box center [849, 86] width 65 height 20
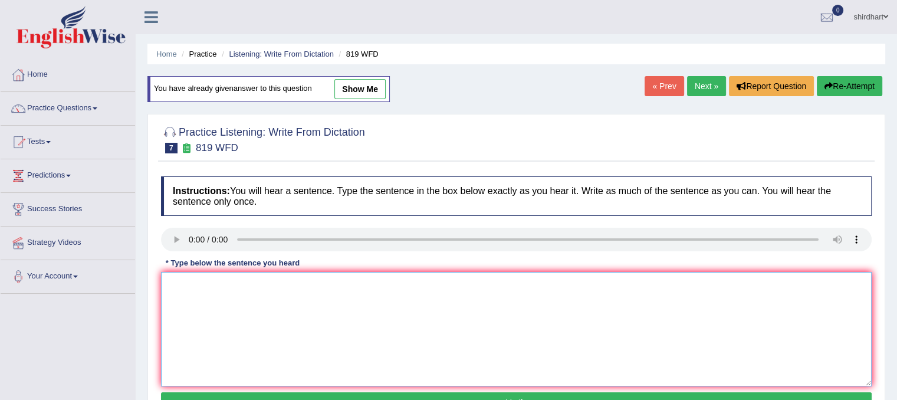
click at [191, 272] on textarea at bounding box center [516, 329] width 710 height 114
type textarea "p"
click at [321, 274] on textarea "Plans are [PERSON_NAME]" at bounding box center [516, 329] width 710 height 114
click at [192, 281] on textarea "Plans are continue" at bounding box center [516, 329] width 710 height 114
click at [241, 298] on textarea "Plants are continue" at bounding box center [516, 329] width 710 height 114
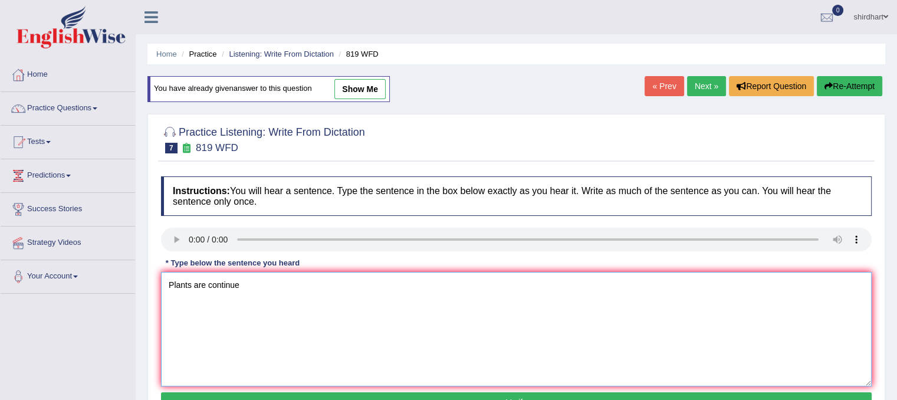
click at [191, 285] on textarea "Plants are continue" at bounding box center [516, 329] width 710 height 114
click at [259, 287] on textarea "Plan are continue" at bounding box center [516, 329] width 710 height 114
type textarea "Plan are continue growing throuh our lifes"
click at [441, 392] on button "Verify" at bounding box center [516, 402] width 710 height 20
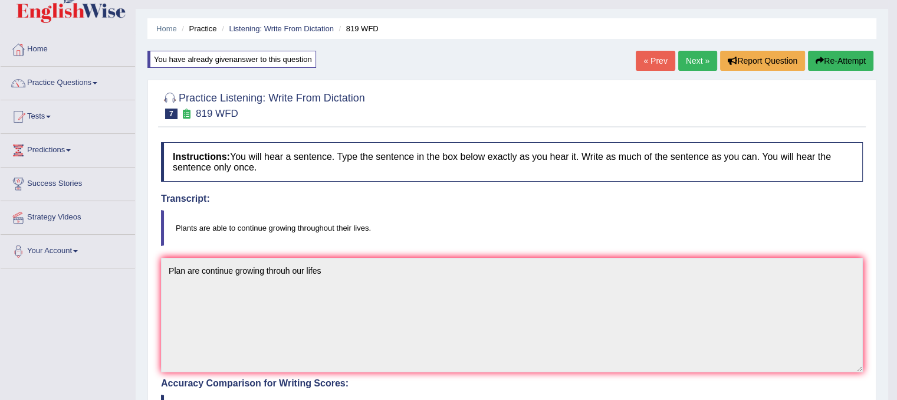
scroll to position [24, 0]
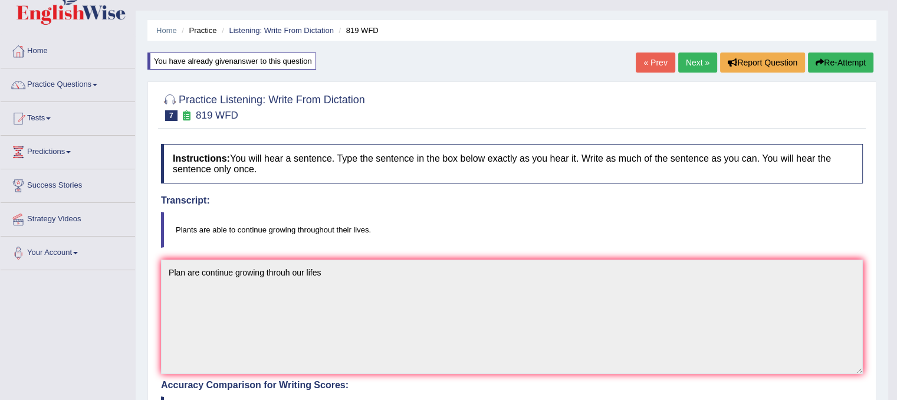
click at [699, 68] on link "Next »" at bounding box center [697, 62] width 39 height 20
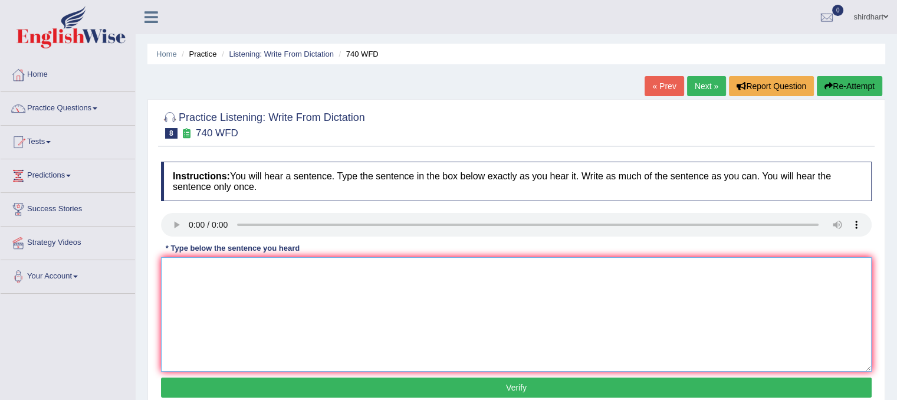
click at [242, 332] on textarea at bounding box center [516, 314] width 710 height 114
click at [382, 289] on textarea "A series of obervation was" at bounding box center [516, 314] width 710 height 114
type textarea "A series of obervation was caredout in classroom."
click at [406, 383] on button "Verify" at bounding box center [516, 387] width 710 height 20
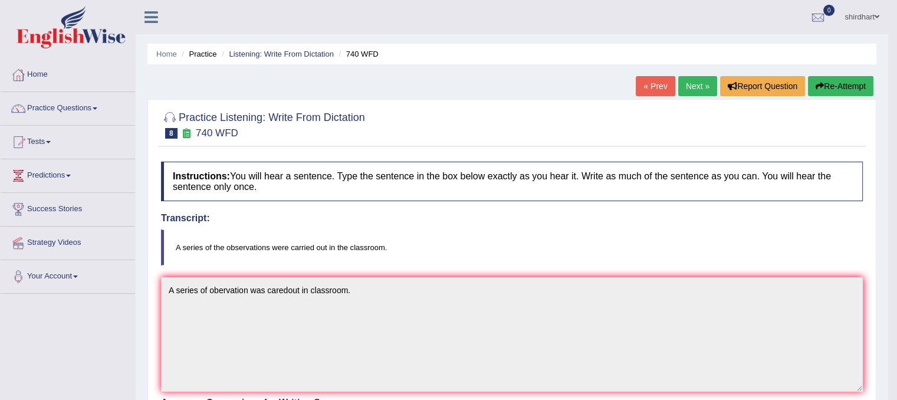
click at [835, 85] on button "Re-Attempt" at bounding box center [840, 86] width 65 height 20
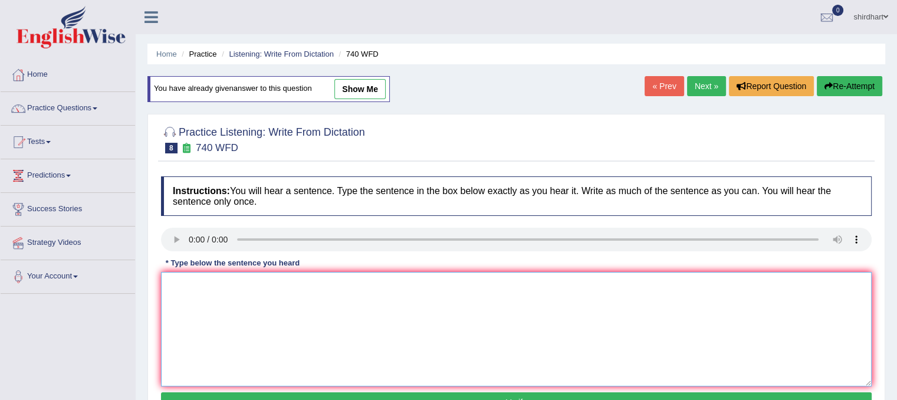
click at [200, 289] on textarea at bounding box center [516, 329] width 710 height 114
type textarea "A series of observation was carrid out in classroom."
click at [242, 399] on button "Verify" at bounding box center [516, 402] width 710 height 20
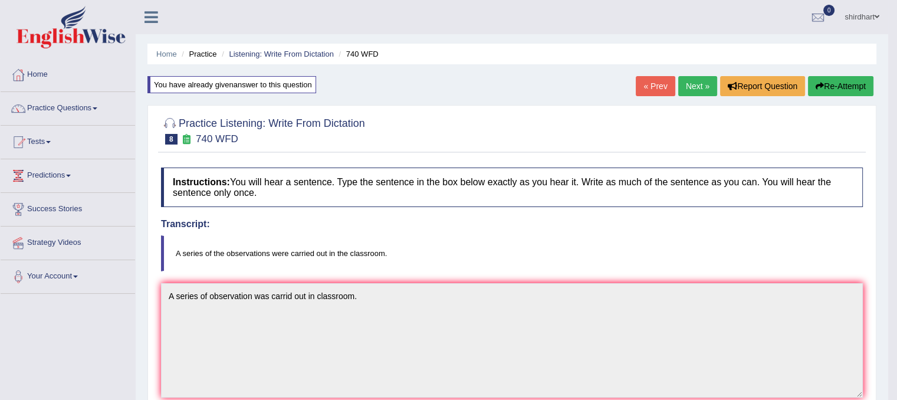
click at [698, 90] on link "Next »" at bounding box center [697, 86] width 39 height 20
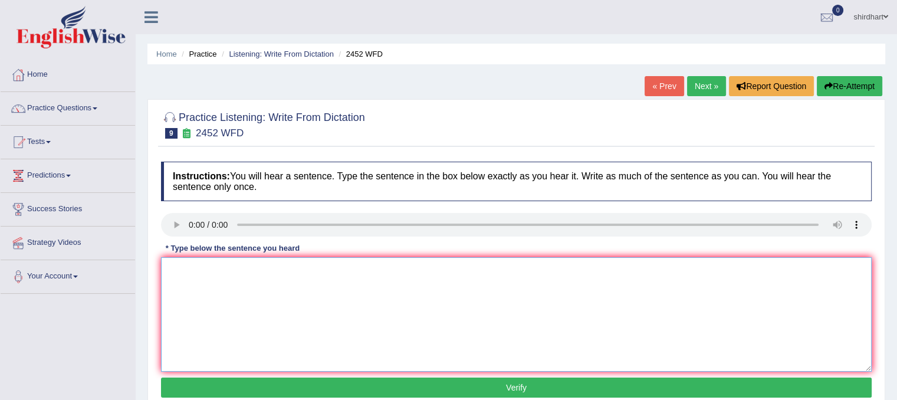
click at [208, 271] on textarea at bounding box center [516, 314] width 710 height 114
click at [228, 265] on textarea "It is a debit" at bounding box center [516, 314] width 710 height 114
type textarea "It is a debit about knownleg"
click at [274, 387] on button "Verify" at bounding box center [516, 387] width 710 height 20
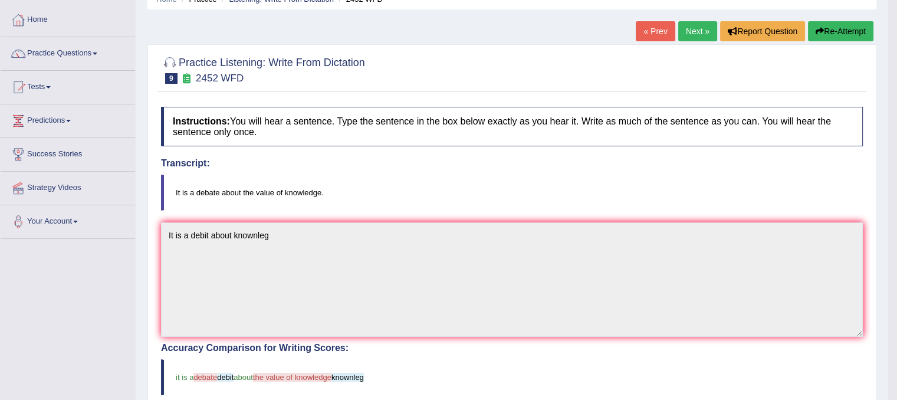
scroll to position [54, 0]
click at [848, 27] on button "Re-Attempt" at bounding box center [840, 32] width 65 height 20
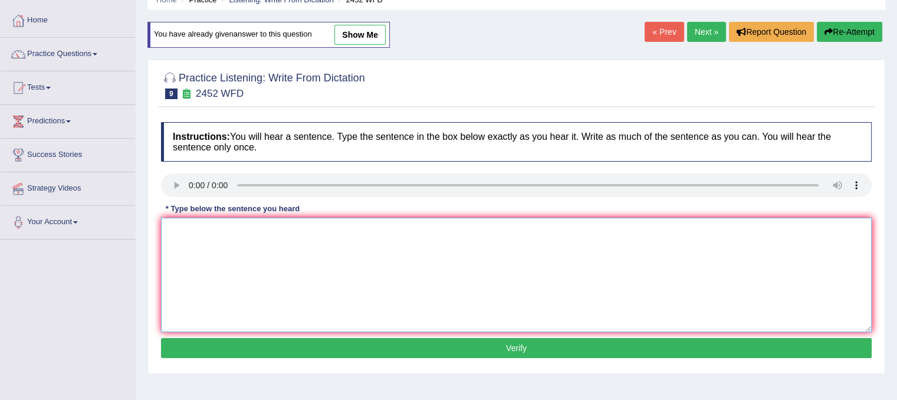
click at [195, 227] on textarea at bounding box center [516, 275] width 710 height 114
click at [229, 229] on textarea "It is a debit" at bounding box center [516, 275] width 710 height 114
click at [308, 239] on textarea "It is a debit about value of kownlwge" at bounding box center [516, 275] width 710 height 114
type textarea "It is a debit about value of kownlege"
click at [309, 343] on button "Verify" at bounding box center [516, 348] width 710 height 20
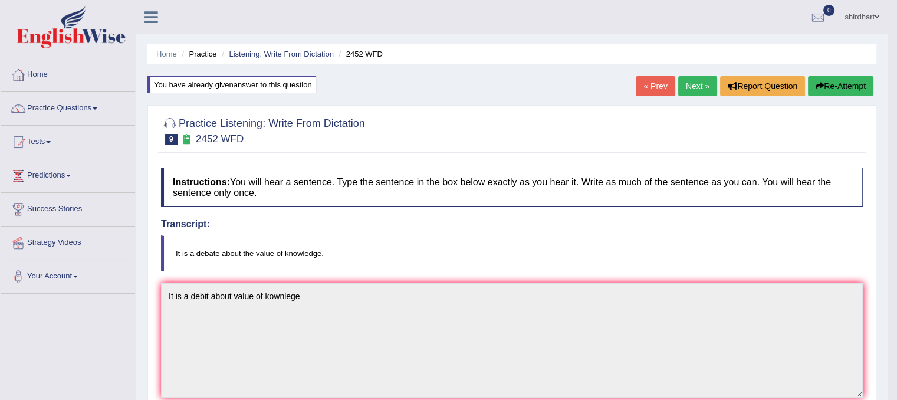
click at [696, 85] on link "Next »" at bounding box center [697, 86] width 39 height 20
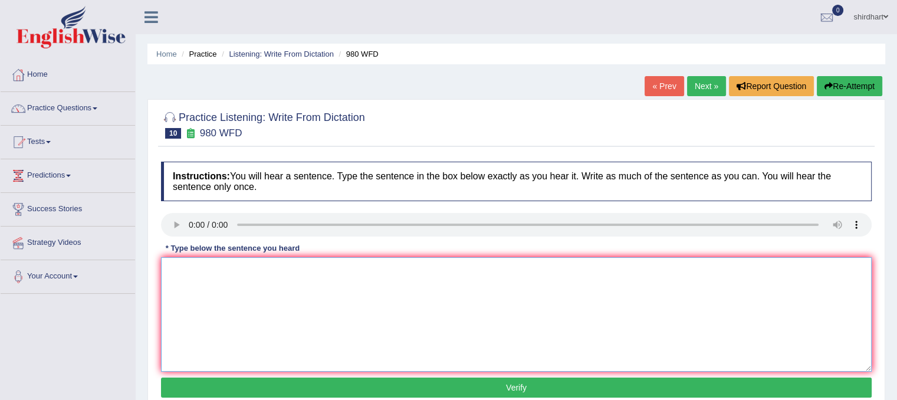
click at [195, 265] on textarea at bounding box center [516, 314] width 710 height 114
click at [283, 290] on textarea "Your ideas has been discussed" at bounding box center [516, 314] width 710 height 114
type textarea "Your ideas has been discussed in serminares and titoriall"
click at [351, 371] on div "Instructions: You will hear a sentence. Type the sentence in the box below exac…" at bounding box center [516, 281] width 716 height 251
click at [352, 380] on button "Verify" at bounding box center [516, 387] width 710 height 20
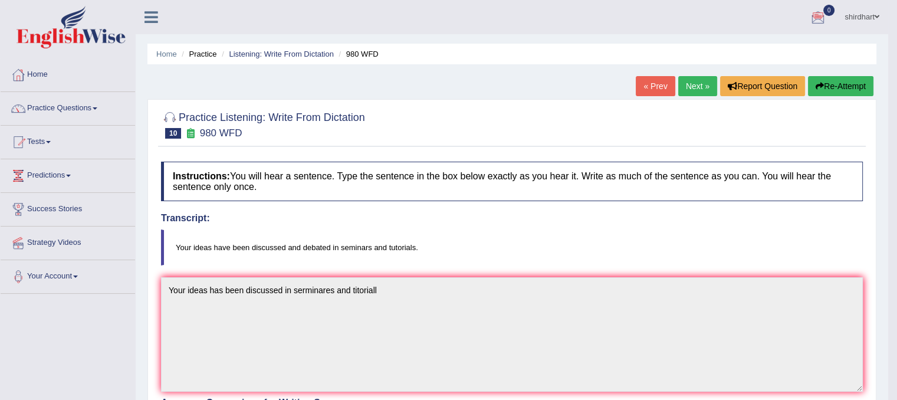
click at [692, 84] on link "Next »" at bounding box center [697, 86] width 39 height 20
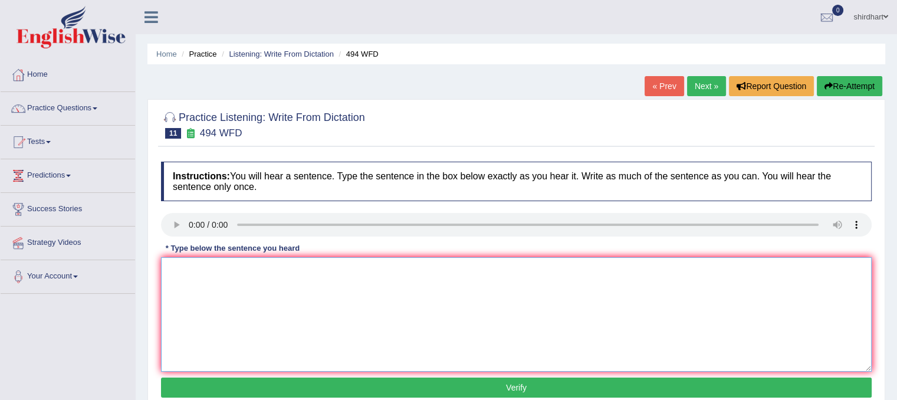
click at [179, 264] on textarea at bounding box center [516, 314] width 710 height 114
click at [699, 95] on link "Next »" at bounding box center [706, 86] width 39 height 20
click at [208, 269] on textarea at bounding box center [516, 314] width 710 height 114
